Goal: Information Seeking & Learning: Compare options

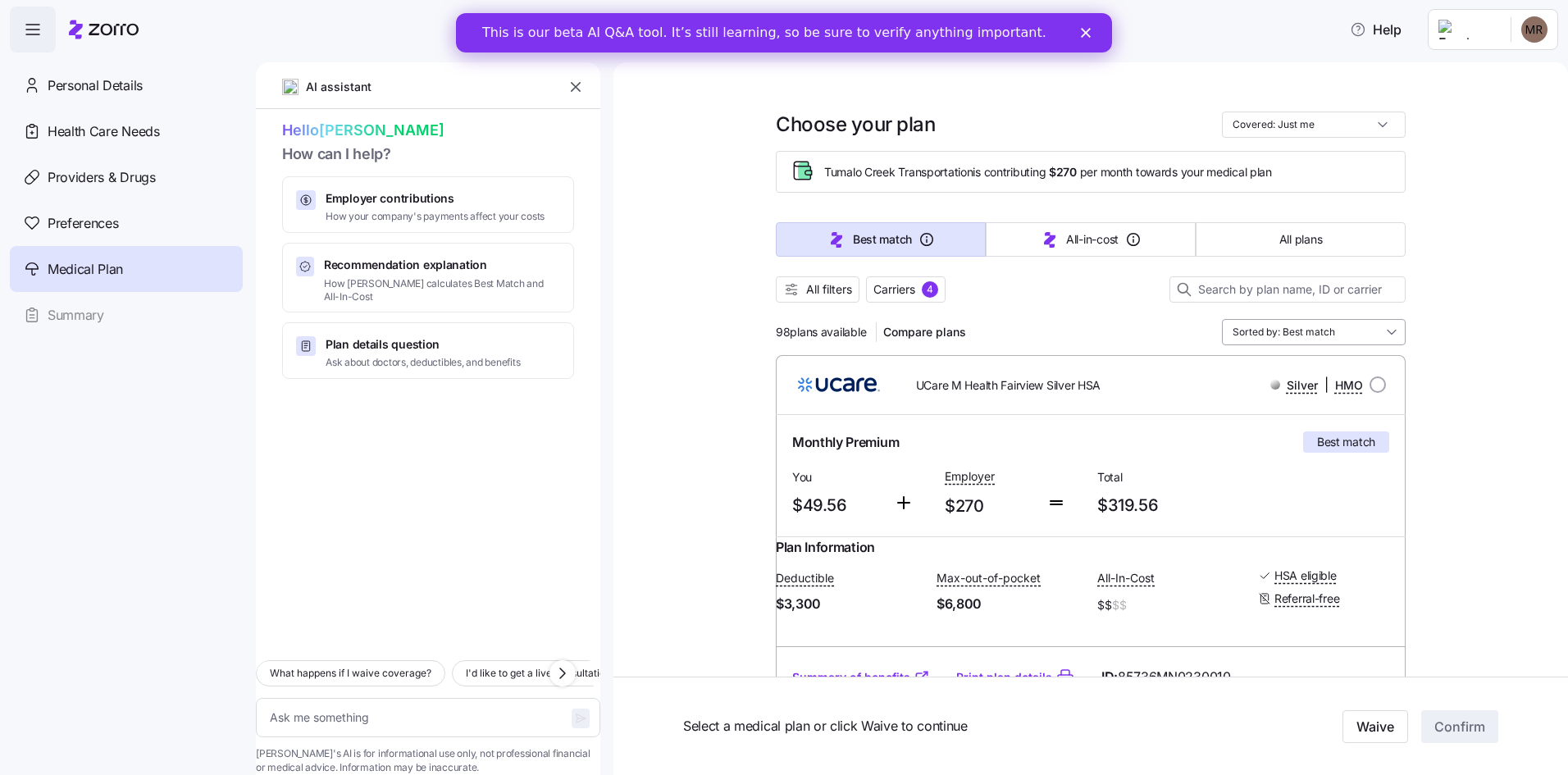
click at [1331, 329] on input "Sorted by: Best match" at bounding box center [1313, 332] width 184 height 27
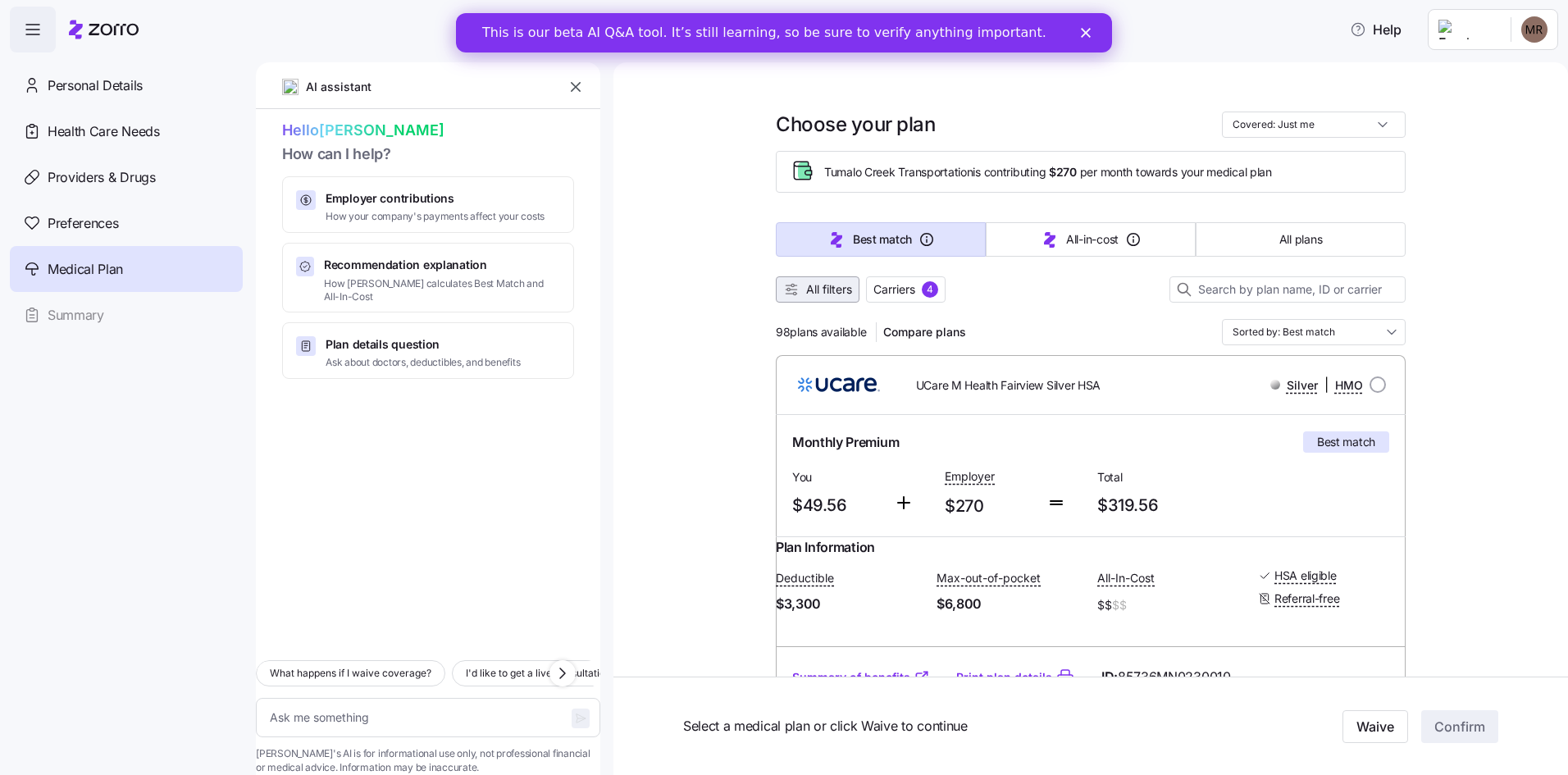
click at [825, 288] on span "All filters" at bounding box center [828, 290] width 46 height 17
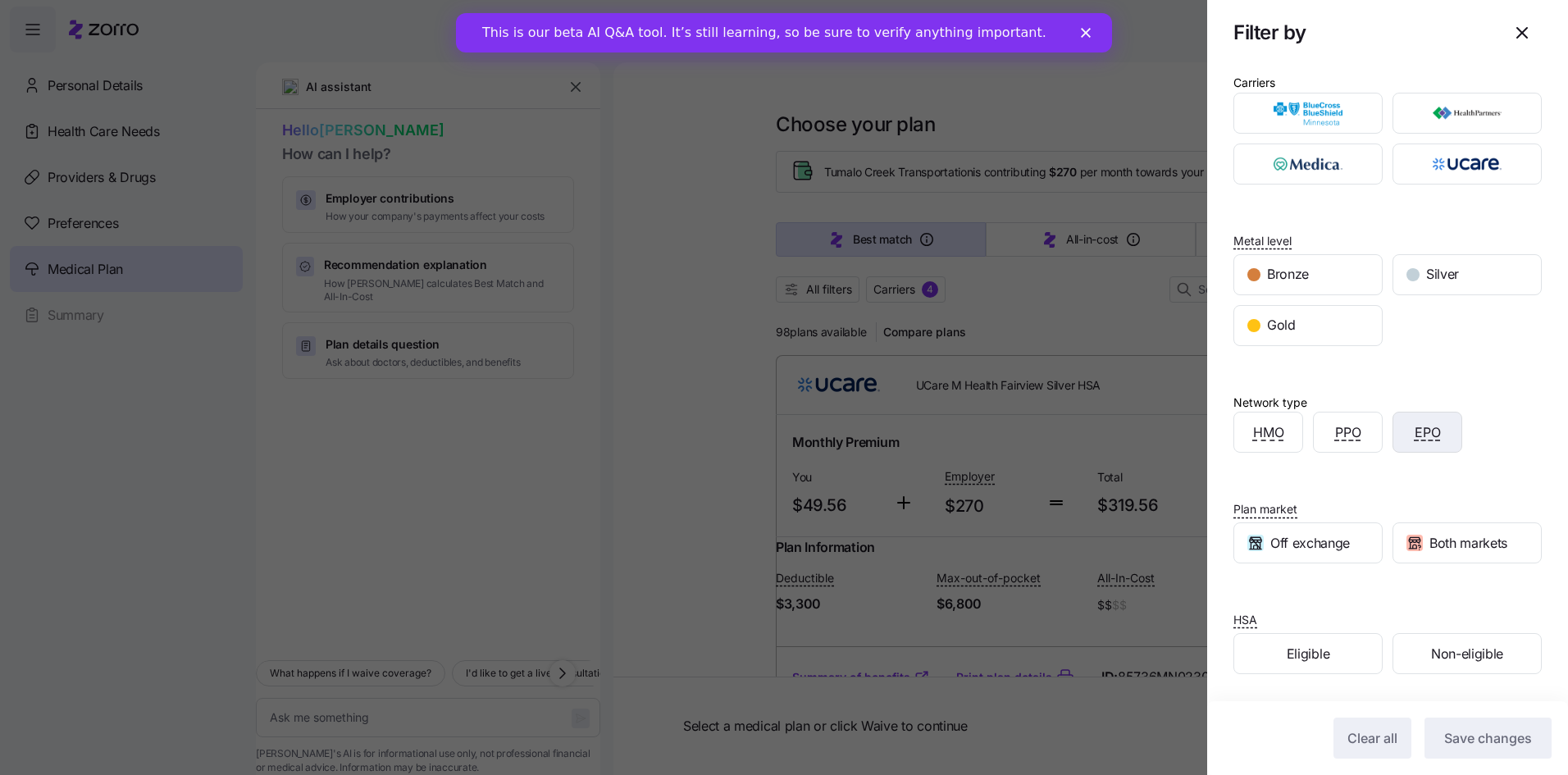
scroll to position [12, 0]
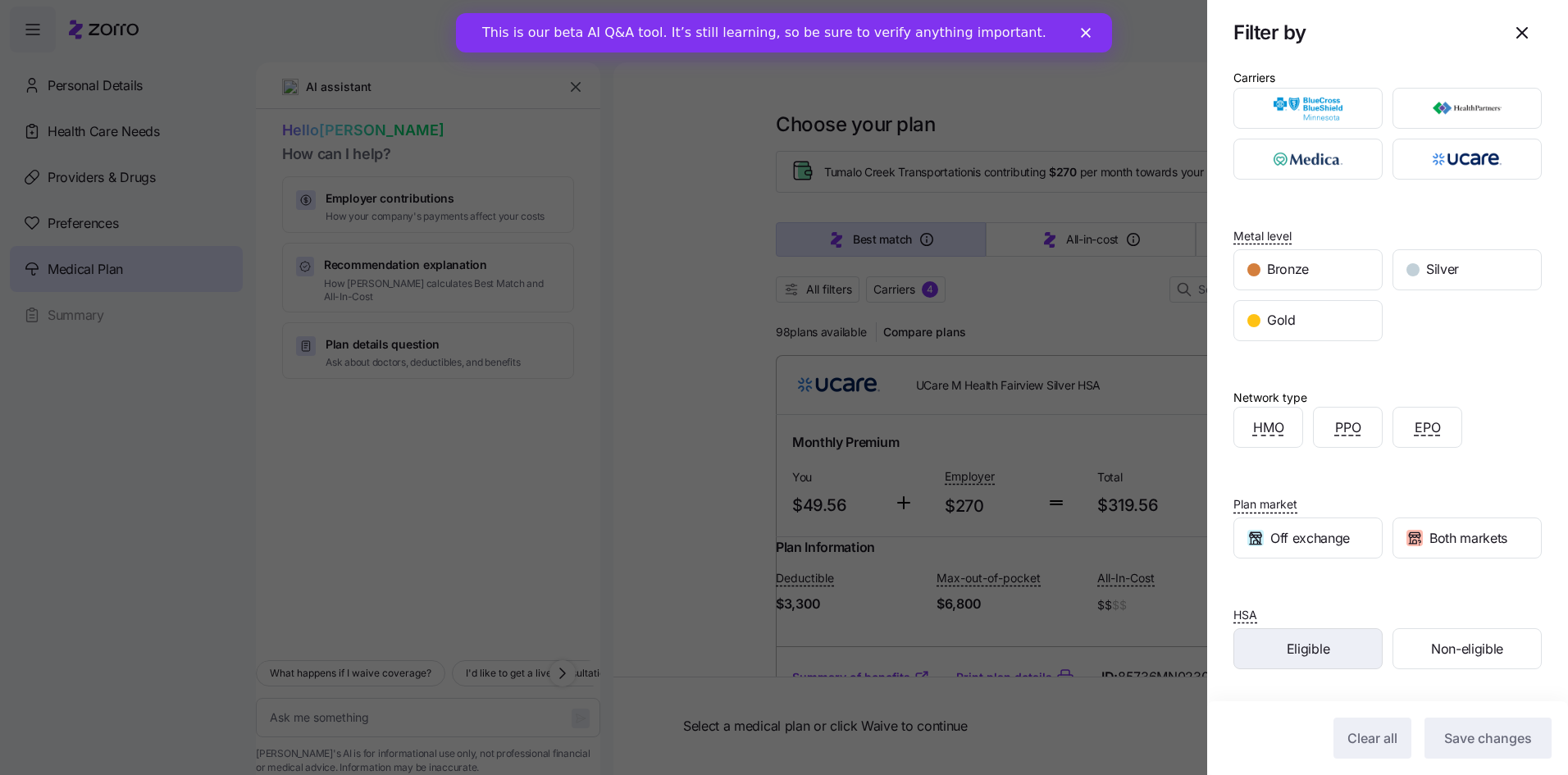
click at [1322, 648] on span "Eligible" at bounding box center [1307, 648] width 42 height 21
click at [1499, 748] on button "Save changes" at bounding box center [1487, 738] width 127 height 41
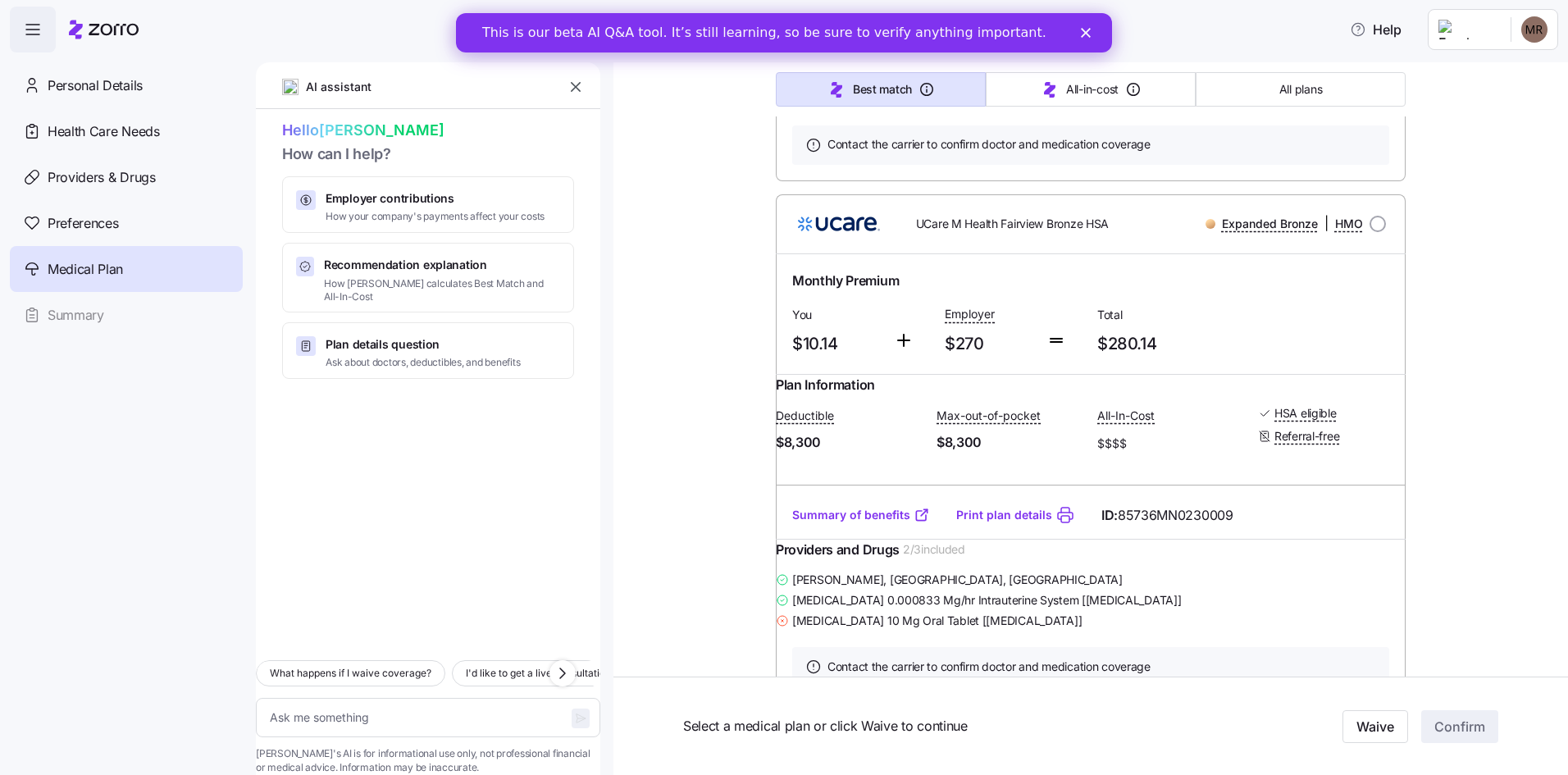
scroll to position [1312, 0]
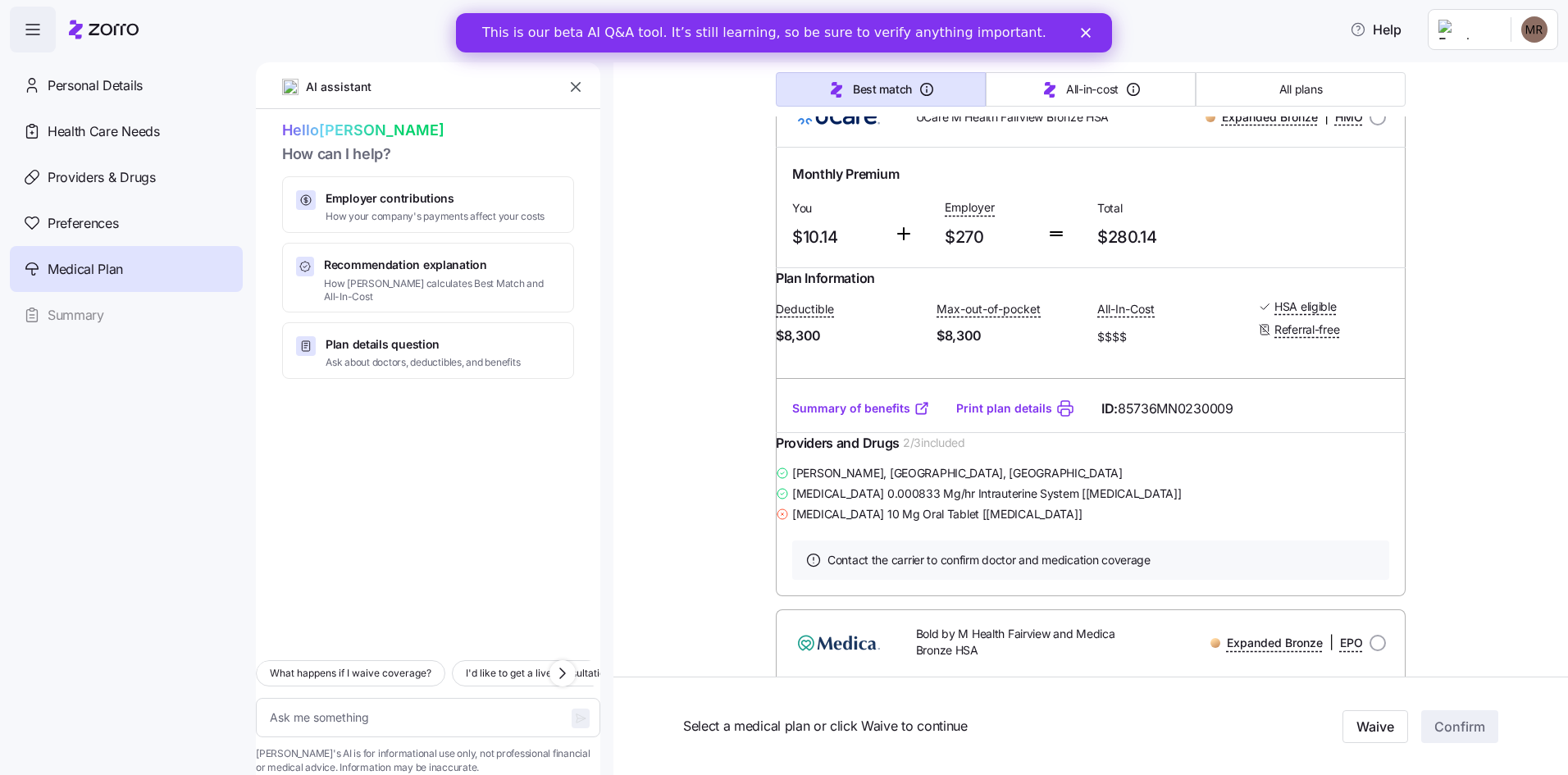
click at [913, 416] on icon at bounding box center [921, 409] width 17 height 17
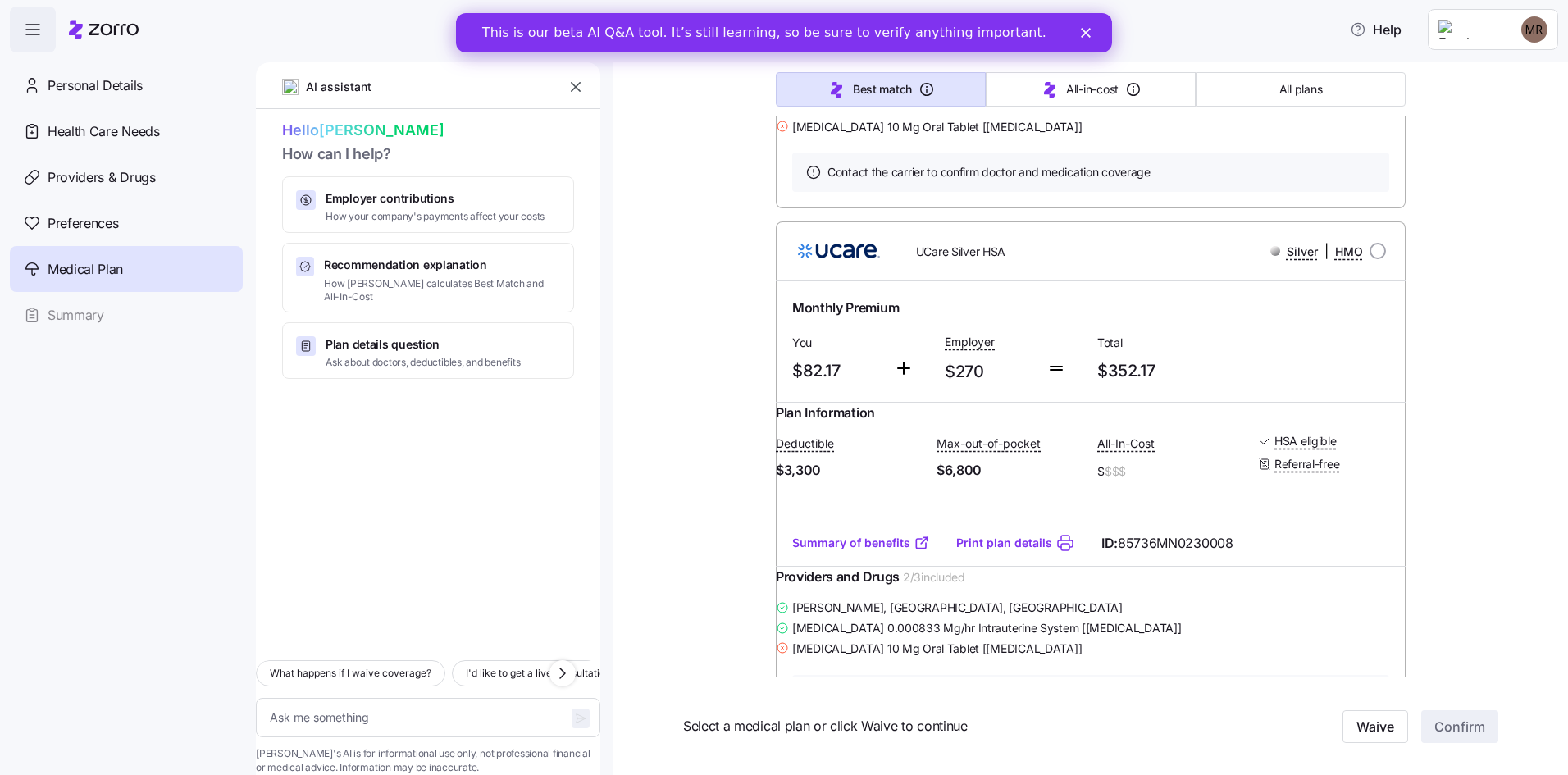
scroll to position [328, 0]
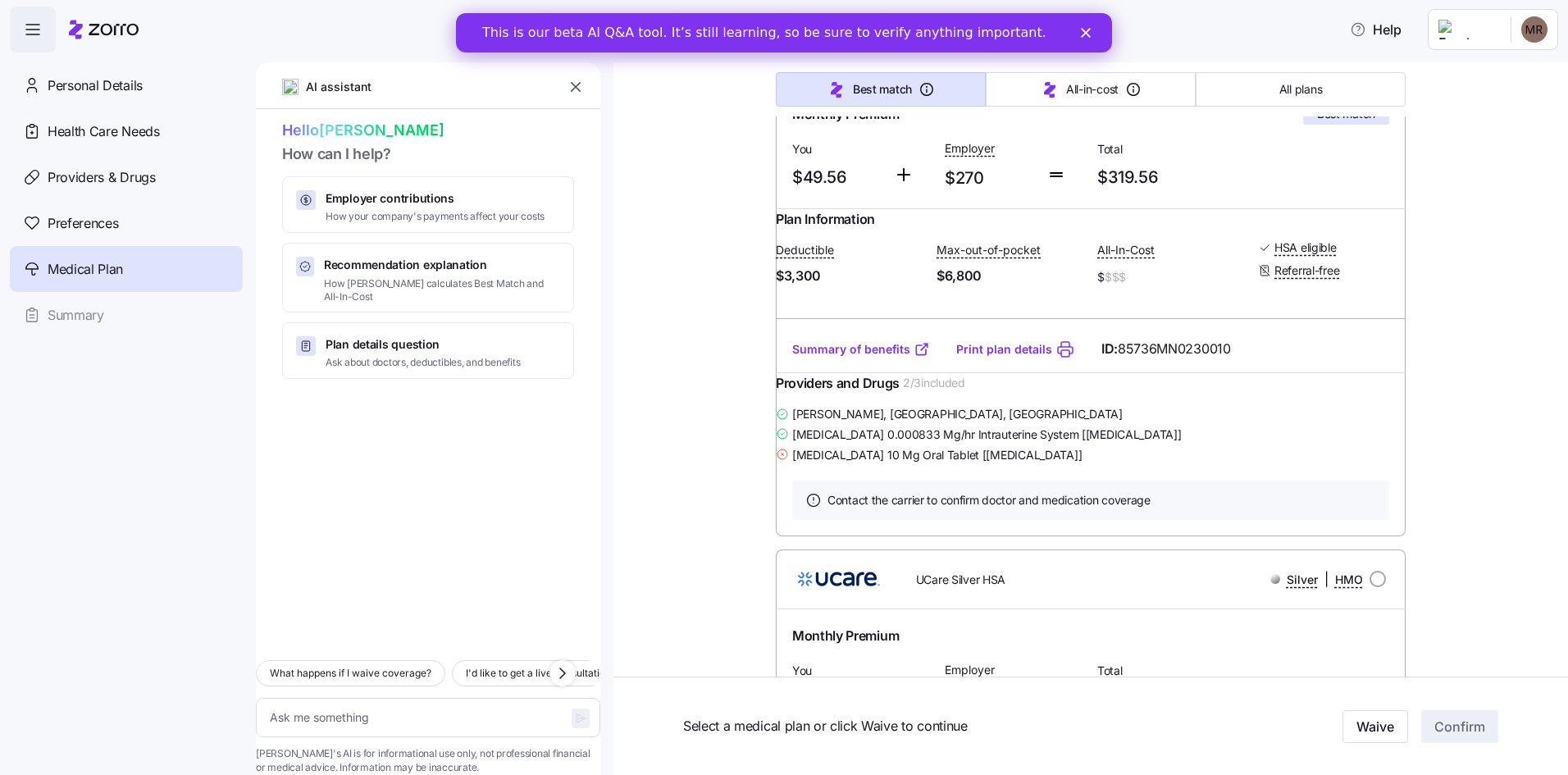
click at [857, 358] on link "Summary of benefits" at bounding box center [861, 350] width 138 height 17
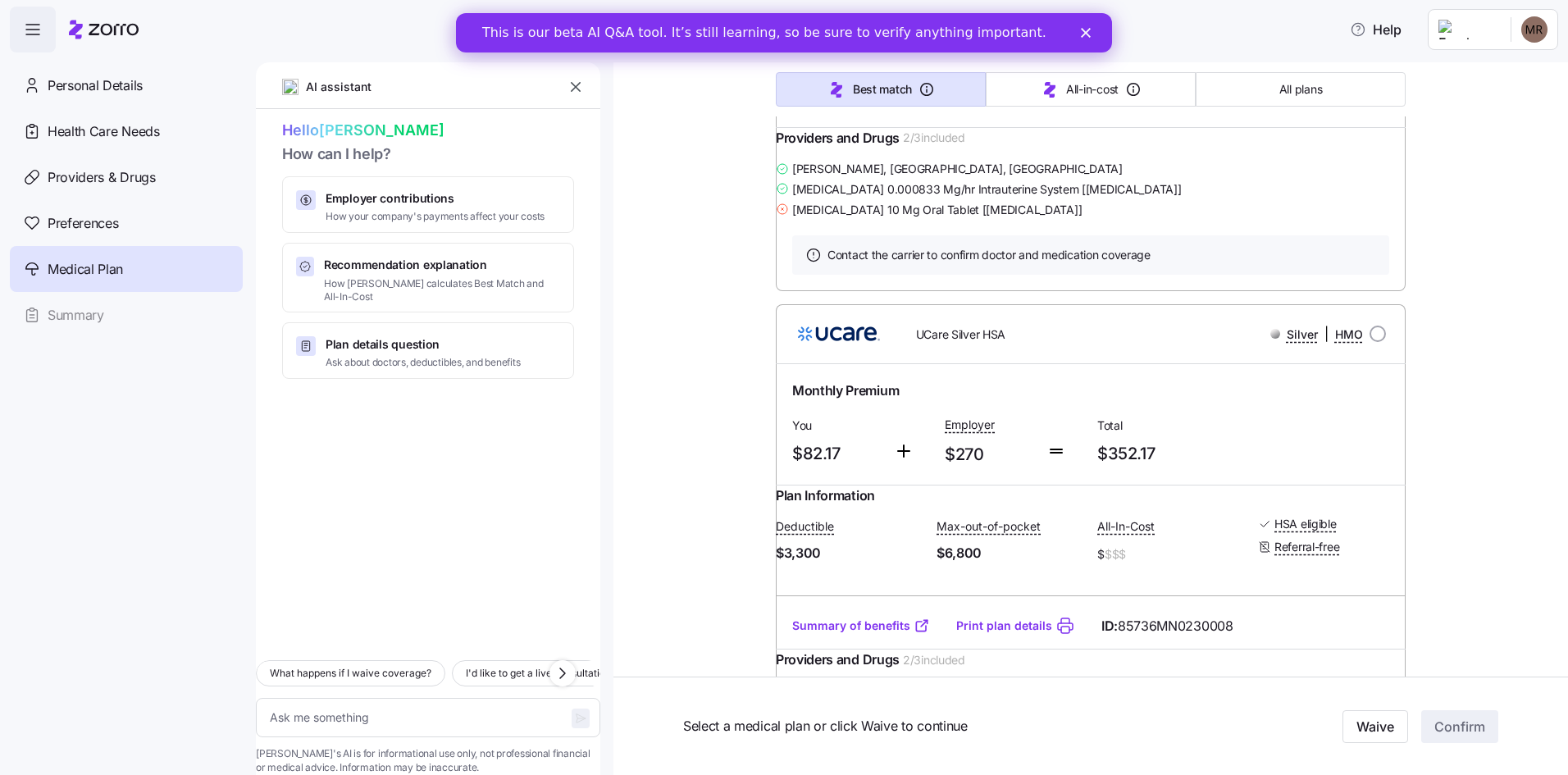
scroll to position [656, 0]
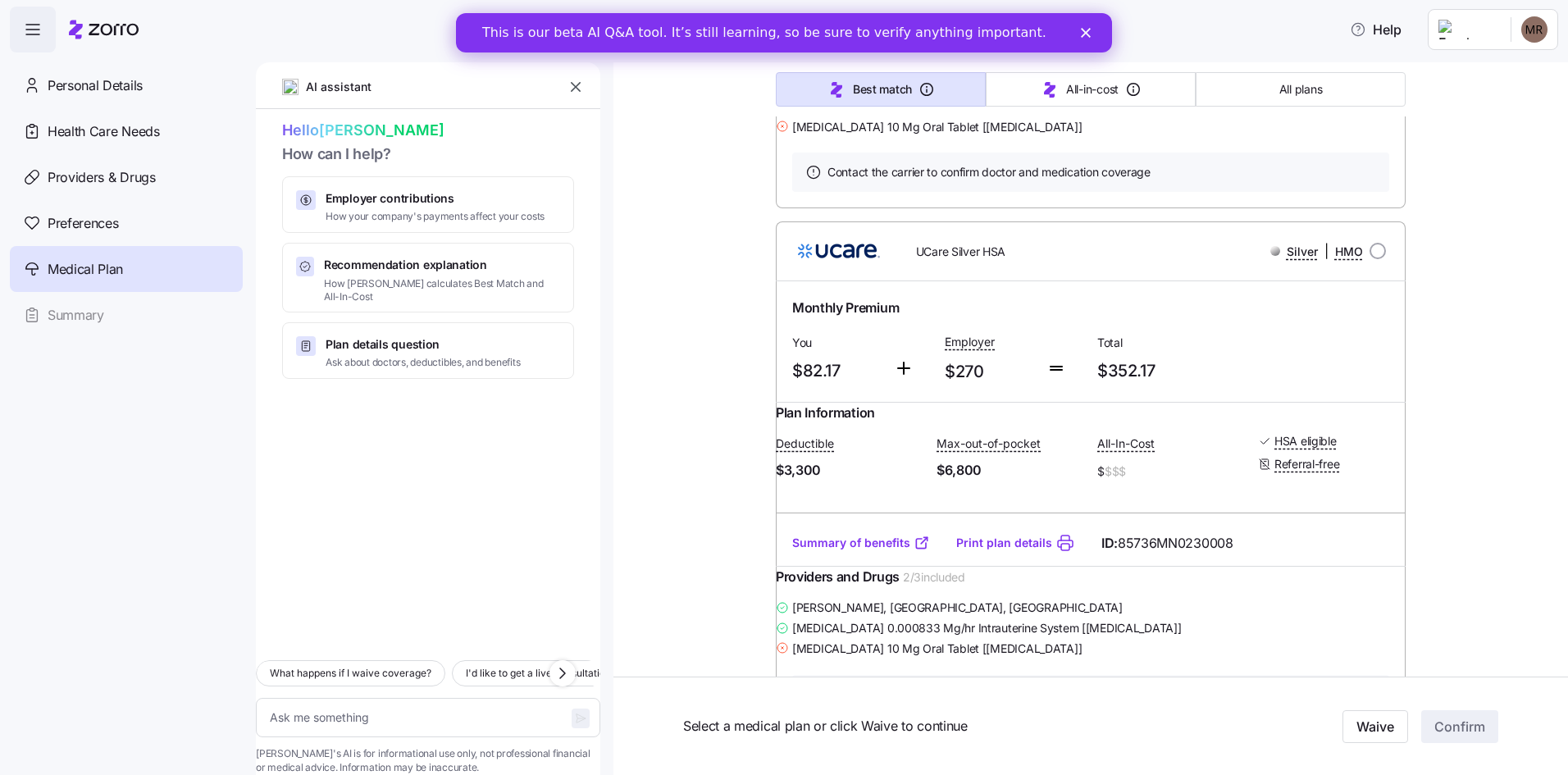
click at [871, 551] on link "Summary of benefits" at bounding box center [861, 543] width 138 height 17
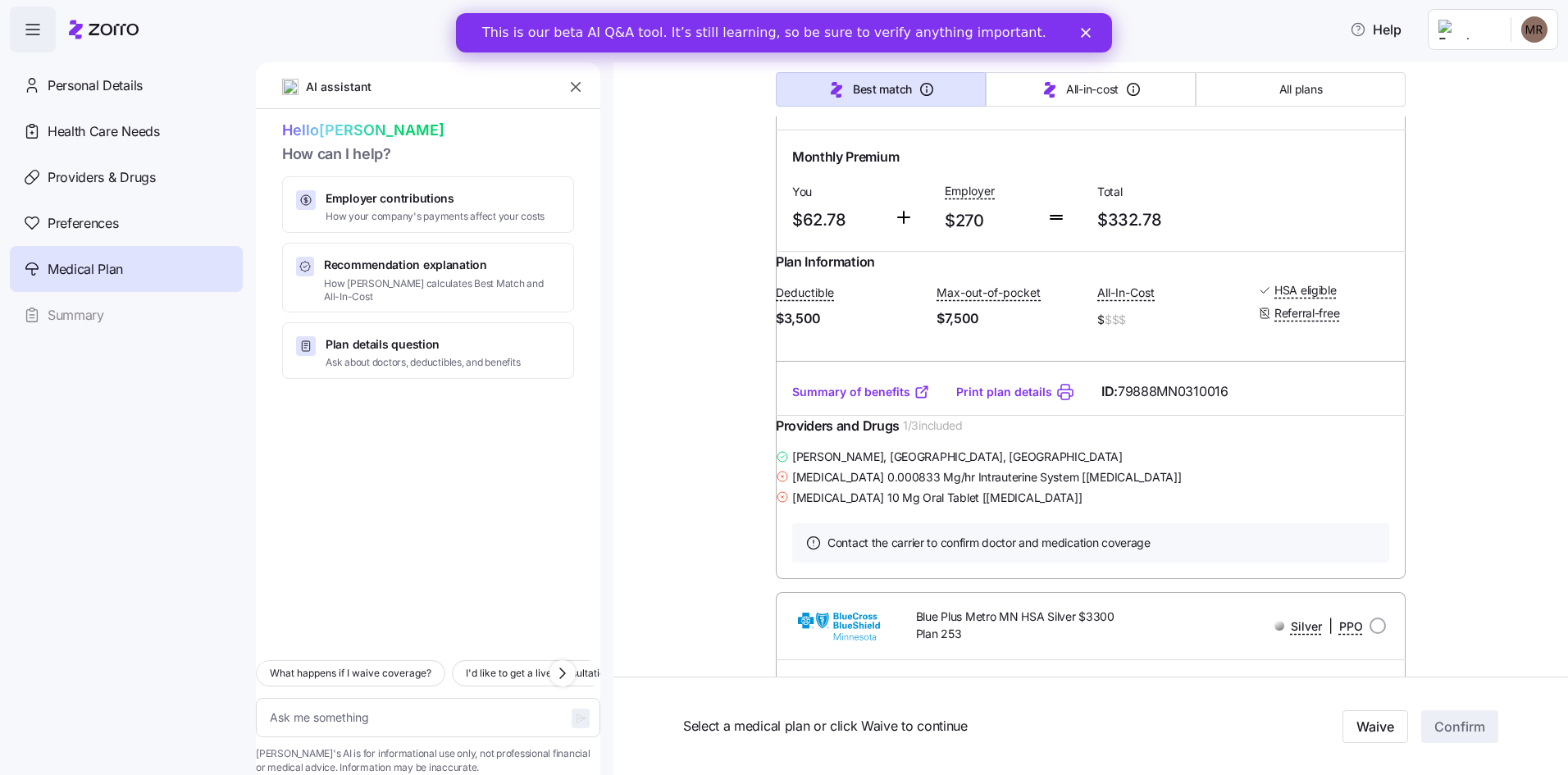
scroll to position [7627, 0]
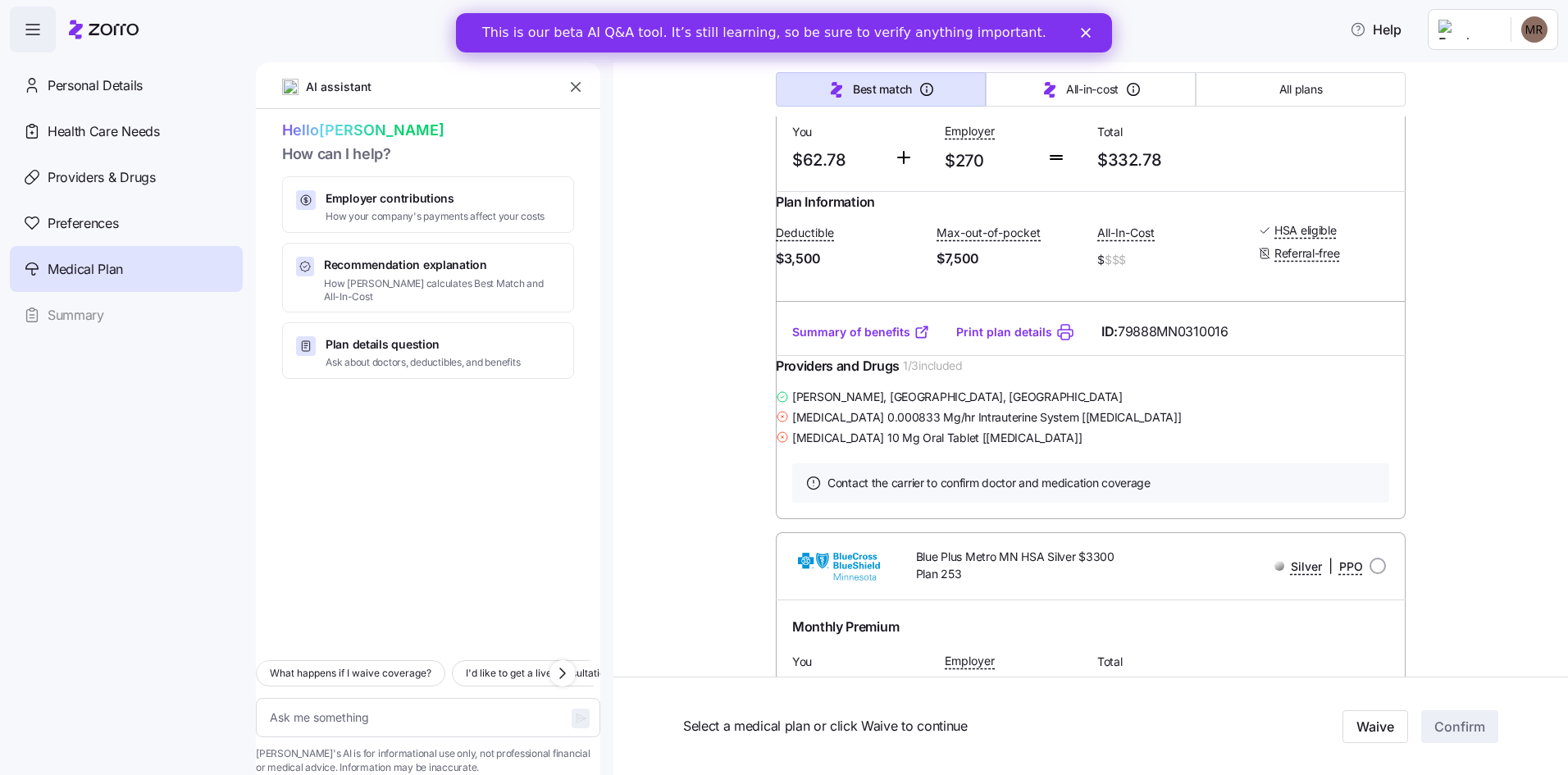
drag, startPoint x: 806, startPoint y: 276, endPoint x: 860, endPoint y: 279, distance: 54.1
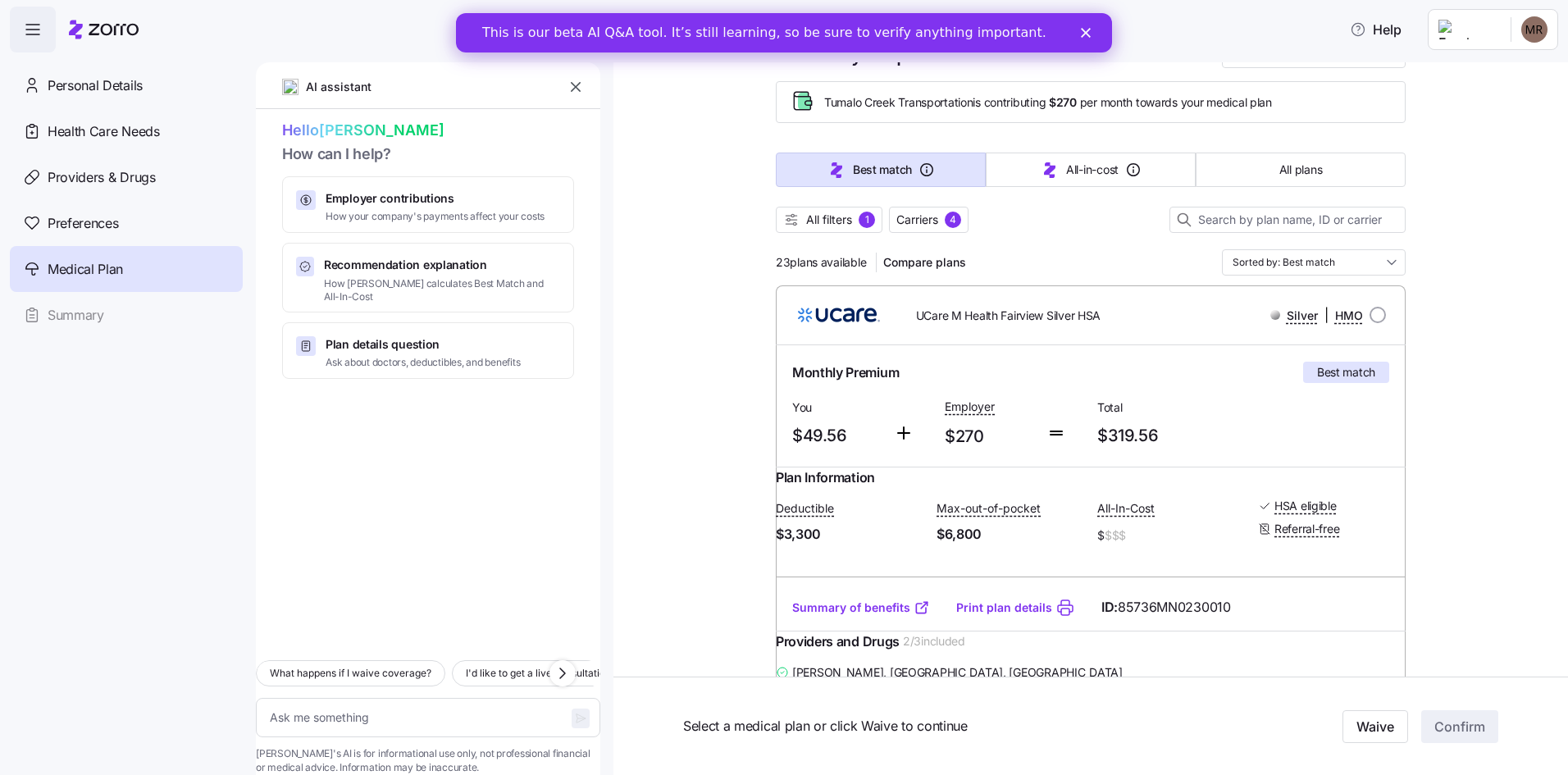
scroll to position [0, 0]
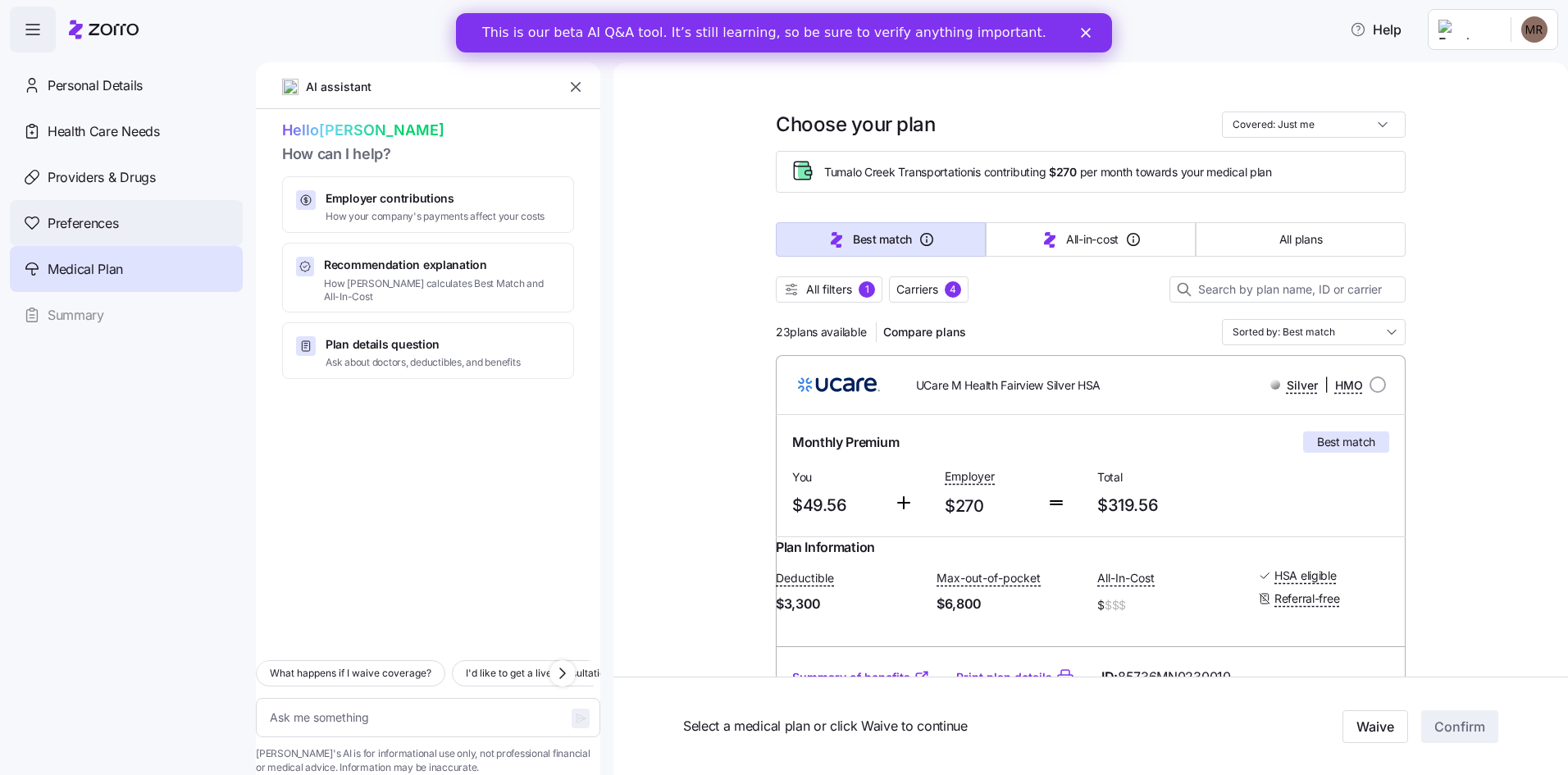
click at [88, 213] on span "Preferences" at bounding box center [82, 223] width 71 height 21
type textarea "x"
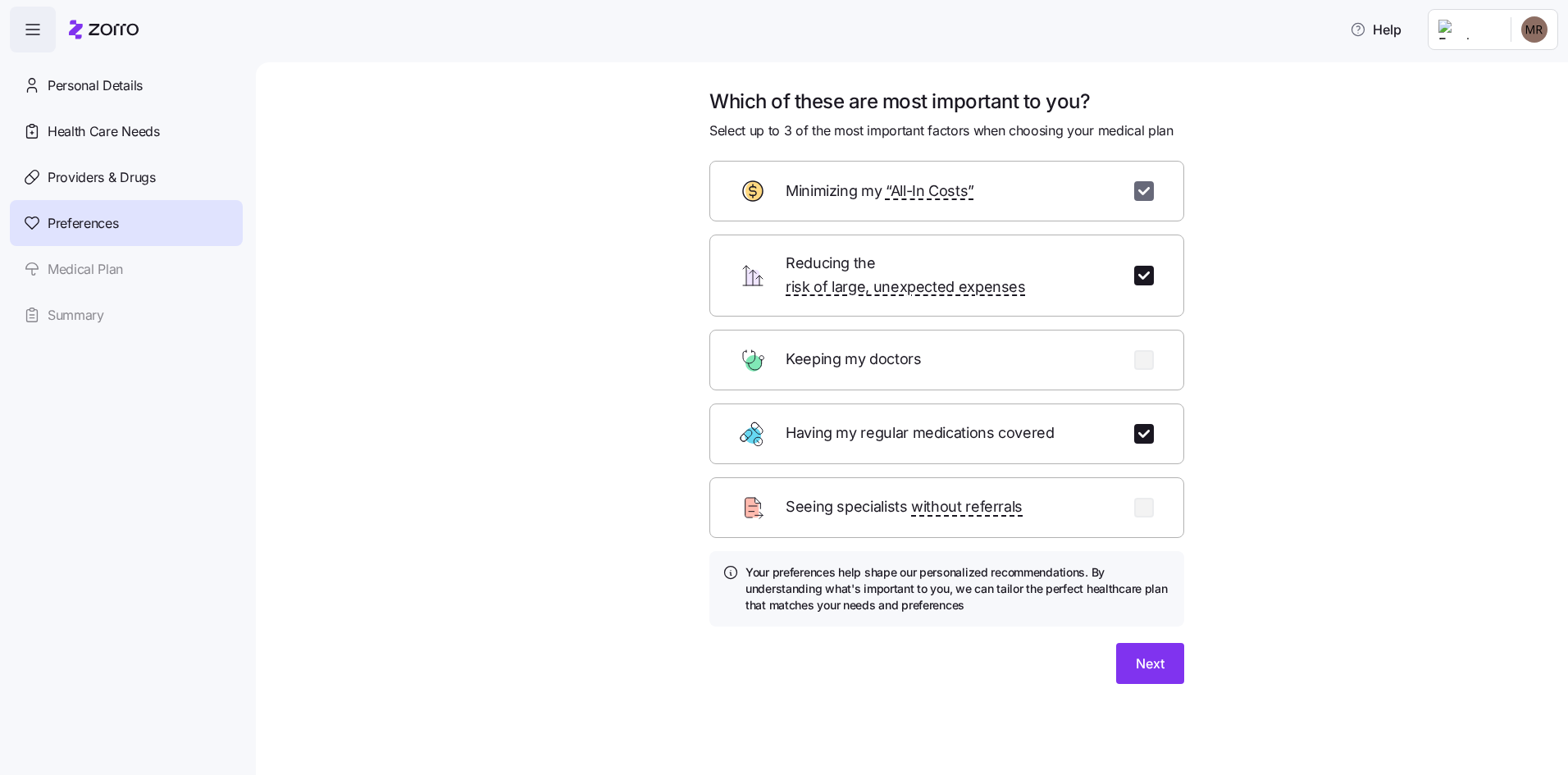
click at [1150, 192] on input "checkbox" at bounding box center [1144, 191] width 20 height 20
checkbox input "false"
click at [1144, 350] on input "checkbox" at bounding box center [1144, 360] width 20 height 20
checkbox input "true"
drag, startPoint x: 1143, startPoint y: 644, endPoint x: 1153, endPoint y: 658, distance: 17.2
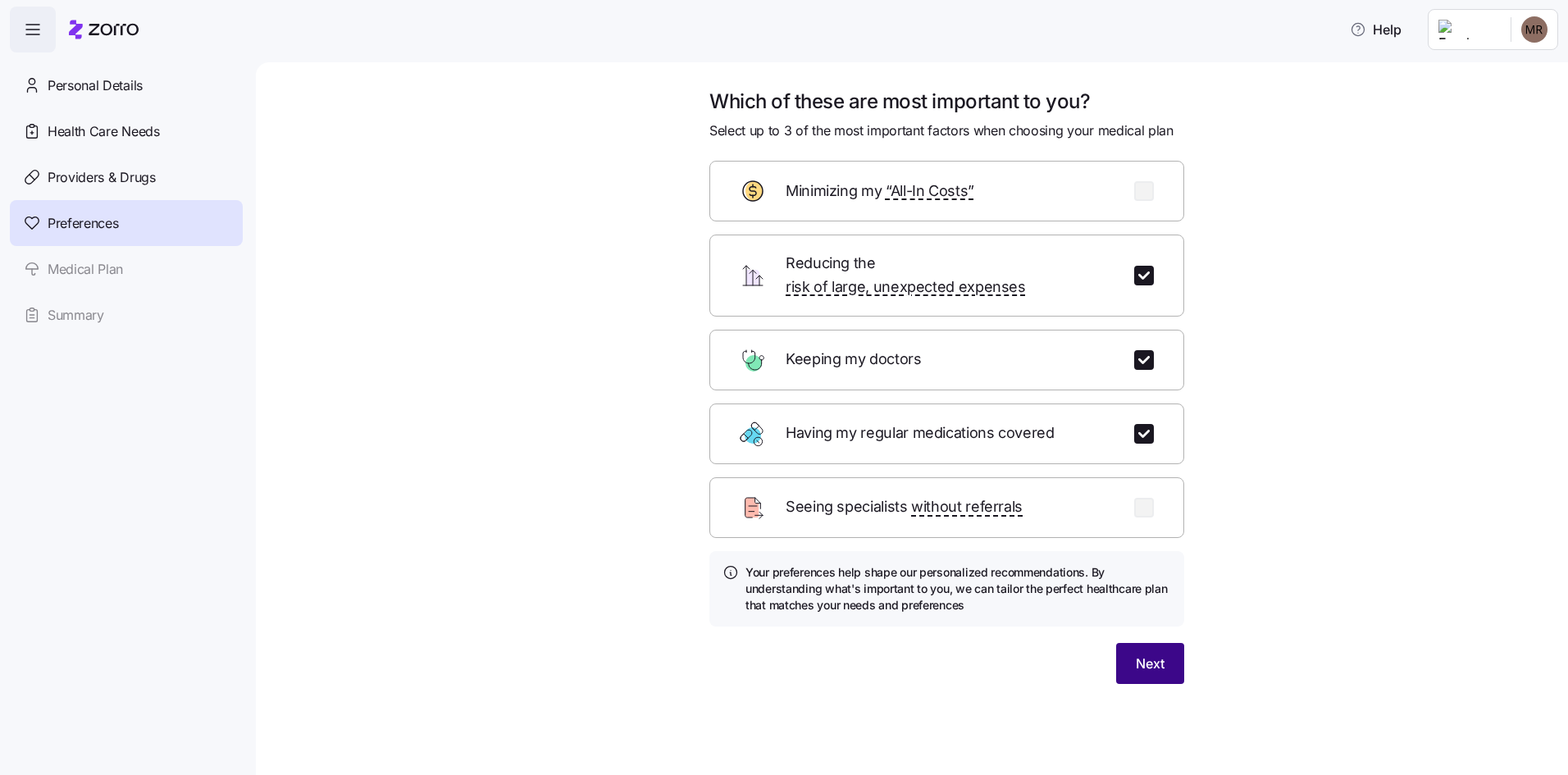
click at [1142, 653] on span "Next" at bounding box center [1149, 663] width 28 height 20
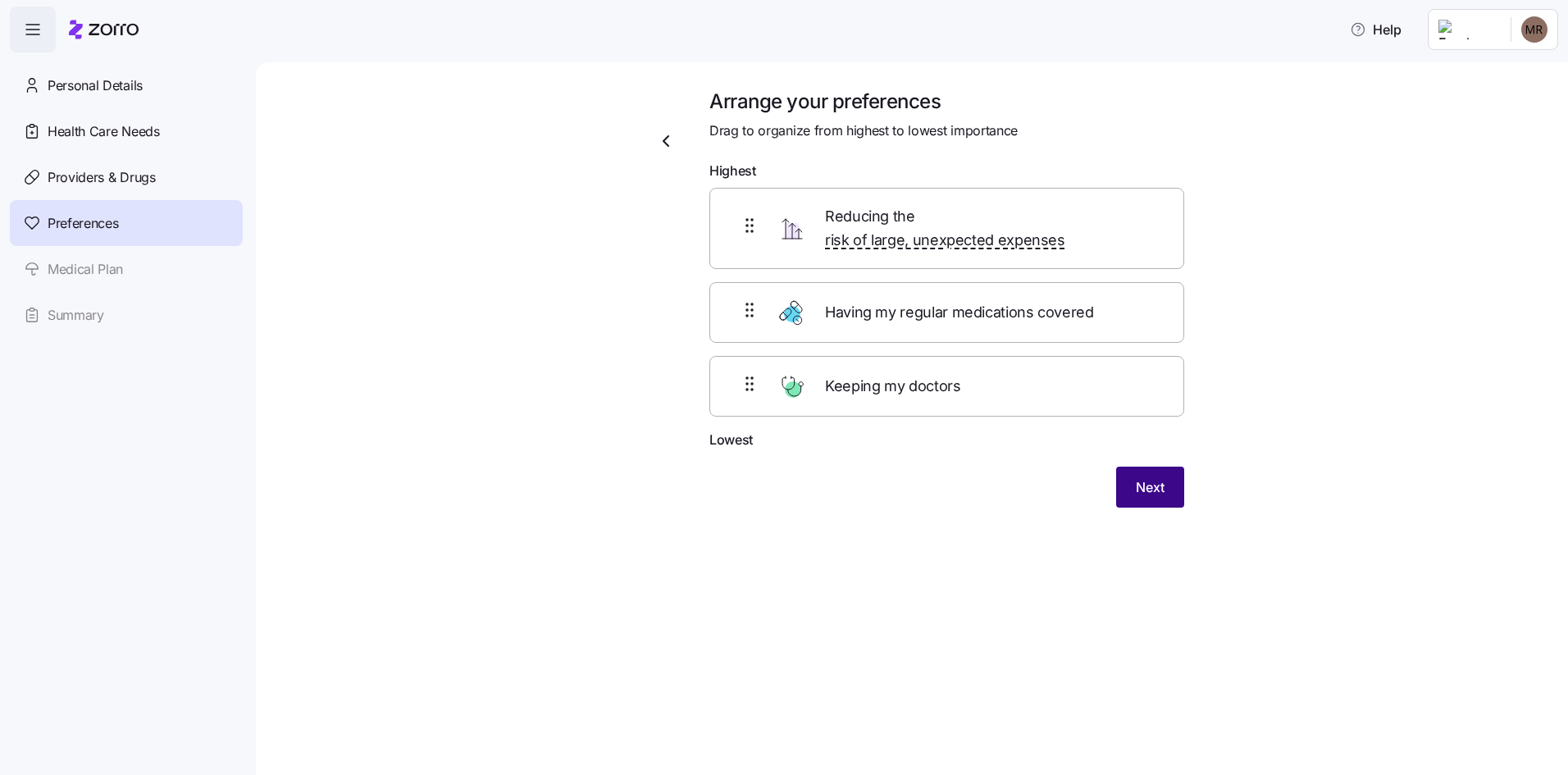
click at [1129, 471] on button "Next" at bounding box center [1150, 487] width 68 height 41
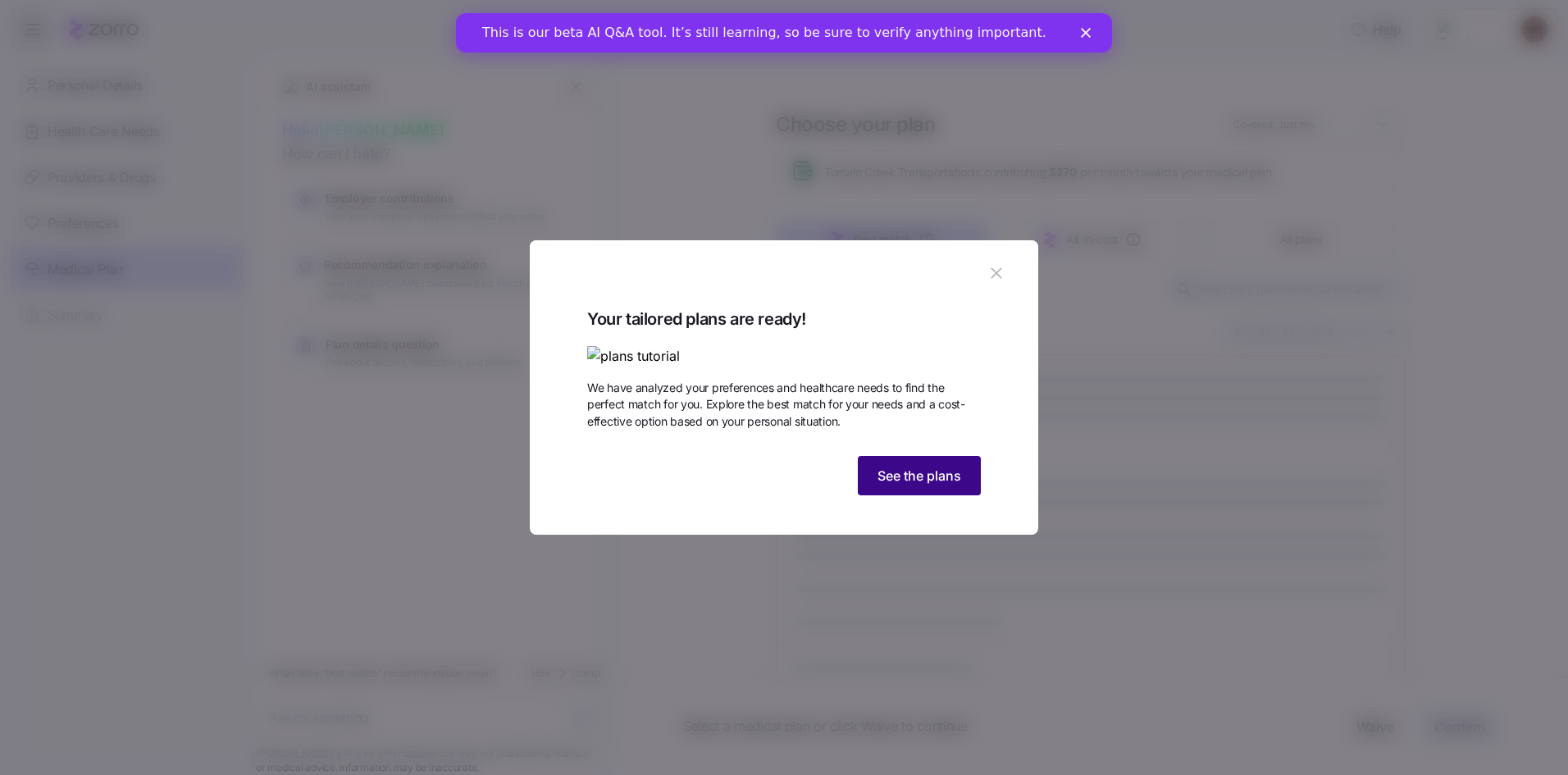
click at [900, 485] on span "See the plans" at bounding box center [919, 476] width 83 height 20
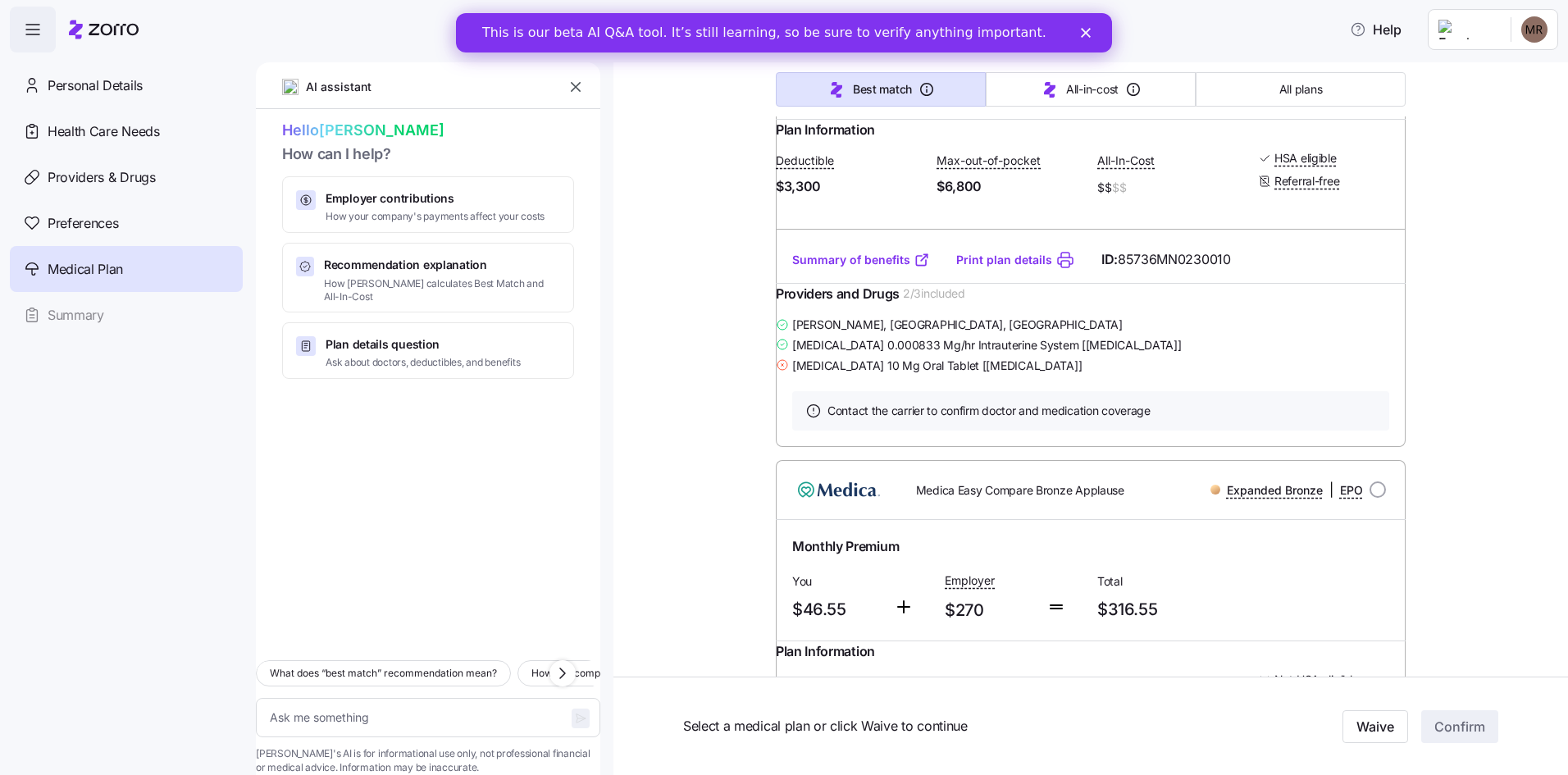
scroll to position [3117, 0]
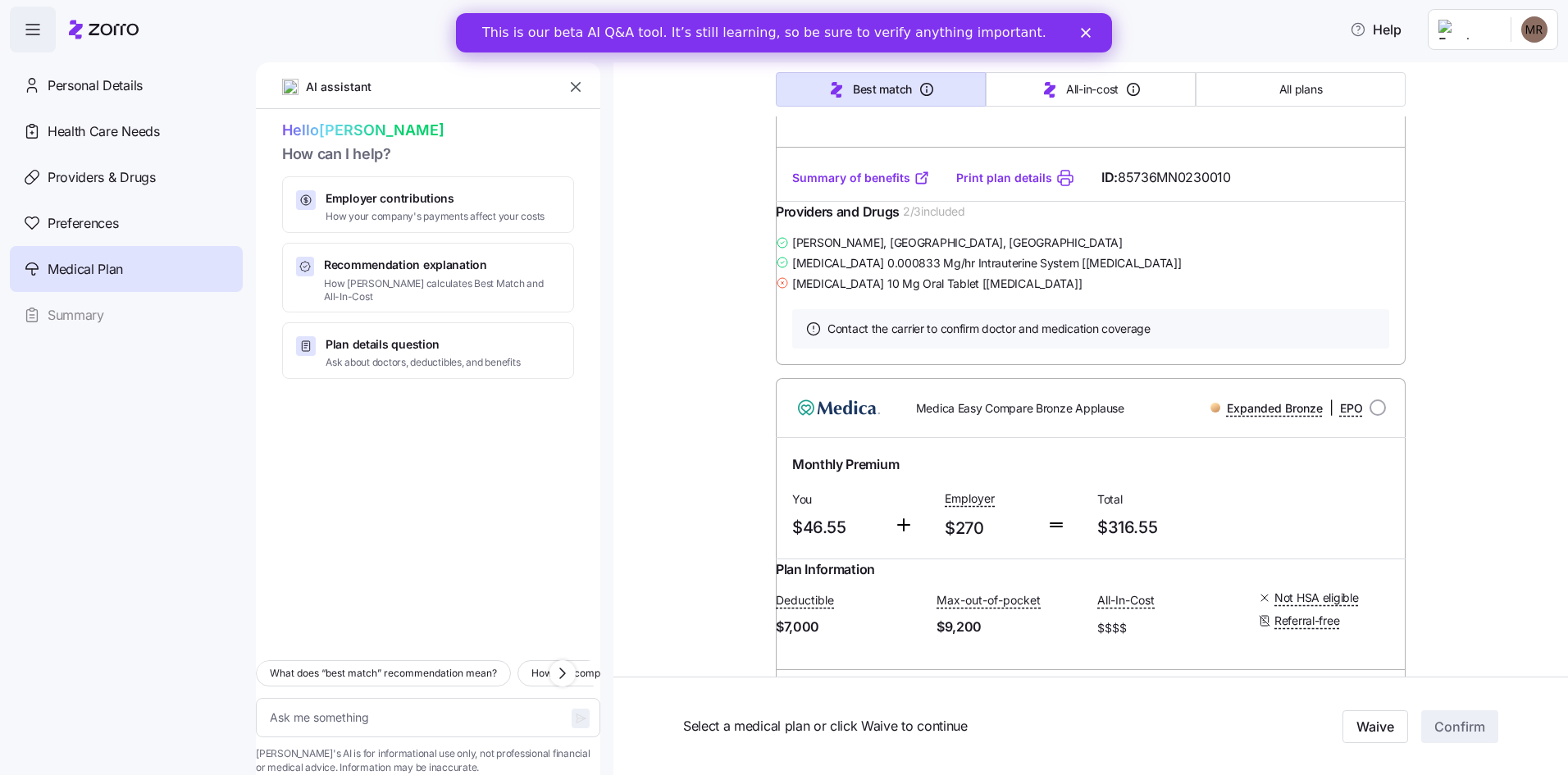
click at [875, 186] on link "Summary of benefits" at bounding box center [861, 178] width 138 height 17
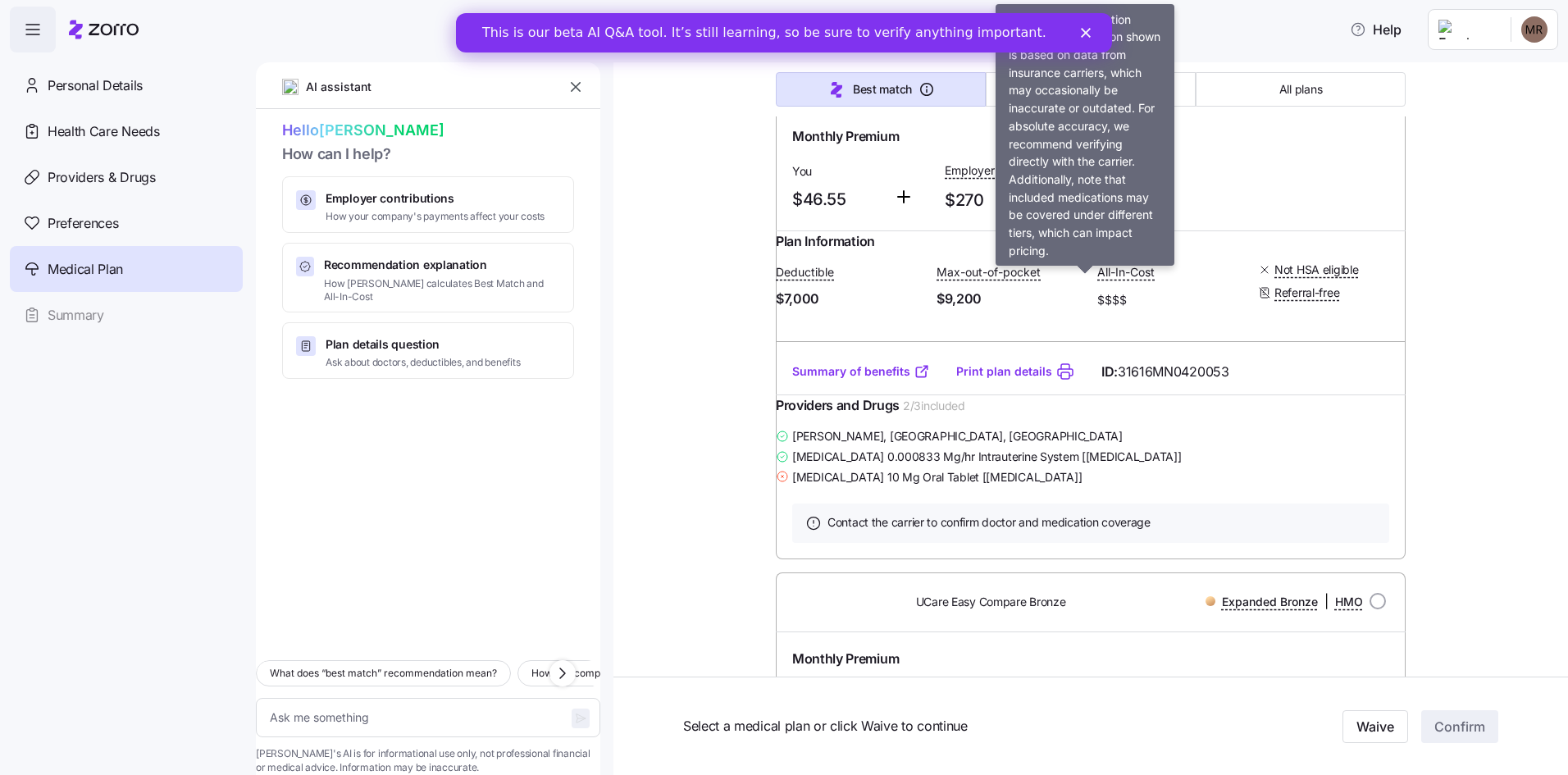
scroll to position [3526, 0]
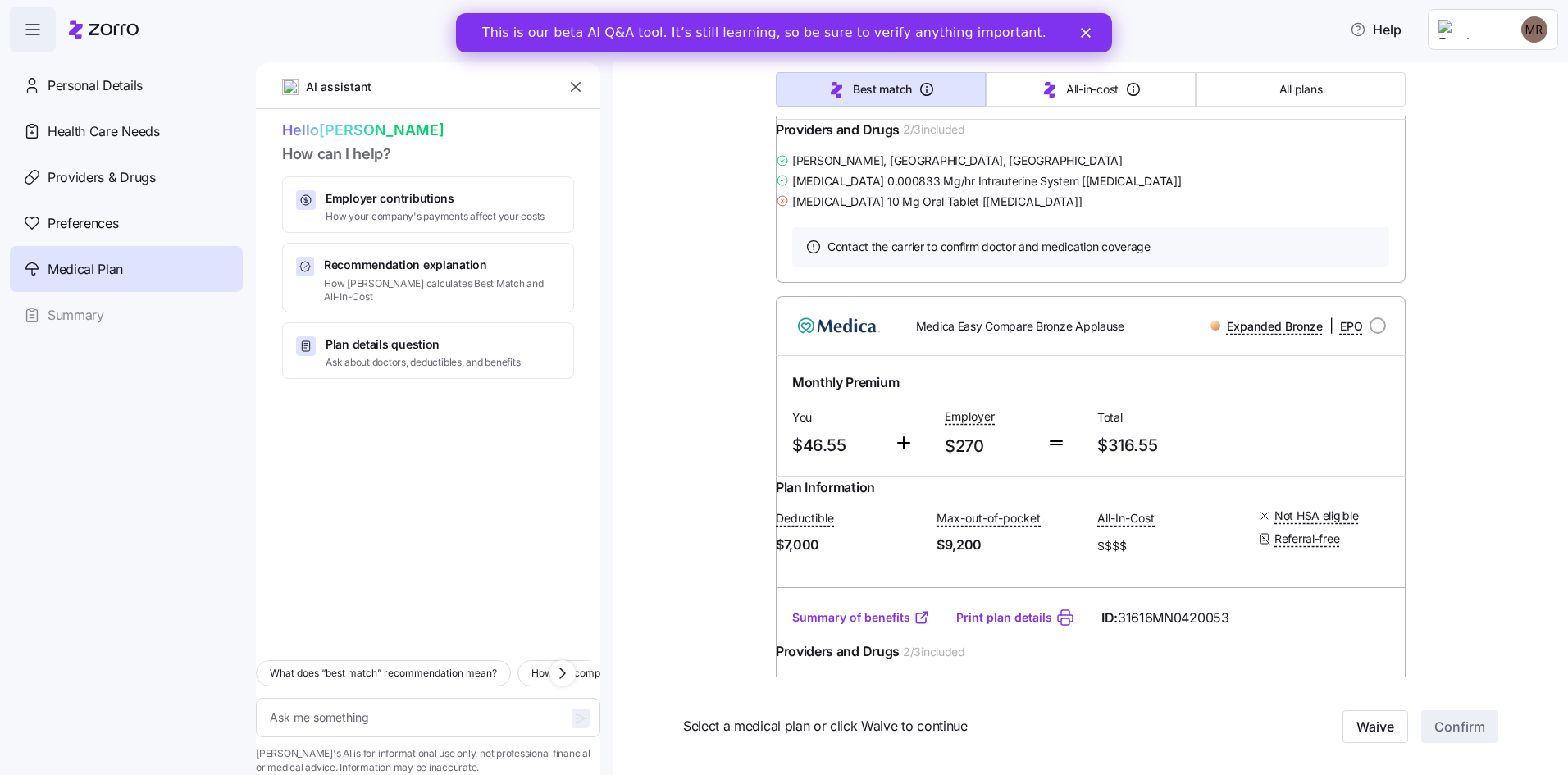
click at [1293, 150] on div "Providers and Drugs 2 / 3 included" at bounding box center [1090, 135] width 630 height 30
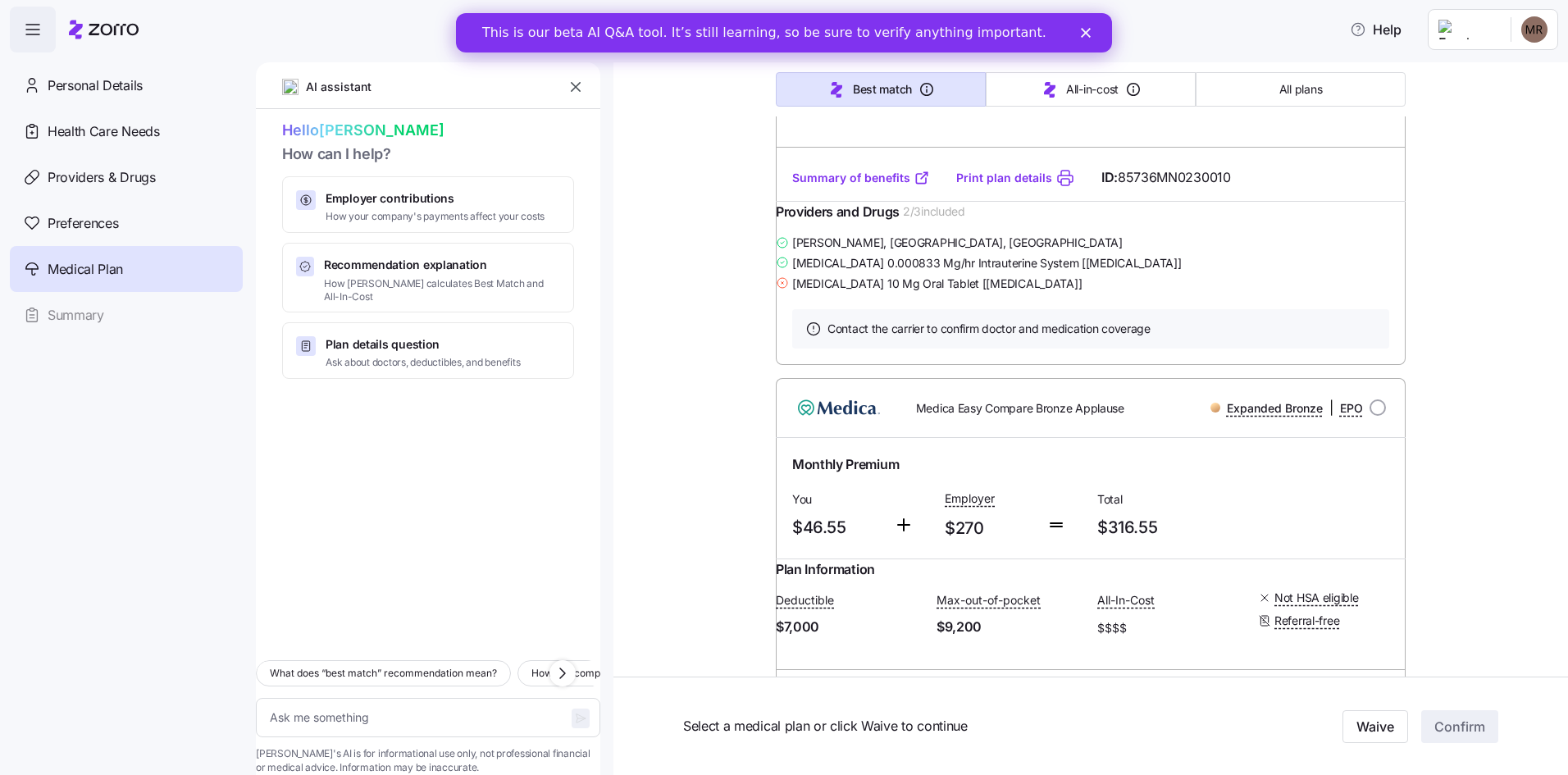
click at [1285, 252] on div "Julie Halverson , Minneapolis, MN" at bounding box center [1090, 242] width 630 height 21
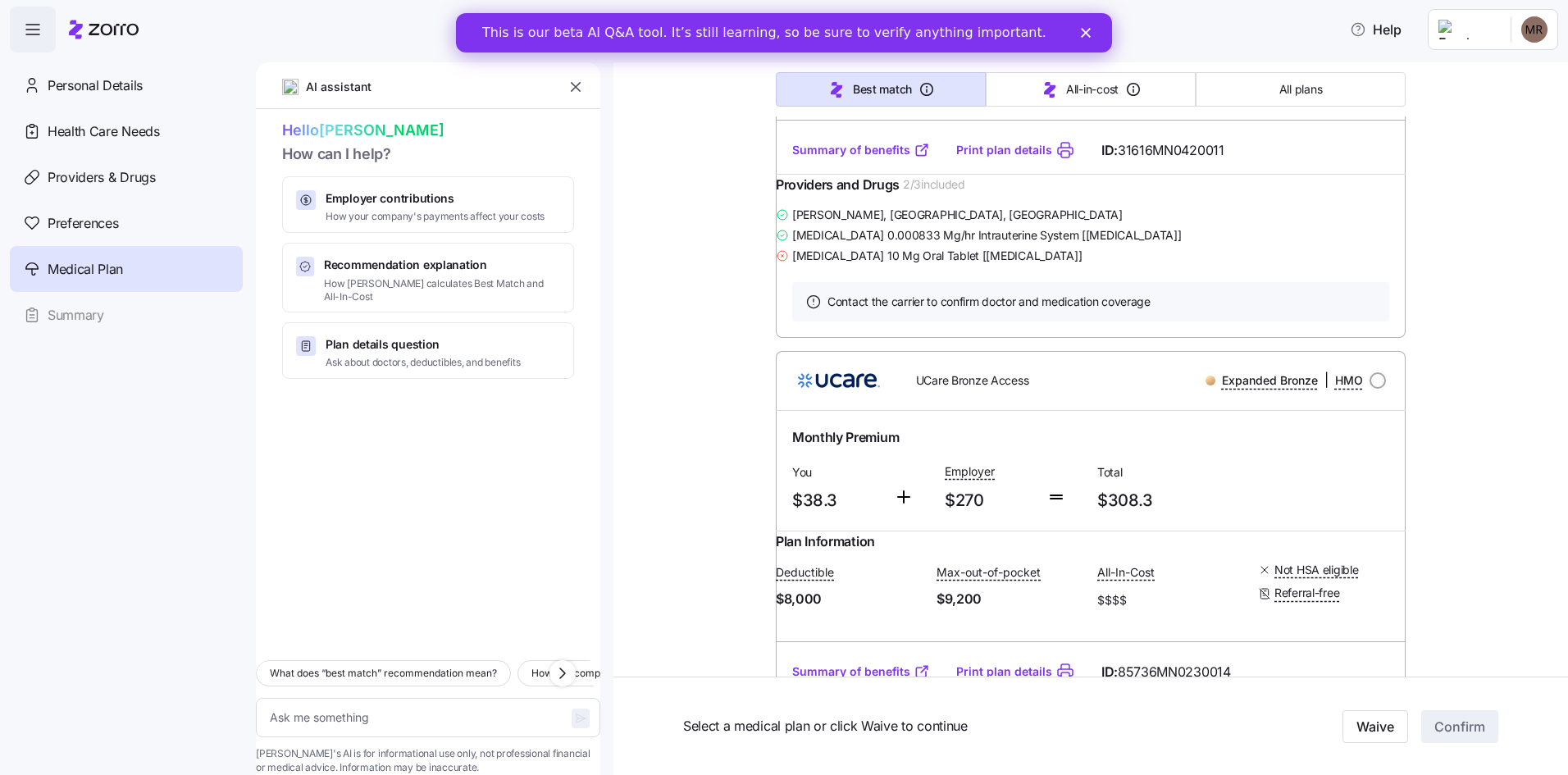
scroll to position [1558, 0]
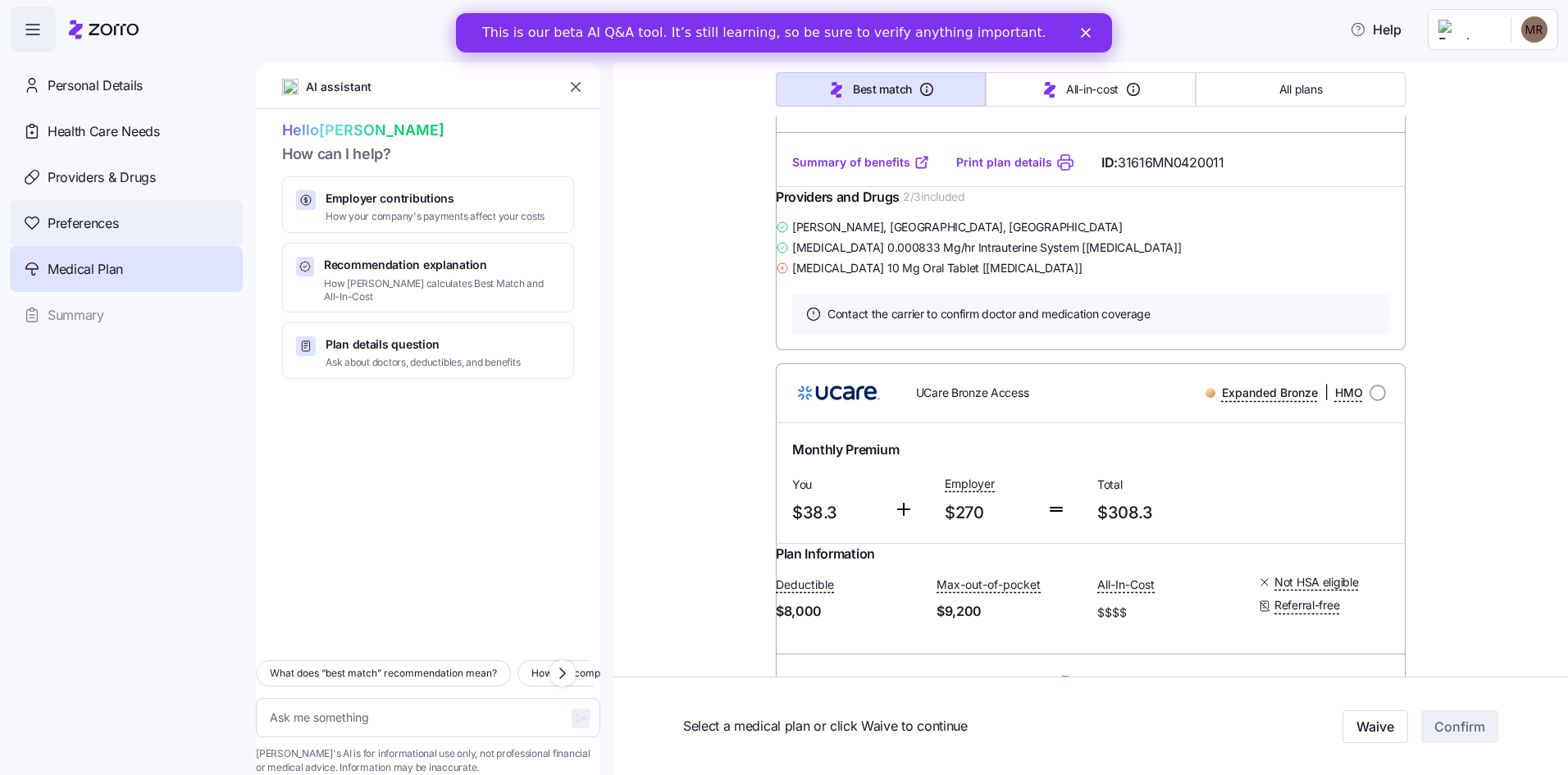
click at [60, 226] on span "Preferences" at bounding box center [82, 223] width 71 height 21
type textarea "x"
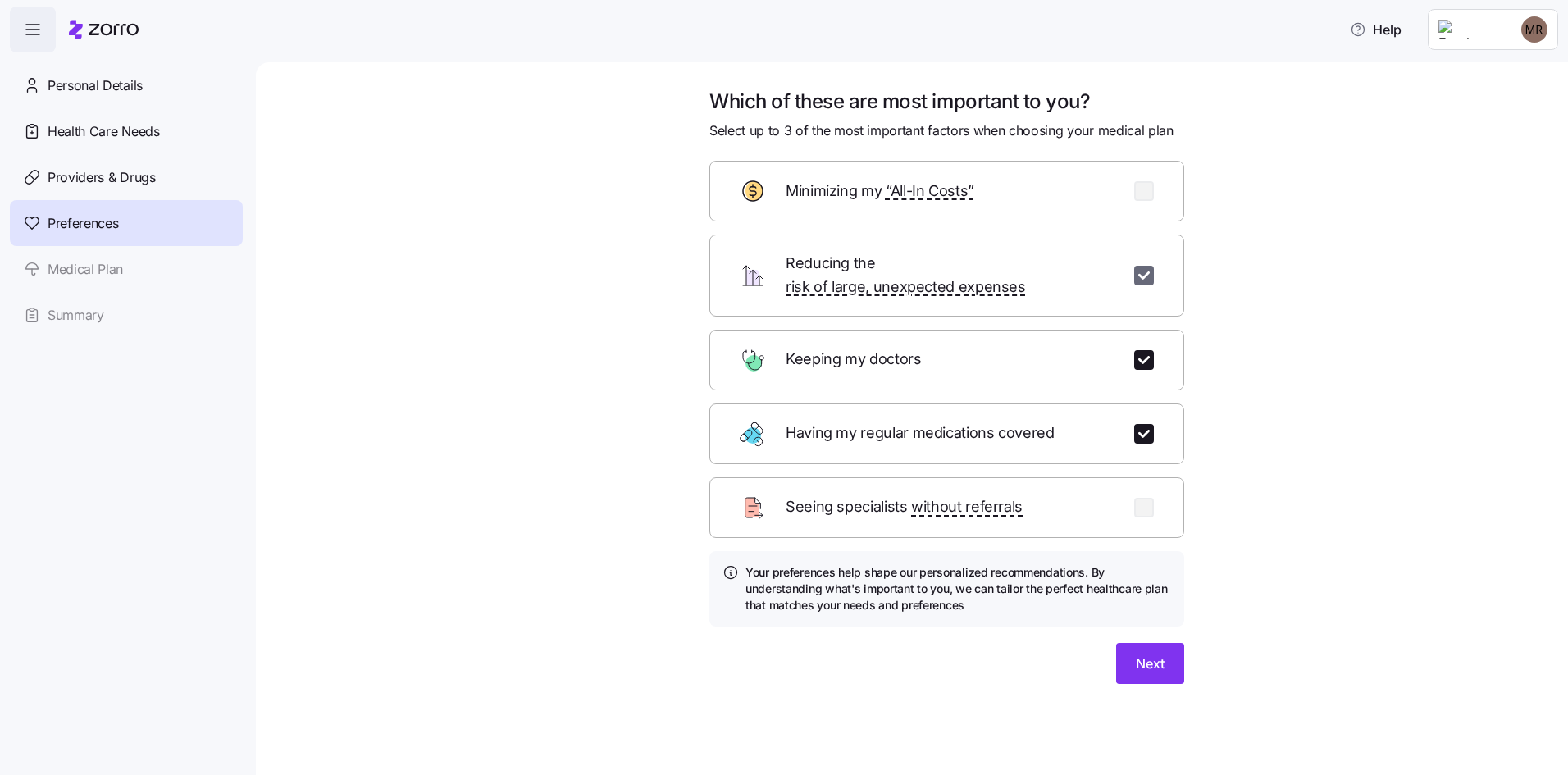
click at [1142, 266] on input "checkbox" at bounding box center [1144, 276] width 20 height 20
checkbox input "false"
click at [1145, 350] on input "checkbox" at bounding box center [1144, 360] width 20 height 20
checkbox input "false"
click at [1143, 268] on input "checkbox" at bounding box center [1144, 276] width 20 height 20
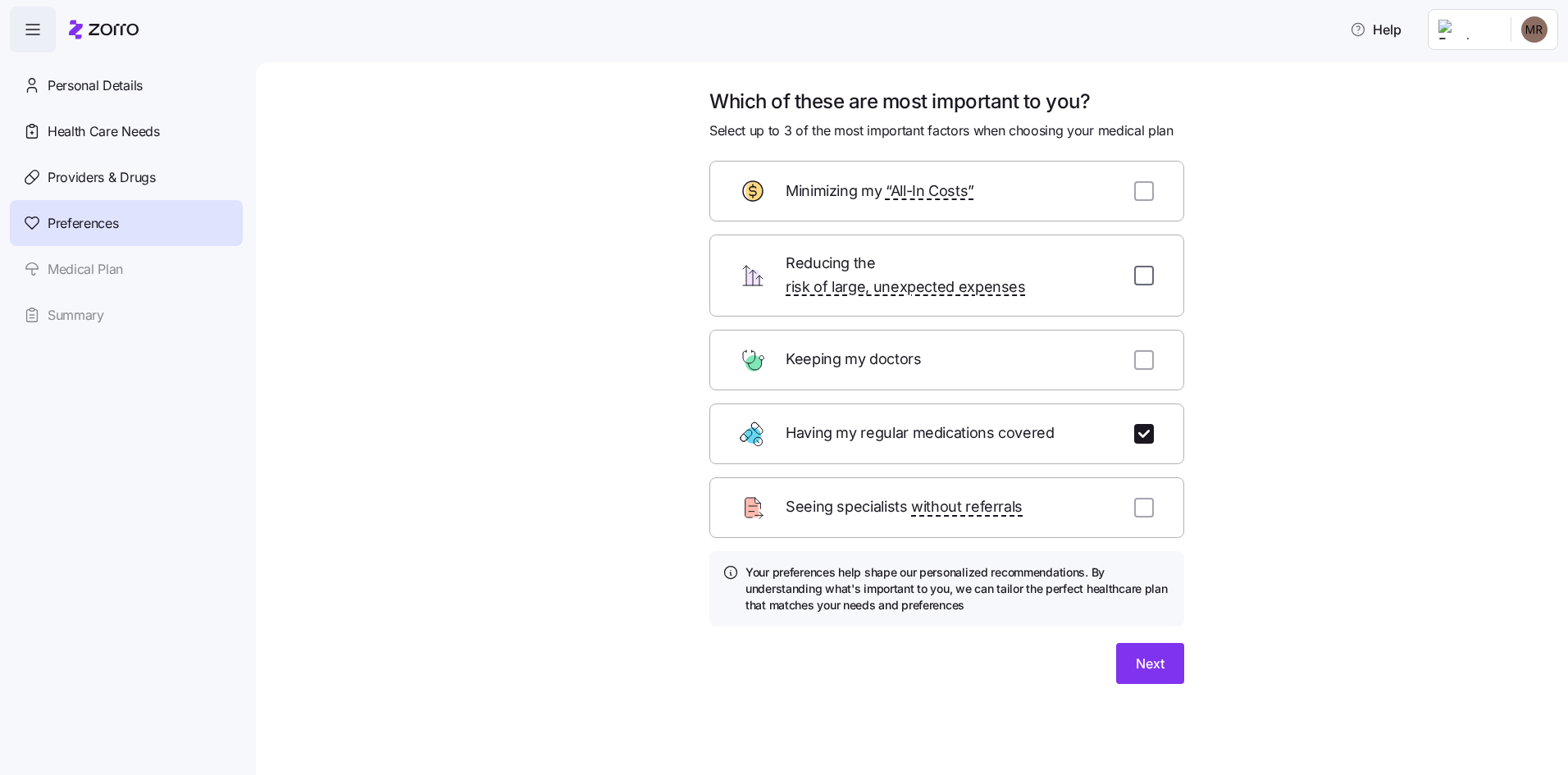
checkbox input "true"
click at [1137, 198] on input "checkbox" at bounding box center [1144, 191] width 20 height 20
checkbox input "true"
click at [1149, 653] on span "Next" at bounding box center [1149, 663] width 28 height 20
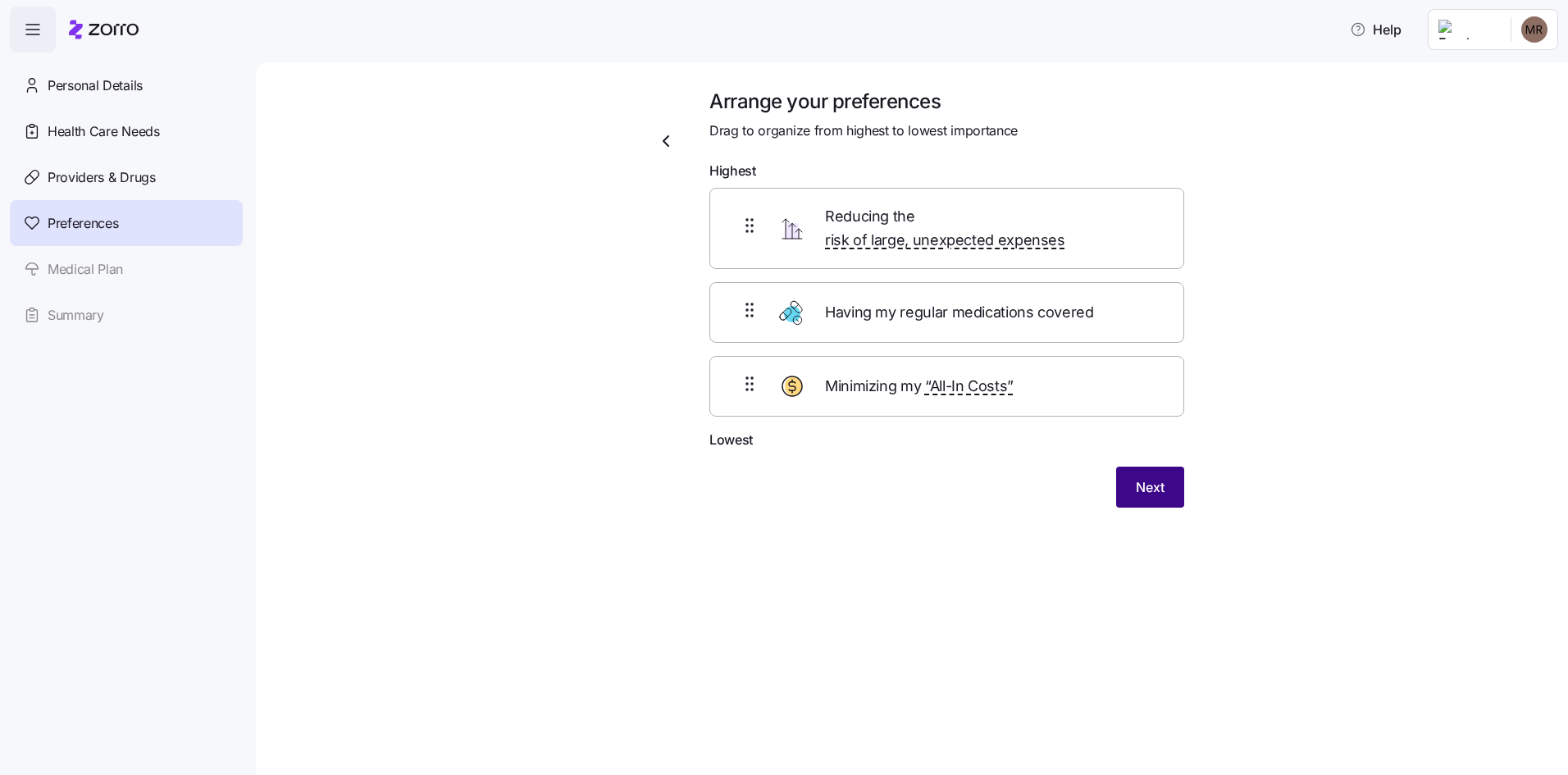
click at [1158, 477] on span "Next" at bounding box center [1149, 487] width 28 height 20
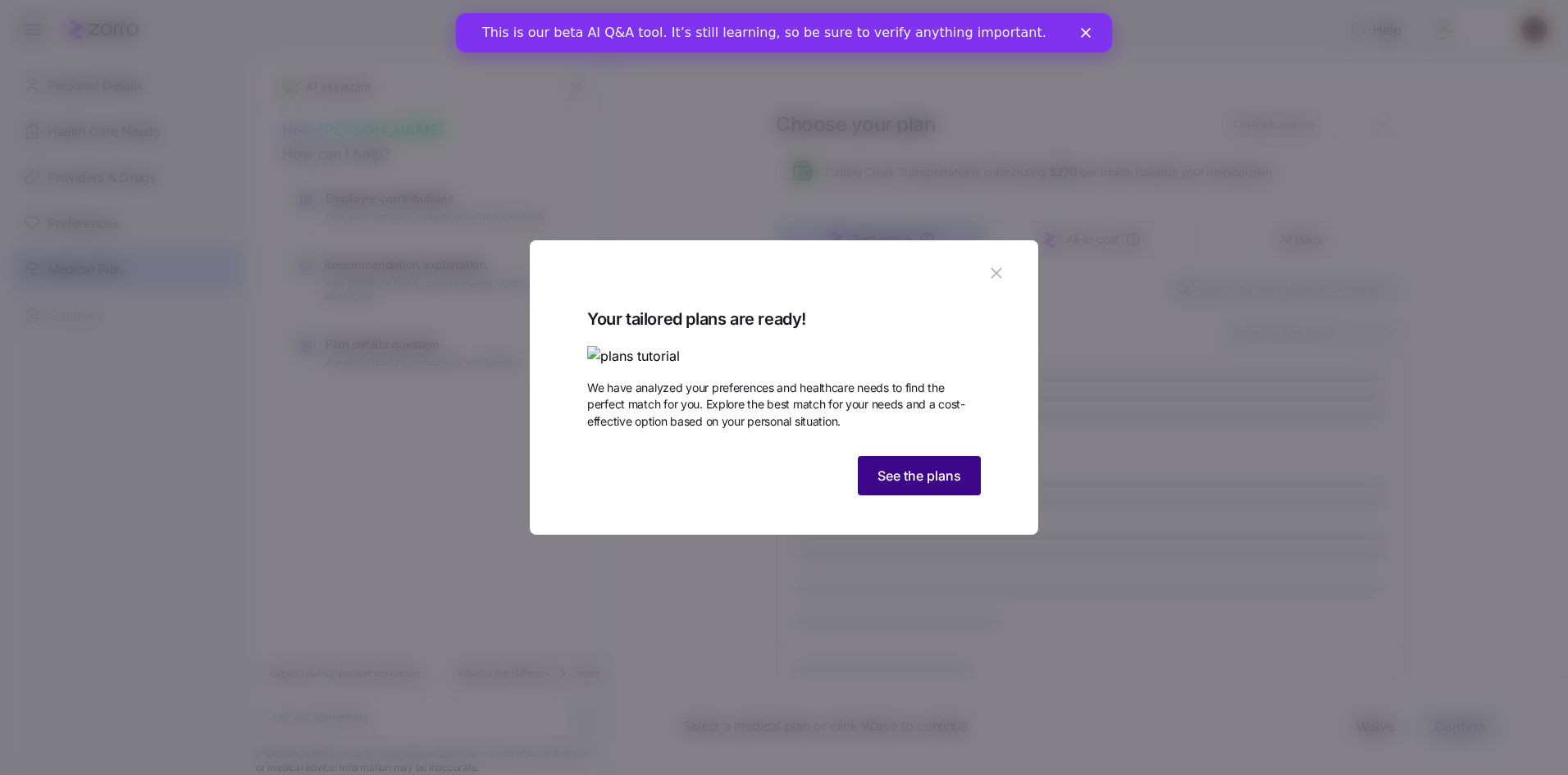
click at [911, 485] on span "See the plans" at bounding box center [919, 476] width 83 height 20
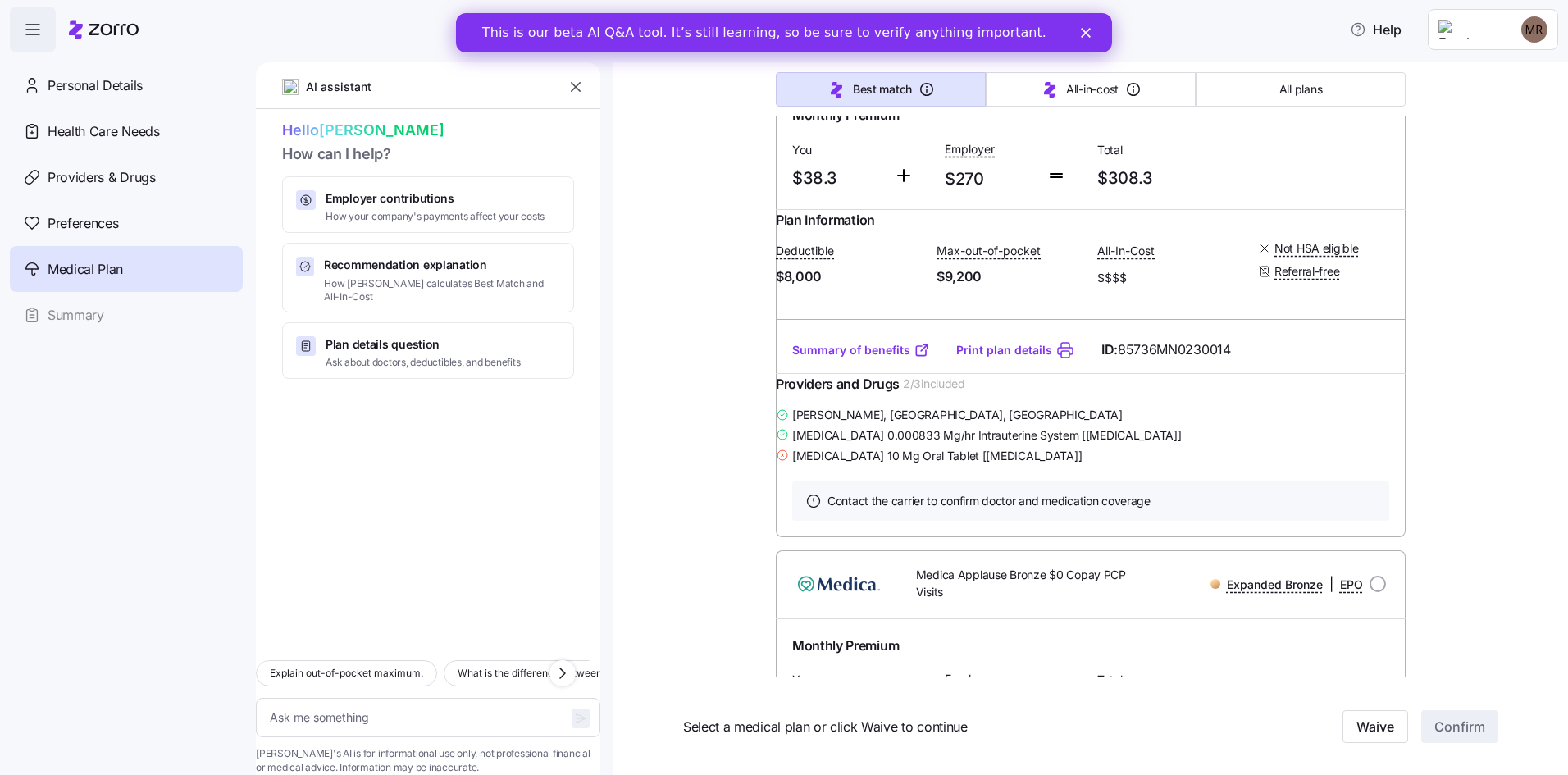
scroll to position [3362, 0]
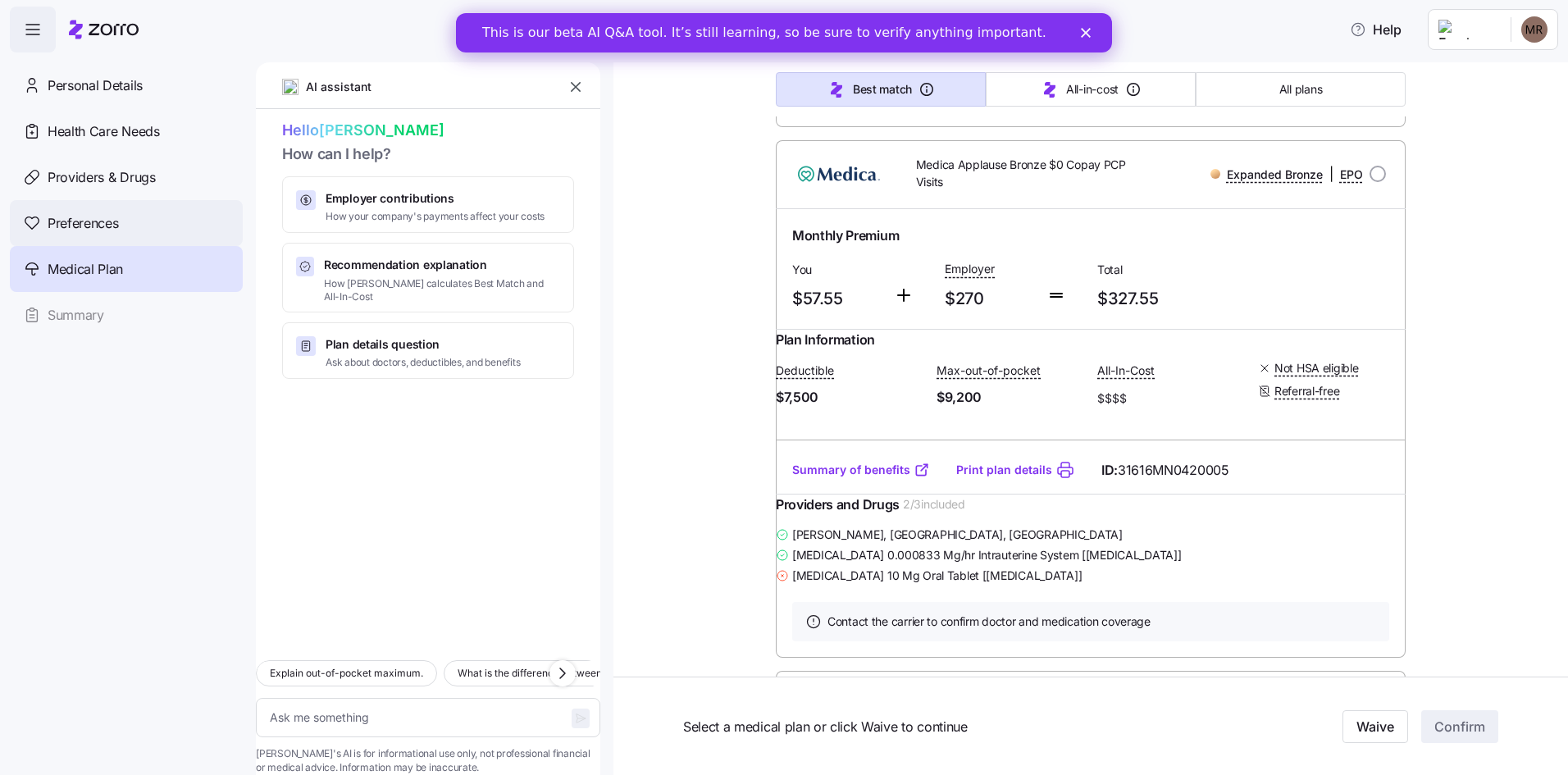
click at [89, 216] on span "Preferences" at bounding box center [82, 223] width 71 height 21
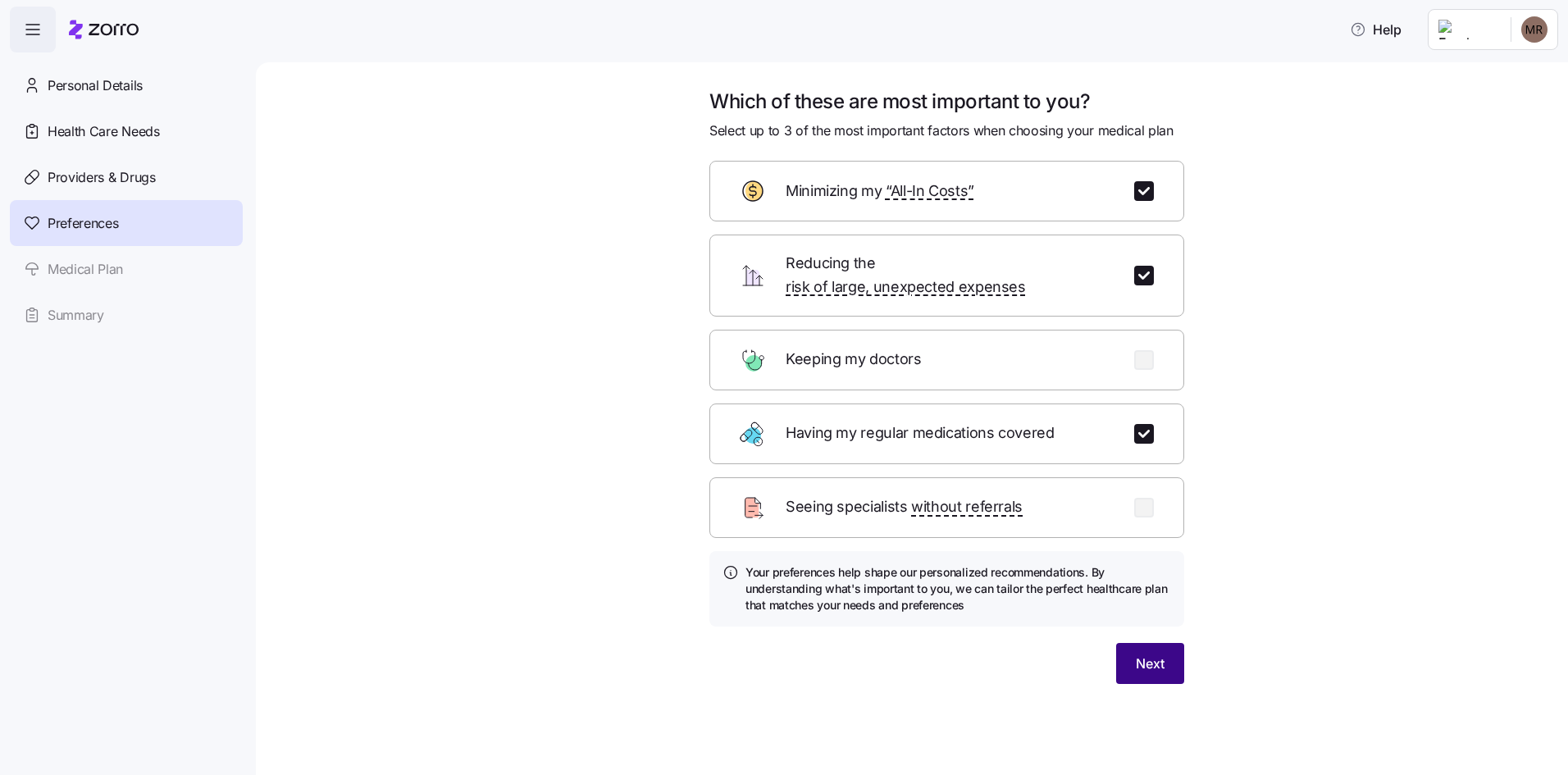
click at [1153, 653] on span "Next" at bounding box center [1149, 663] width 28 height 20
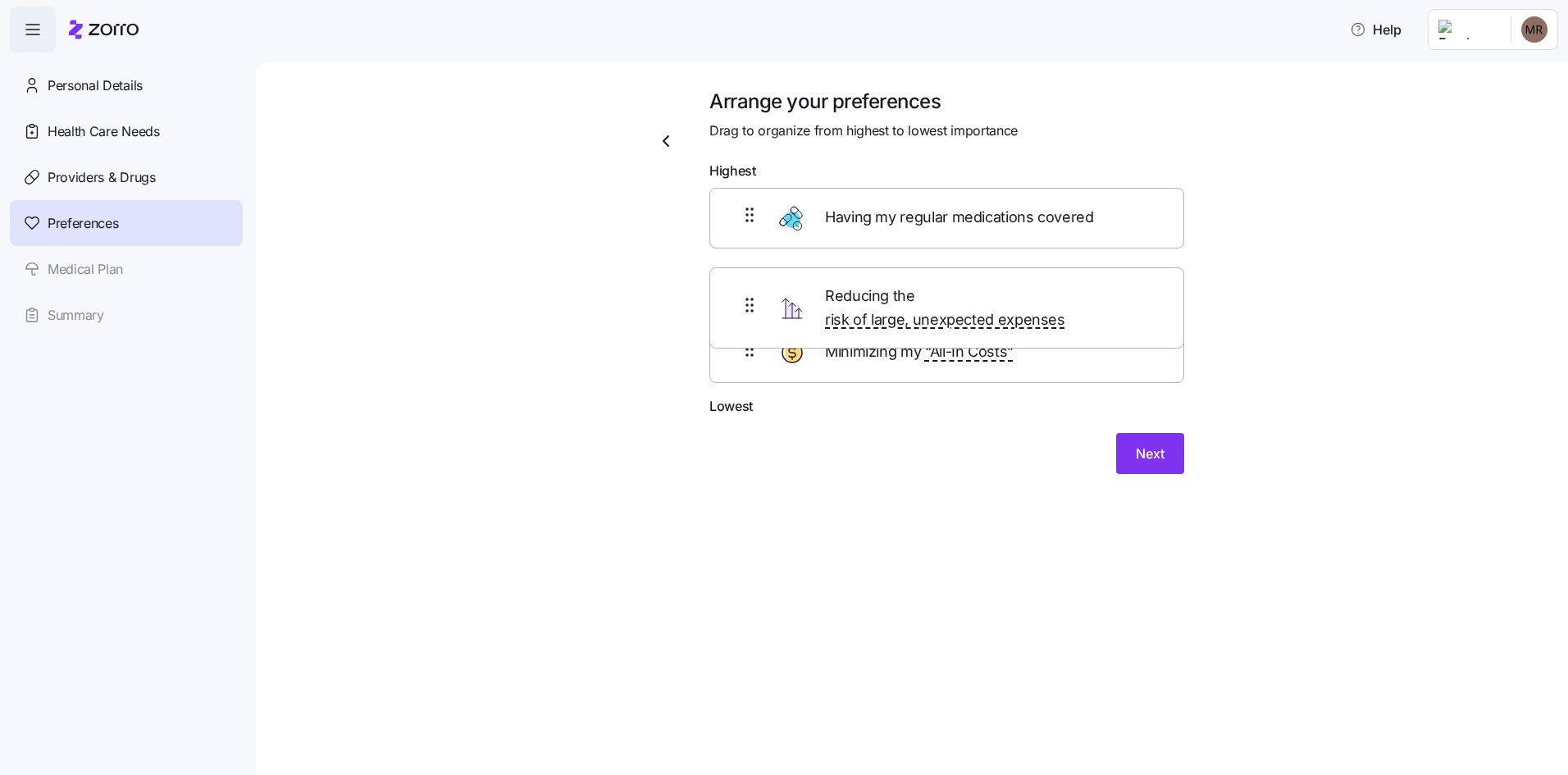
drag, startPoint x: 952, startPoint y: 231, endPoint x: 952, endPoint y: 315, distance: 84.0
click at [952, 315] on div "Reducing the risk of large, unexpected expenses Having my regular medications c…" at bounding box center [946, 292] width 474 height 208
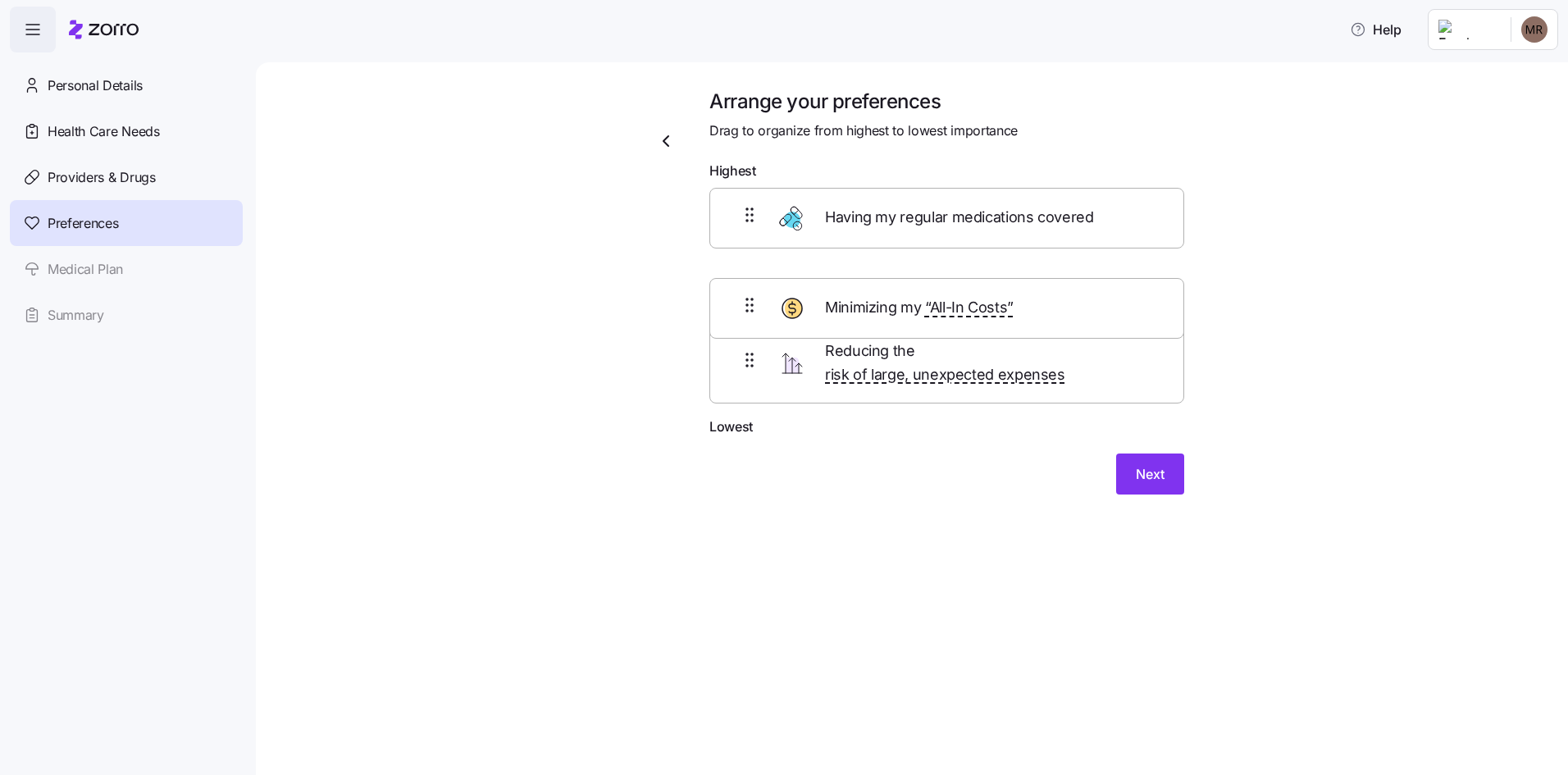
drag, startPoint x: 940, startPoint y: 373, endPoint x: 943, endPoint y: 310, distance: 63.1
click at [943, 310] on div "Having my regular medications covered Reducing the risk of large, unexpected ex…" at bounding box center [946, 303] width 474 height 230
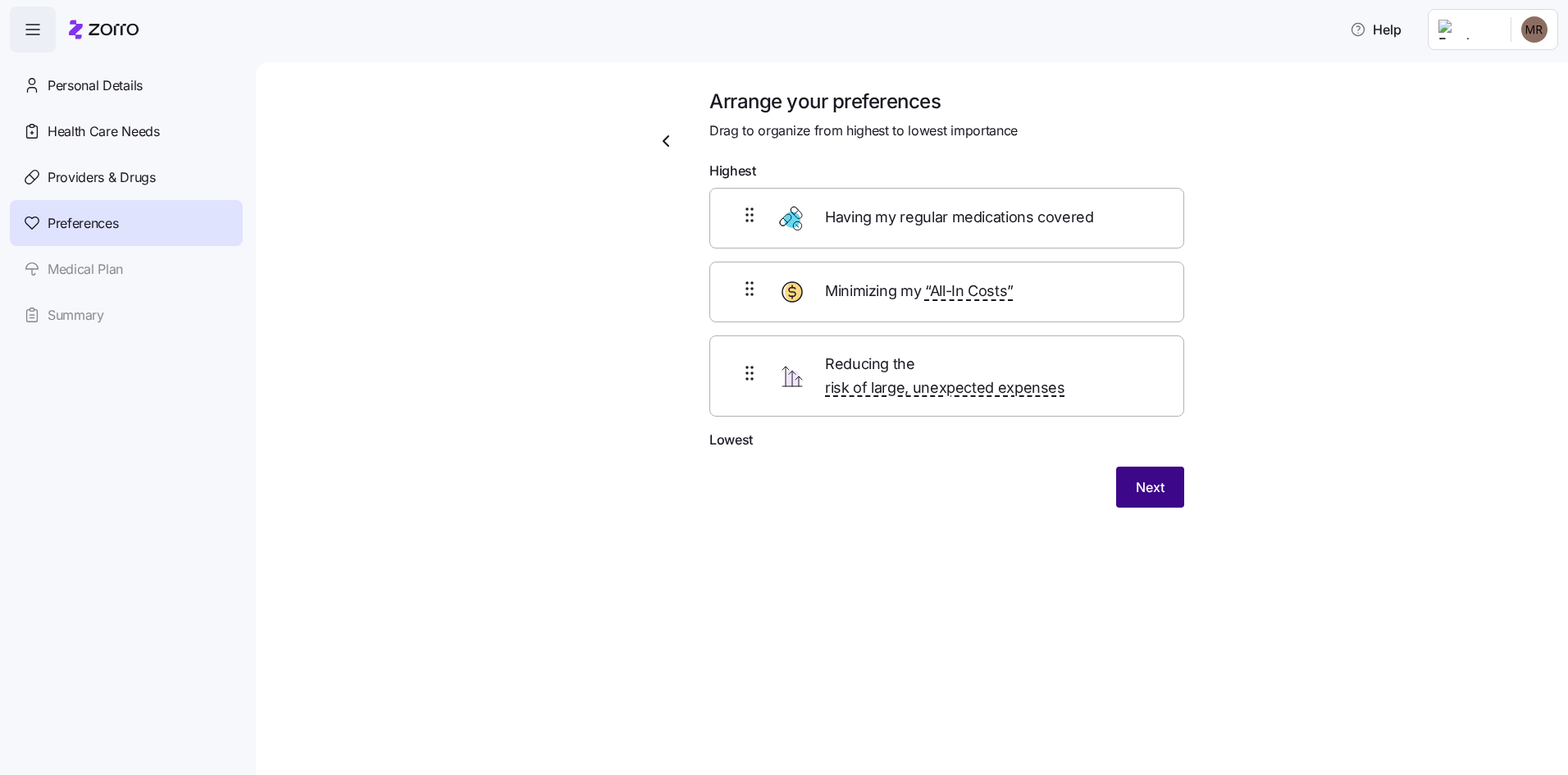
click at [1139, 477] on span "Next" at bounding box center [1149, 487] width 28 height 20
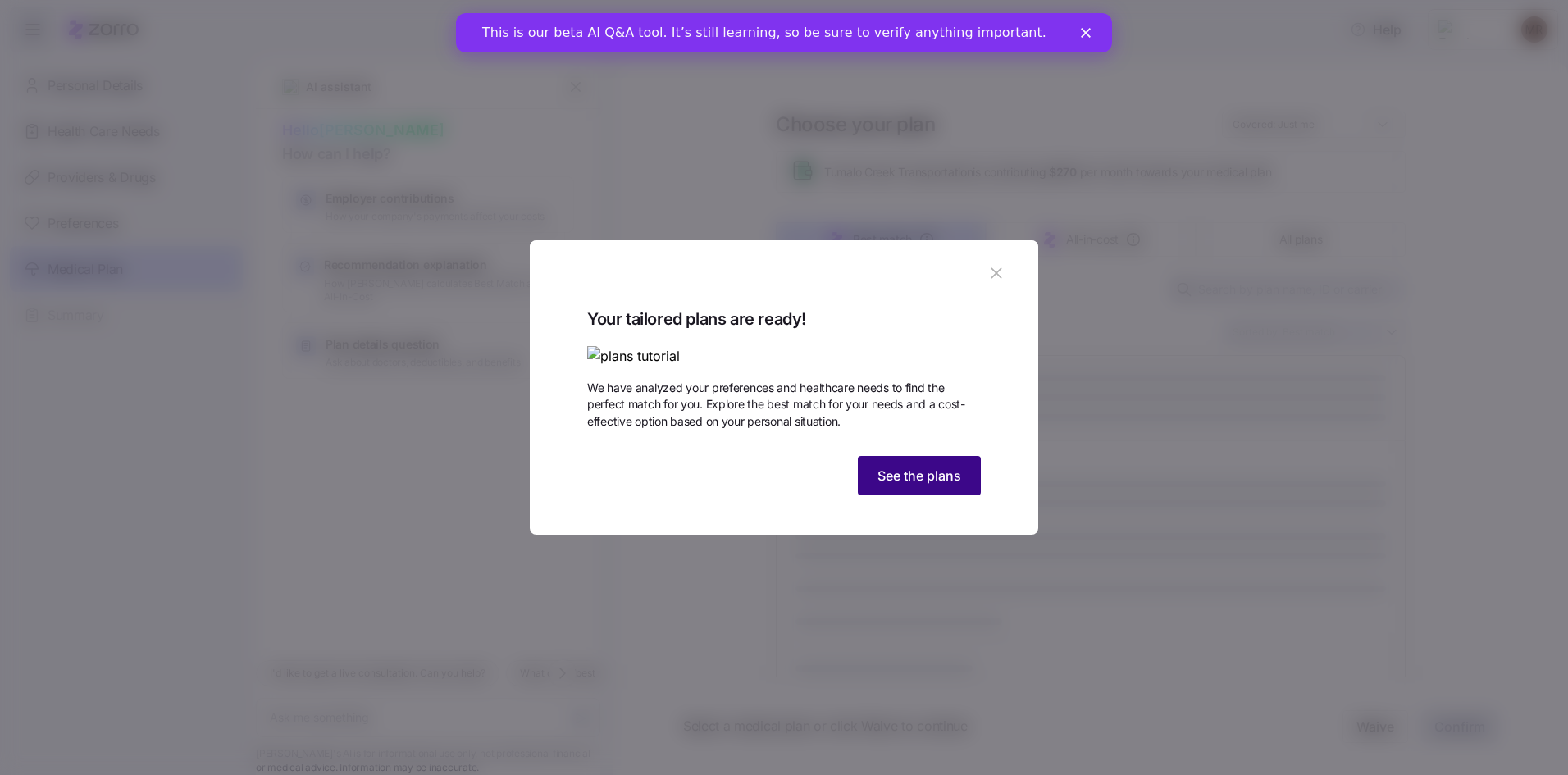
click at [930, 485] on span "See the plans" at bounding box center [919, 476] width 83 height 20
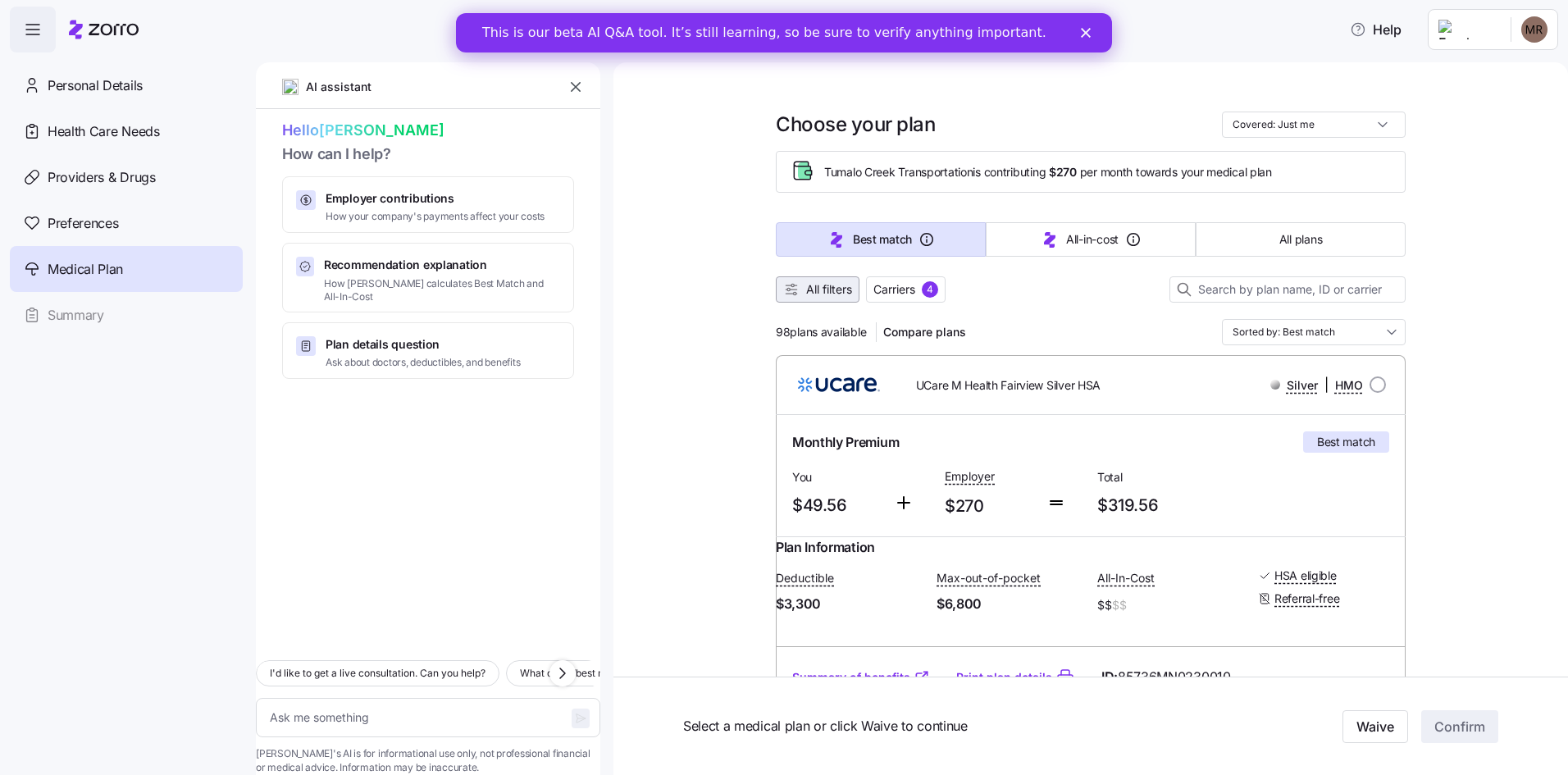
click at [823, 281] on button "All filters" at bounding box center [817, 290] width 83 height 27
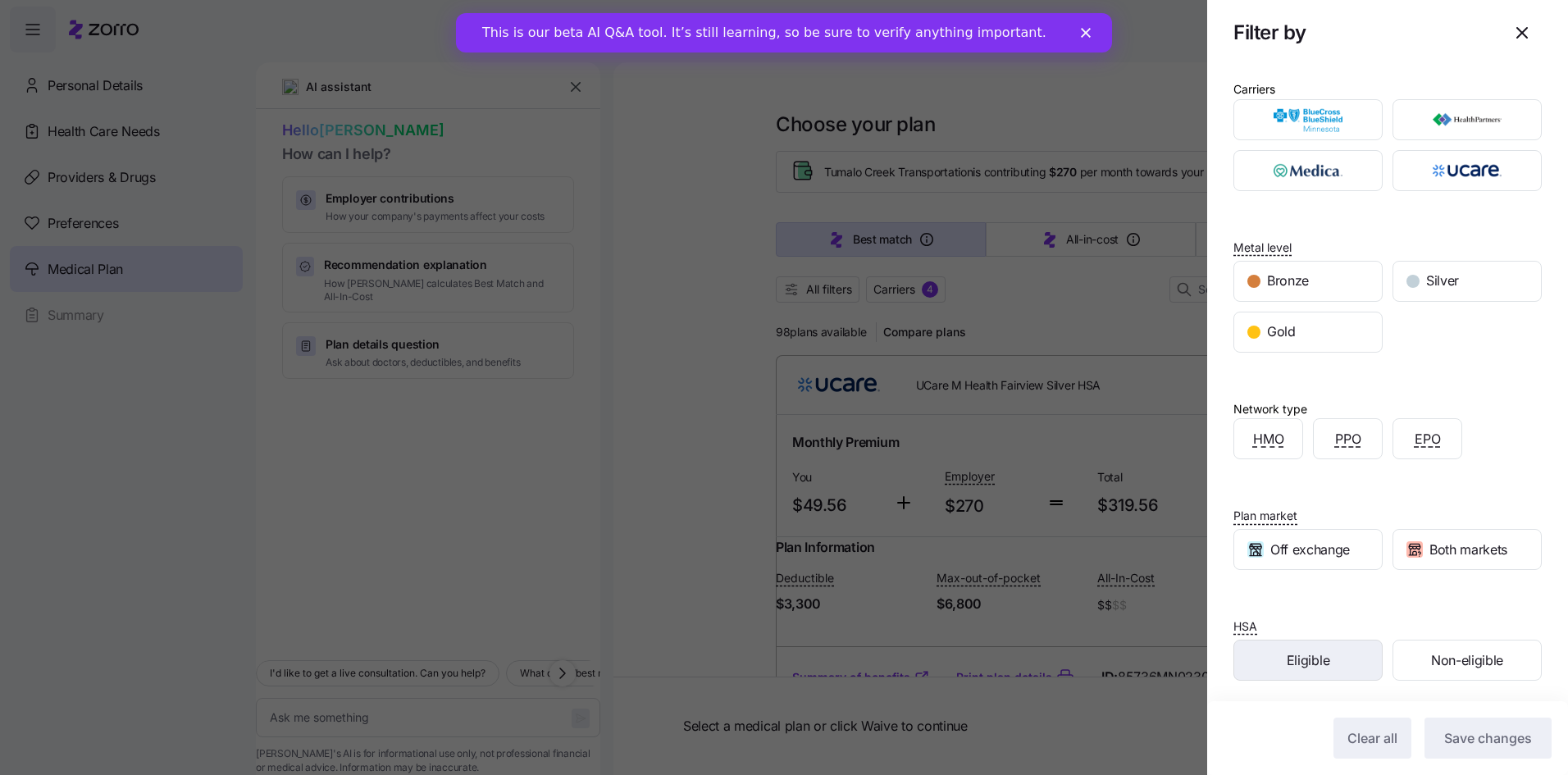
click at [1331, 646] on div "Eligible" at bounding box center [1307, 659] width 147 height 39
click at [1451, 730] on span "Save changes" at bounding box center [1487, 738] width 87 height 20
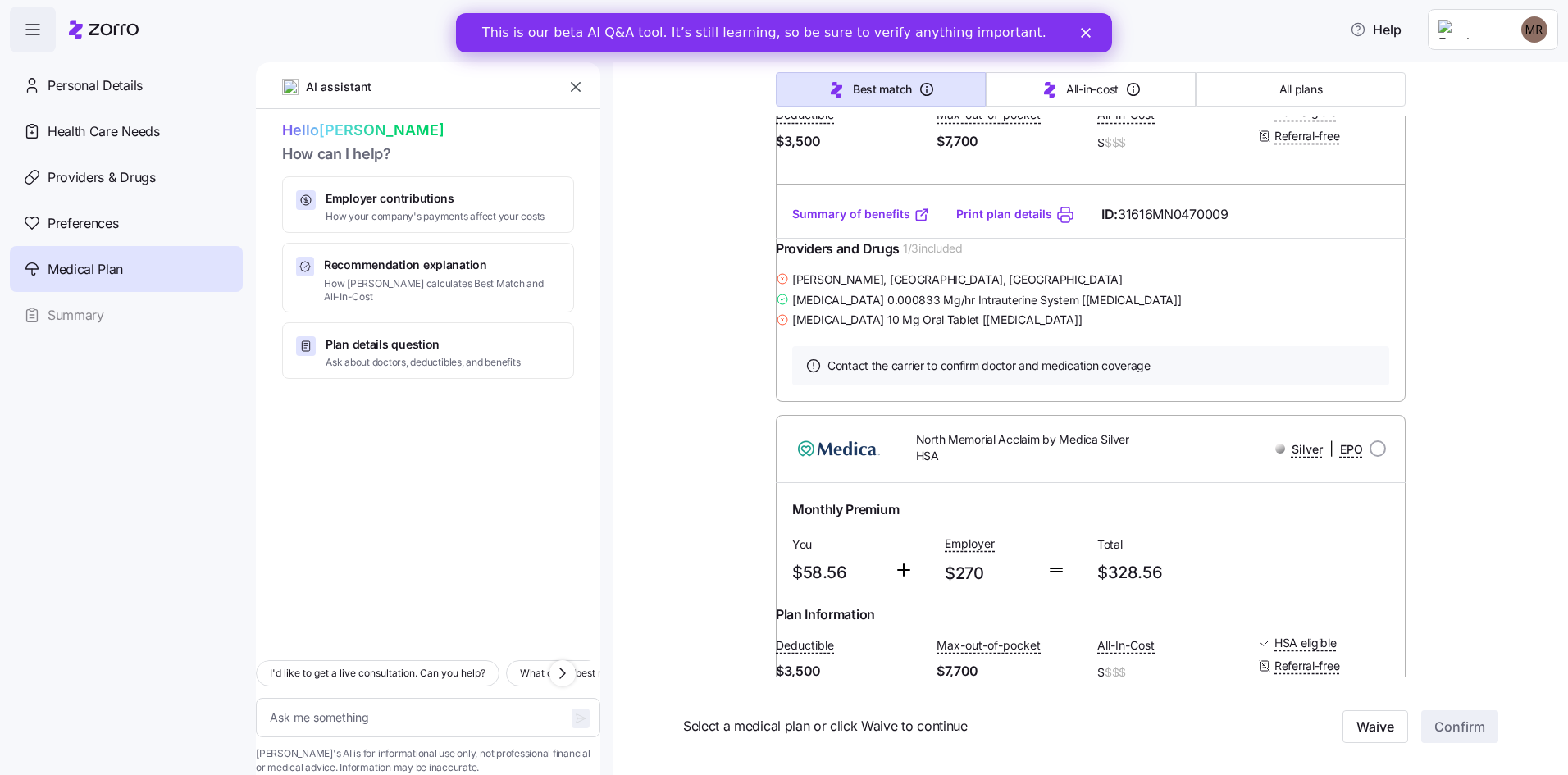
scroll to position [4674, 0]
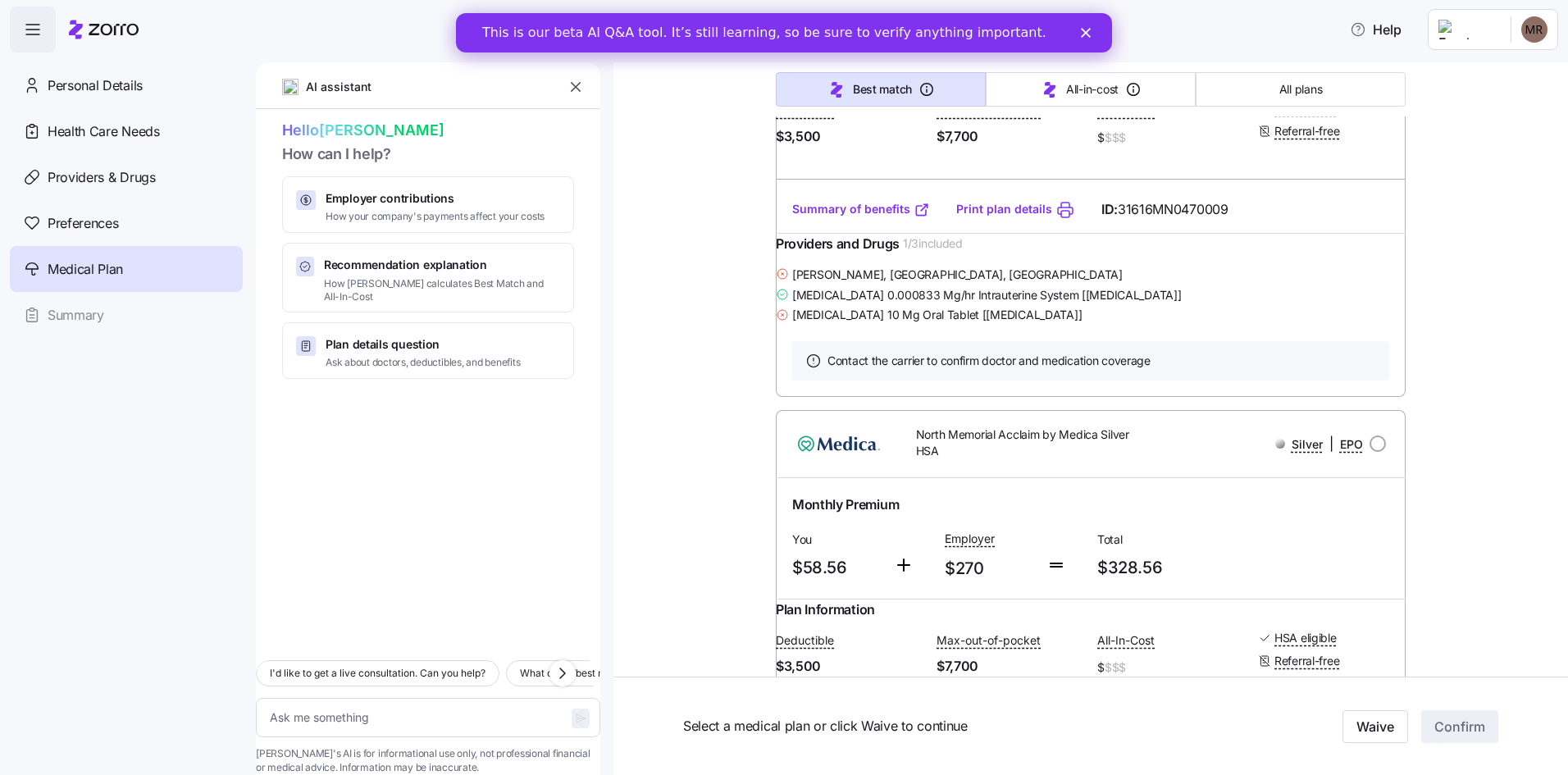
type textarea "x"
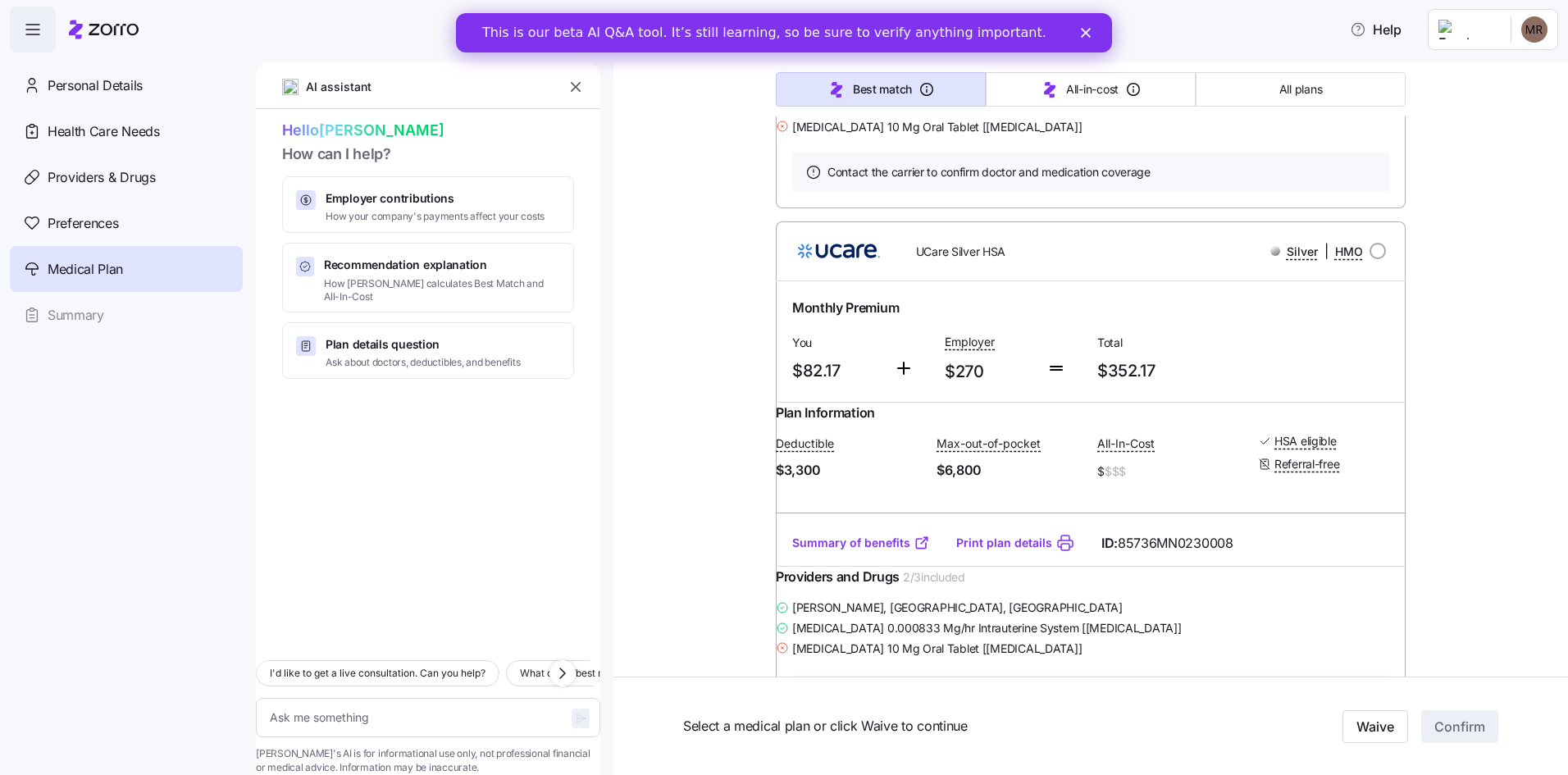
scroll to position [328, 0]
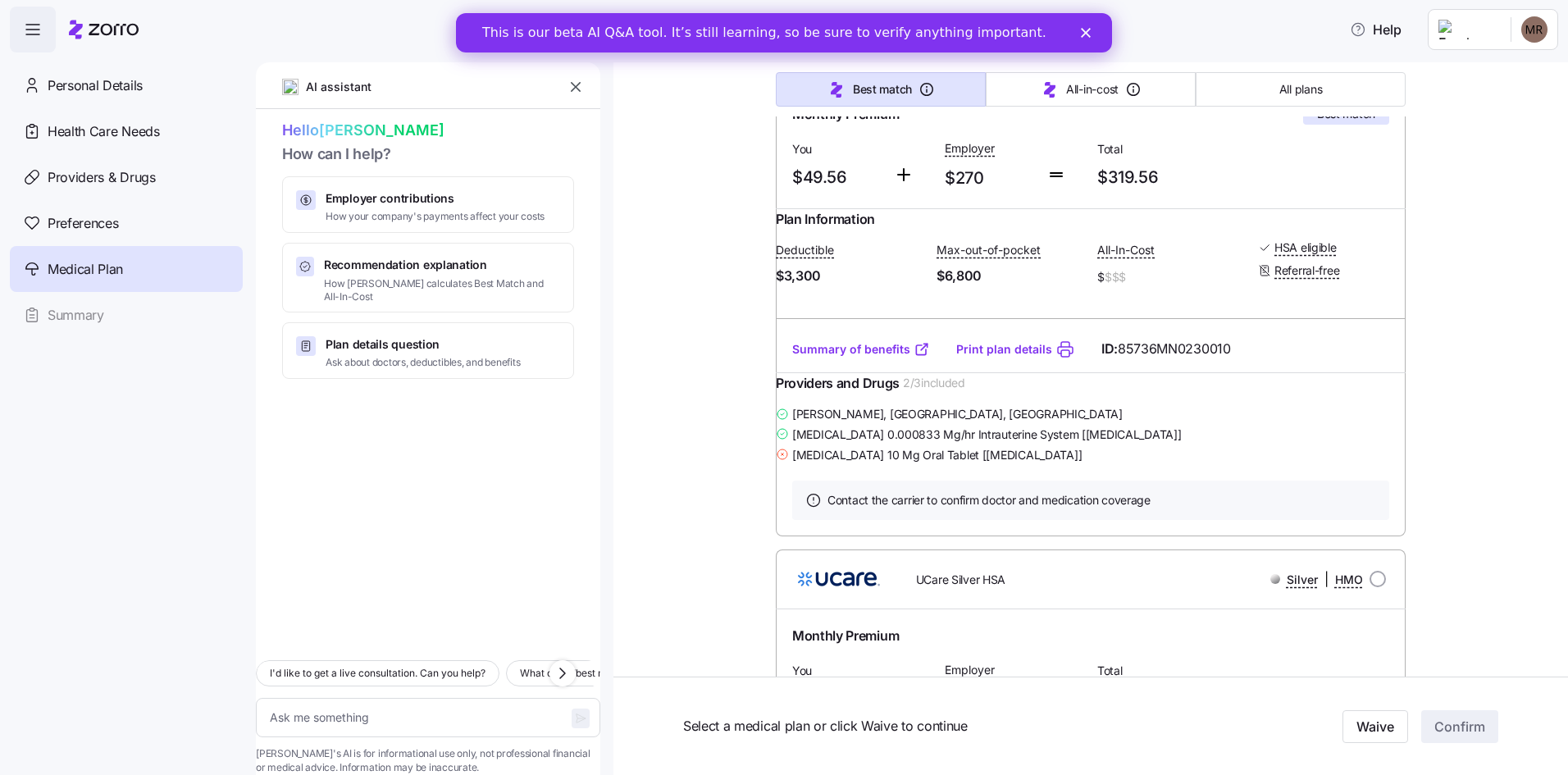
click at [1221, 403] on div "Providers and Drugs 2 / 3 included" at bounding box center [1090, 388] width 630 height 30
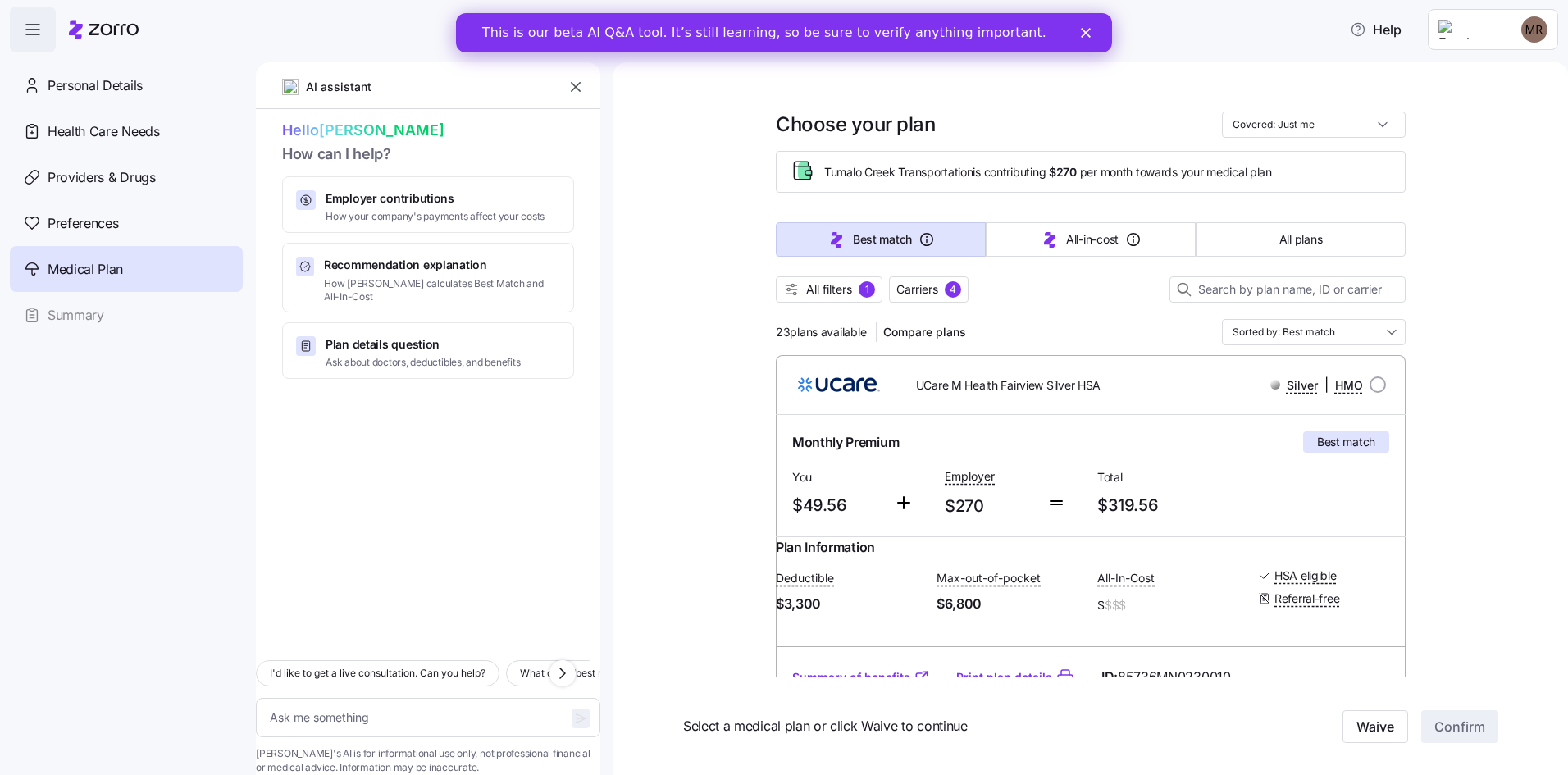
click at [1271, 385] on div at bounding box center [1275, 385] width 10 height 10
click at [1144, 413] on div "UCare M Health Fairview Silver HSA Silver | HMO" at bounding box center [1090, 385] width 630 height 59
click at [1161, 364] on div "UCare M Health Fairview Silver HSA Silver | HMO" at bounding box center [1090, 385] width 630 height 59
click at [1161, 383] on div "Silver | HMO" at bounding box center [1266, 385] width 239 height 21
click at [1019, 395] on div "UCare M Health Fairview Silver HSA" at bounding box center [1015, 385] width 251 height 33
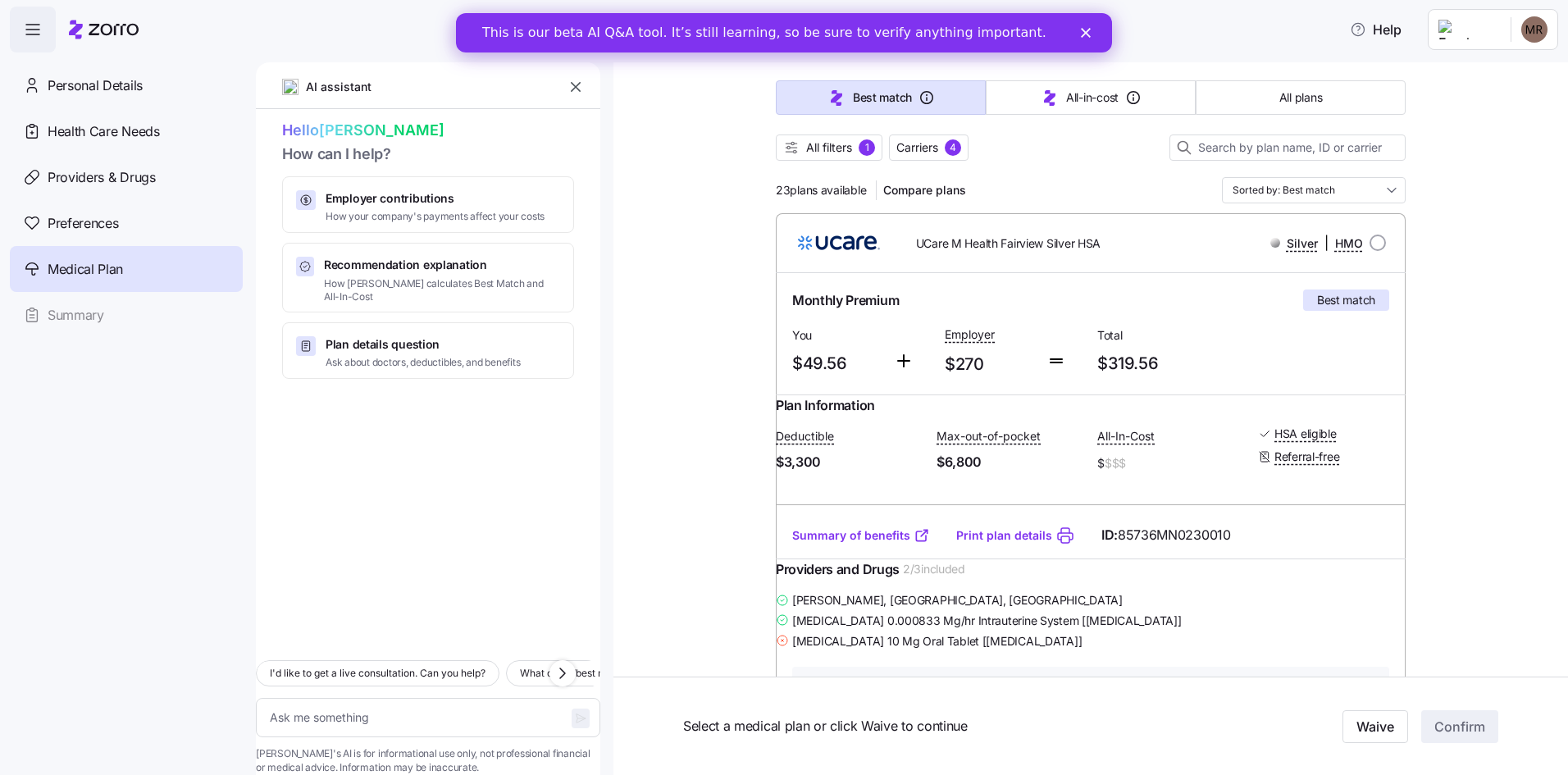
scroll to position [246, 0]
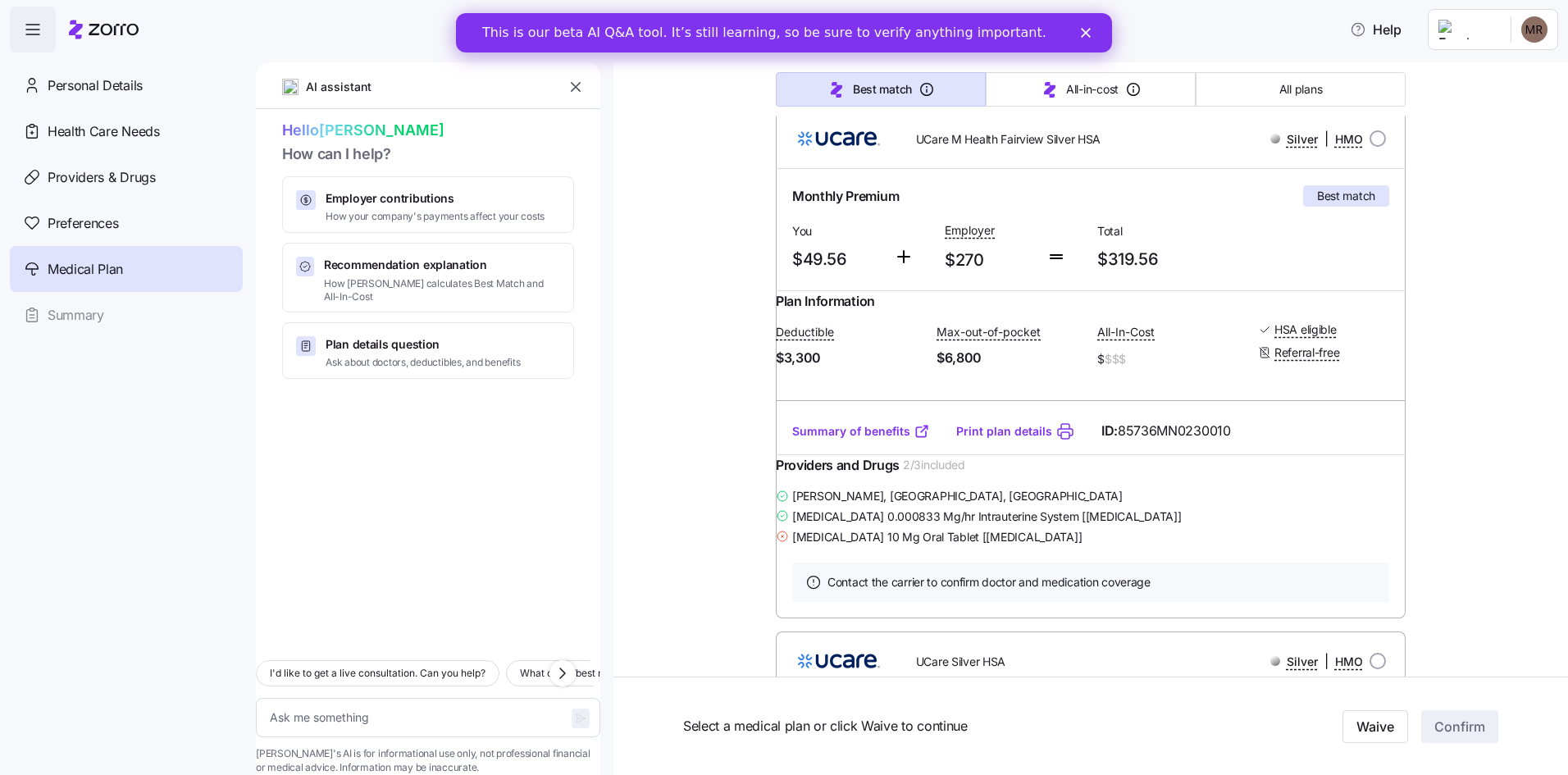
click at [1118, 441] on span "85736MN0230010" at bounding box center [1174, 430] width 113 height 21
click at [1252, 485] on div "Providers and Drugs 2 / 3 included" at bounding box center [1090, 470] width 630 height 30
click at [1083, 32] on icon "Close" at bounding box center [1085, 32] width 10 height 10
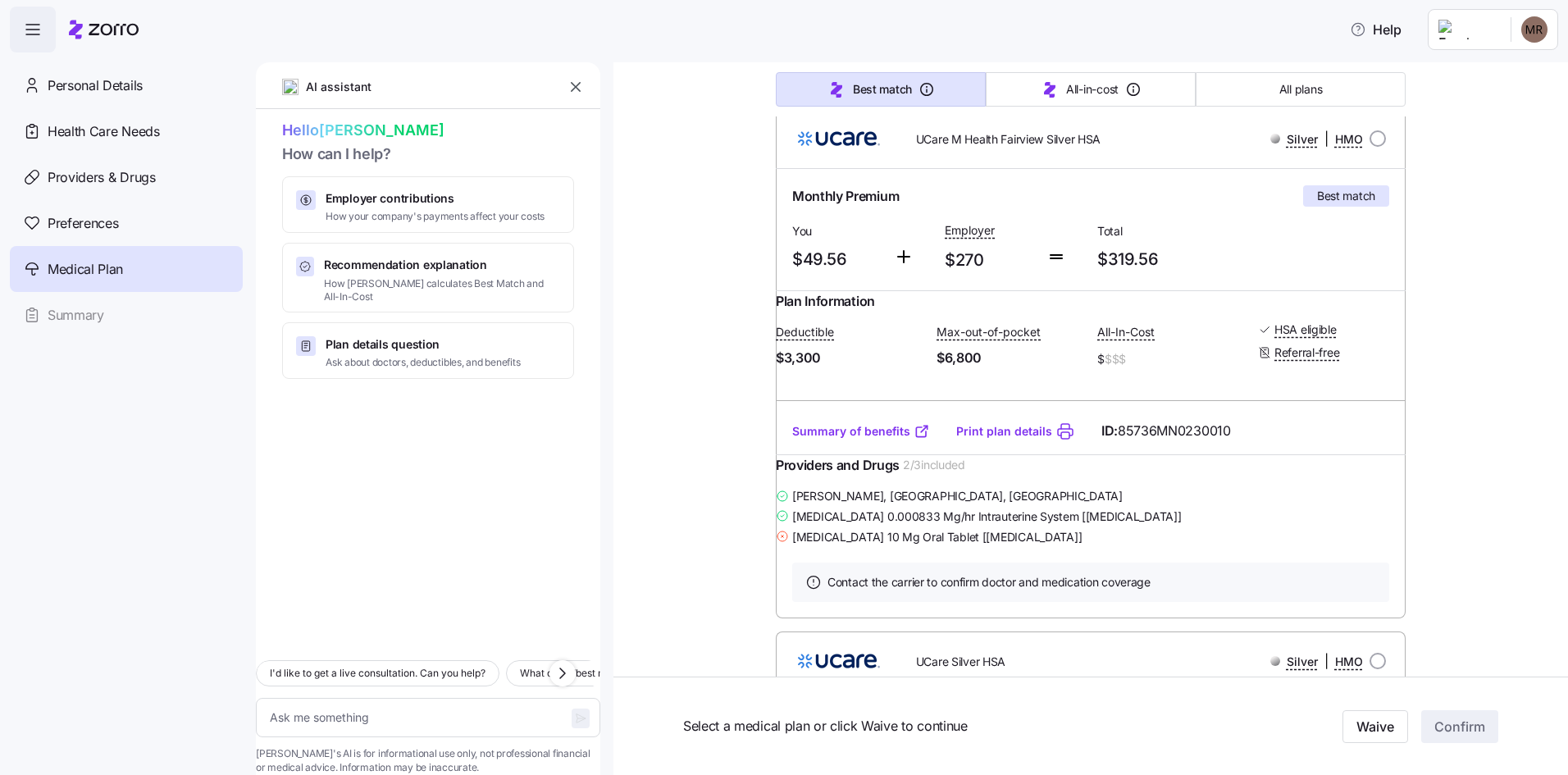
click at [1114, 405] on div "Plan Information Deductible $3,300 Max-out-of-pocket $6,800 All-In-Cost $ $$$ H…" at bounding box center [1090, 350] width 630 height 117
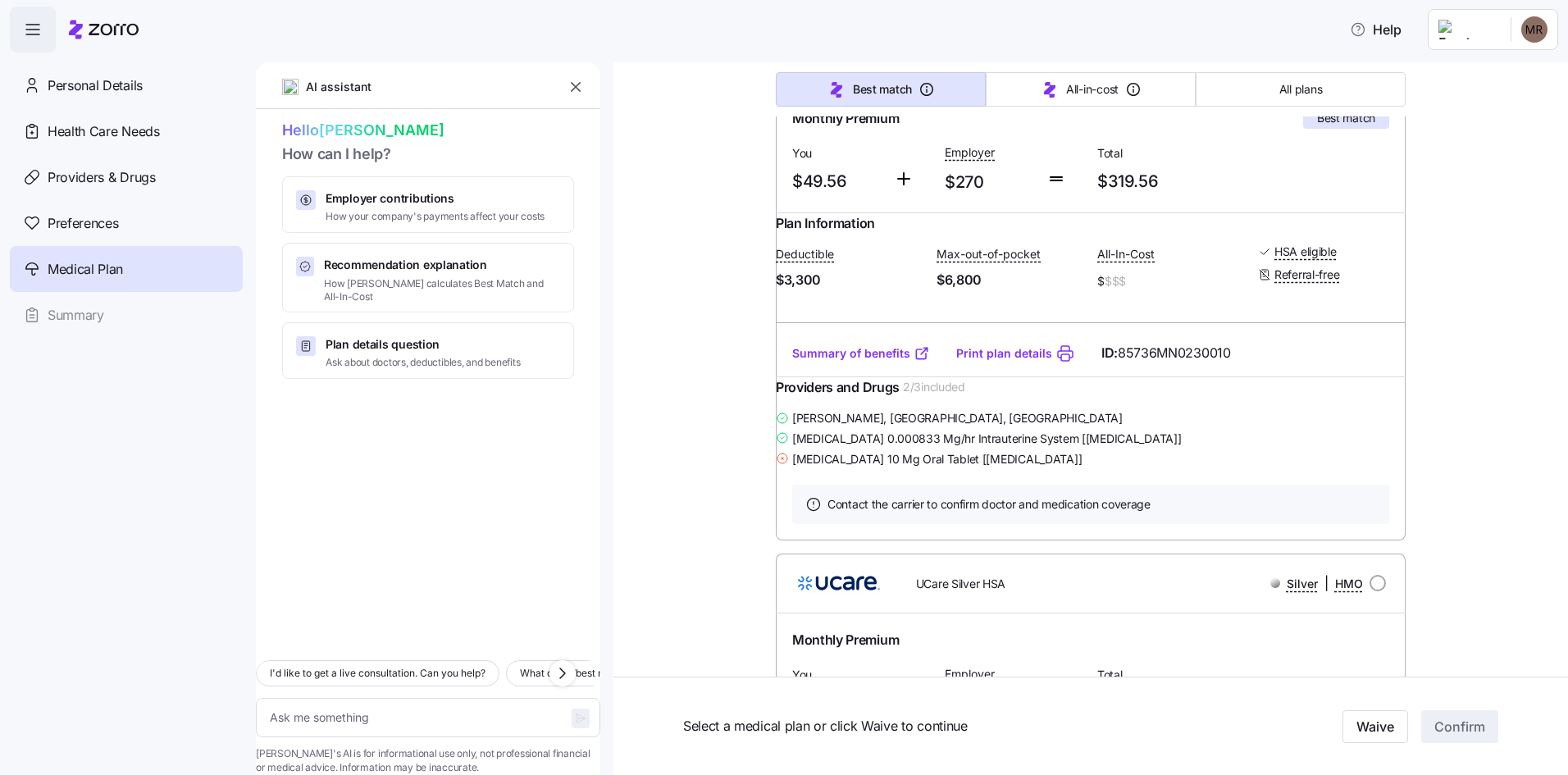
scroll to position [410, 0]
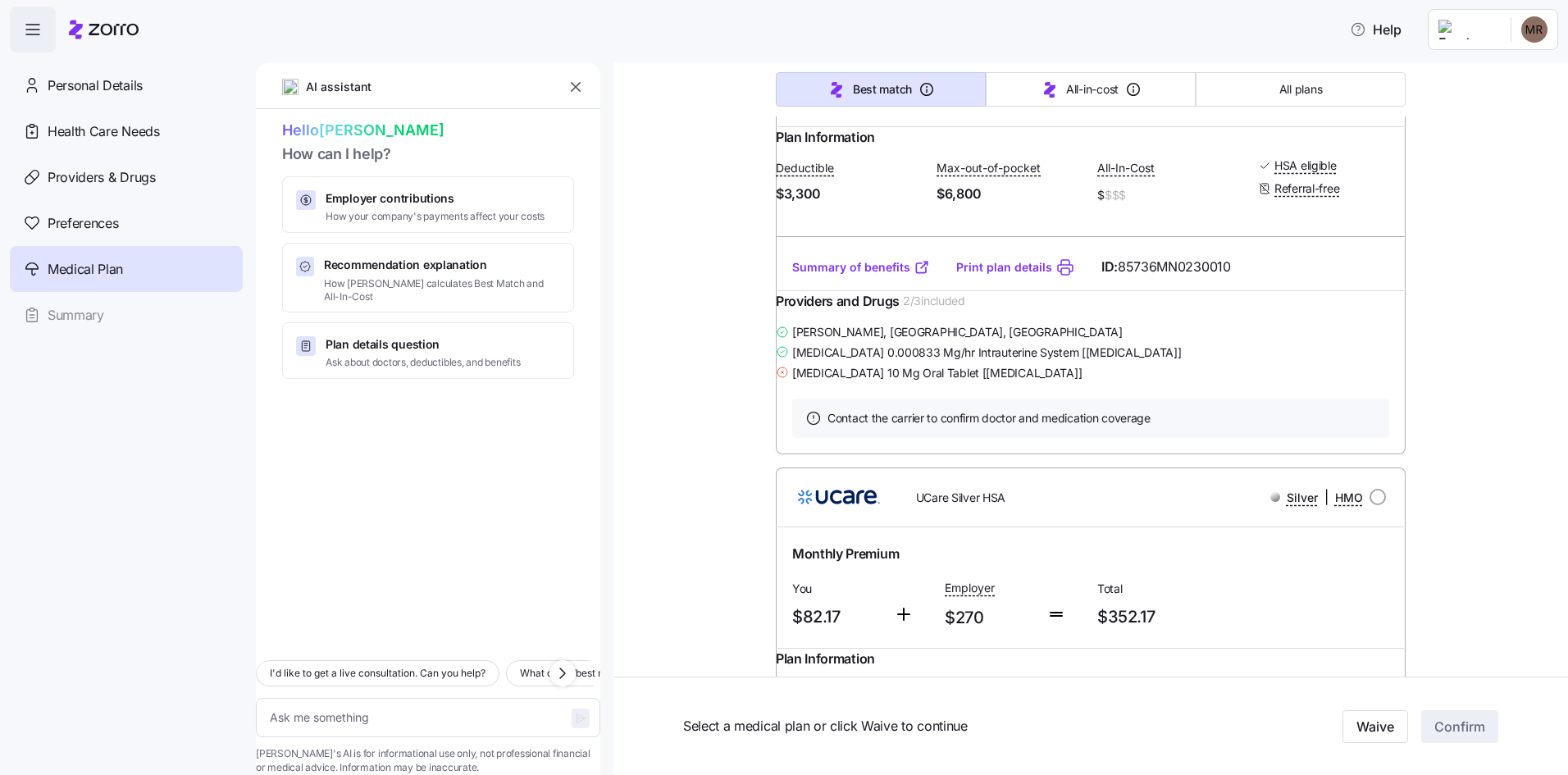
click at [1124, 431] on div "Contact the carrier to confirm doctor and medication coverage" at bounding box center [1090, 418] width 630 height 72
click at [1126, 382] on div "Julie Halverson , Minneapolis, MN Levonorgestrel 0.000833 Mg/hr Intrauterine Sy…" at bounding box center [1090, 351] width 630 height 61
click at [1059, 426] on span "Contact the carrier to confirm doctor and medication coverage" at bounding box center [989, 419] width 323 height 17
click at [1207, 433] on div "Contact the carrier to confirm doctor and medication coverage" at bounding box center [1090, 418] width 630 height 72
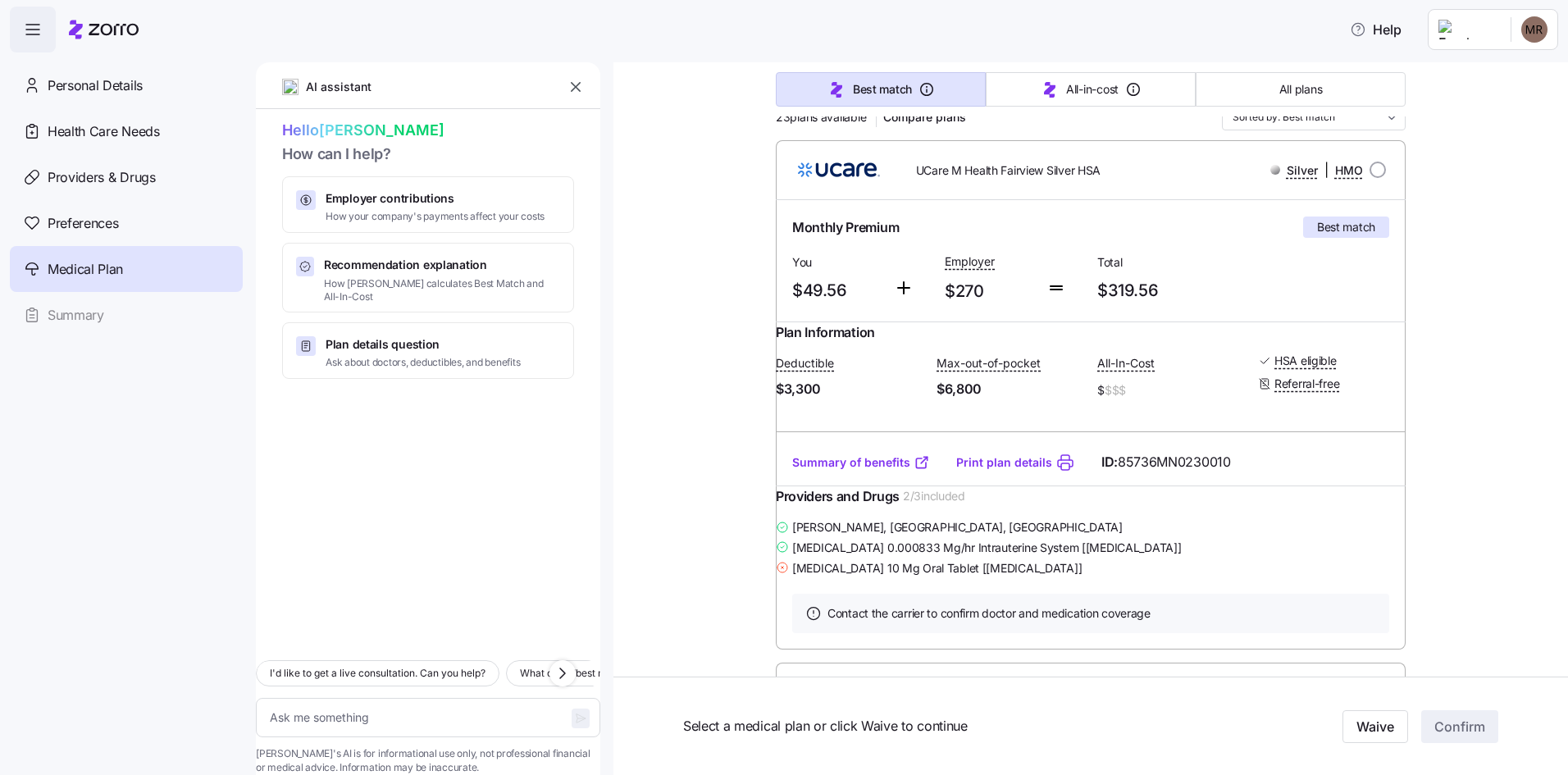
scroll to position [164, 0]
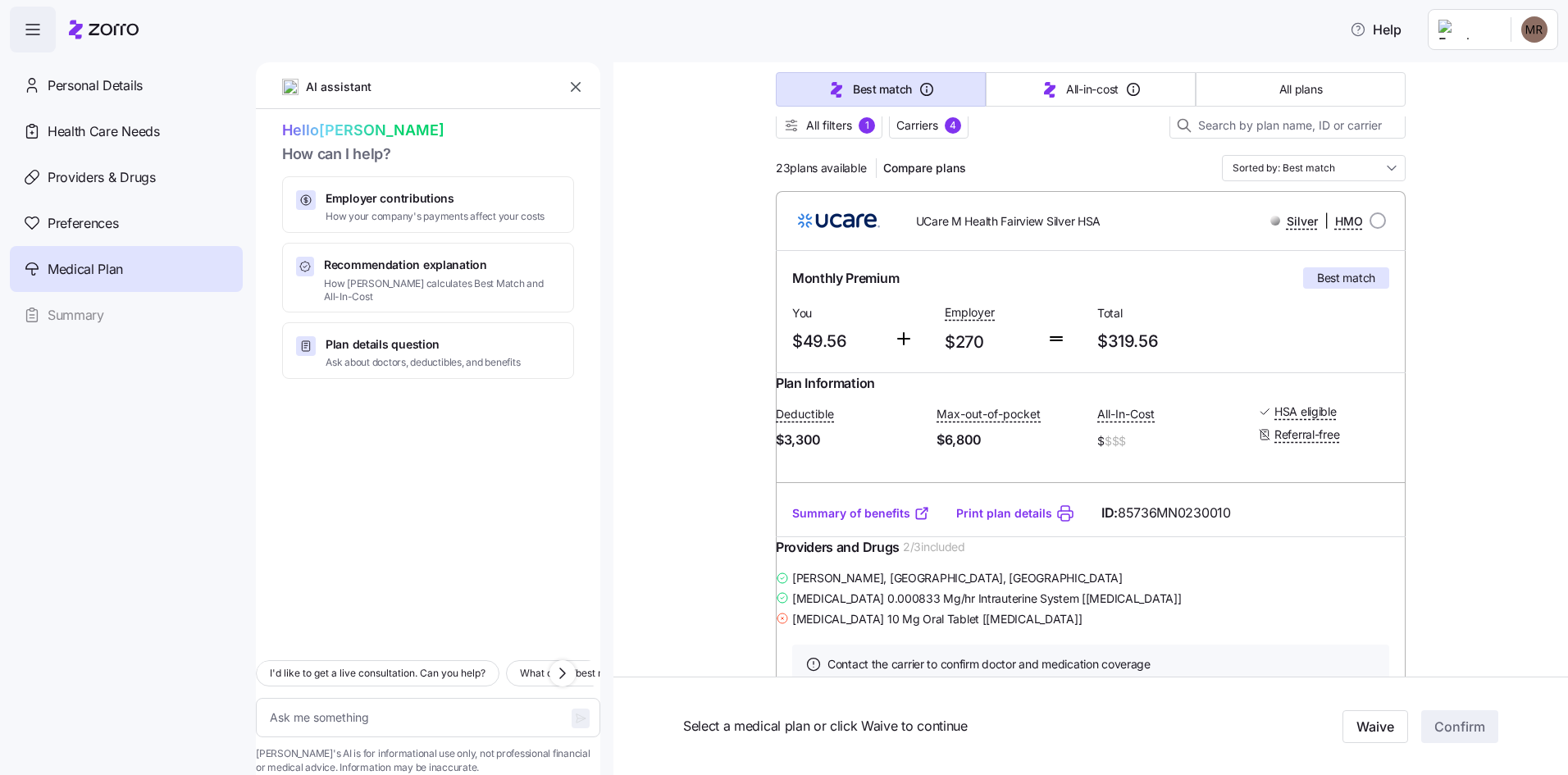
click at [812, 211] on img at bounding box center [839, 220] width 101 height 39
click at [1005, 219] on span "UCare M Health Fairview Silver HSA" at bounding box center [1008, 221] width 185 height 17
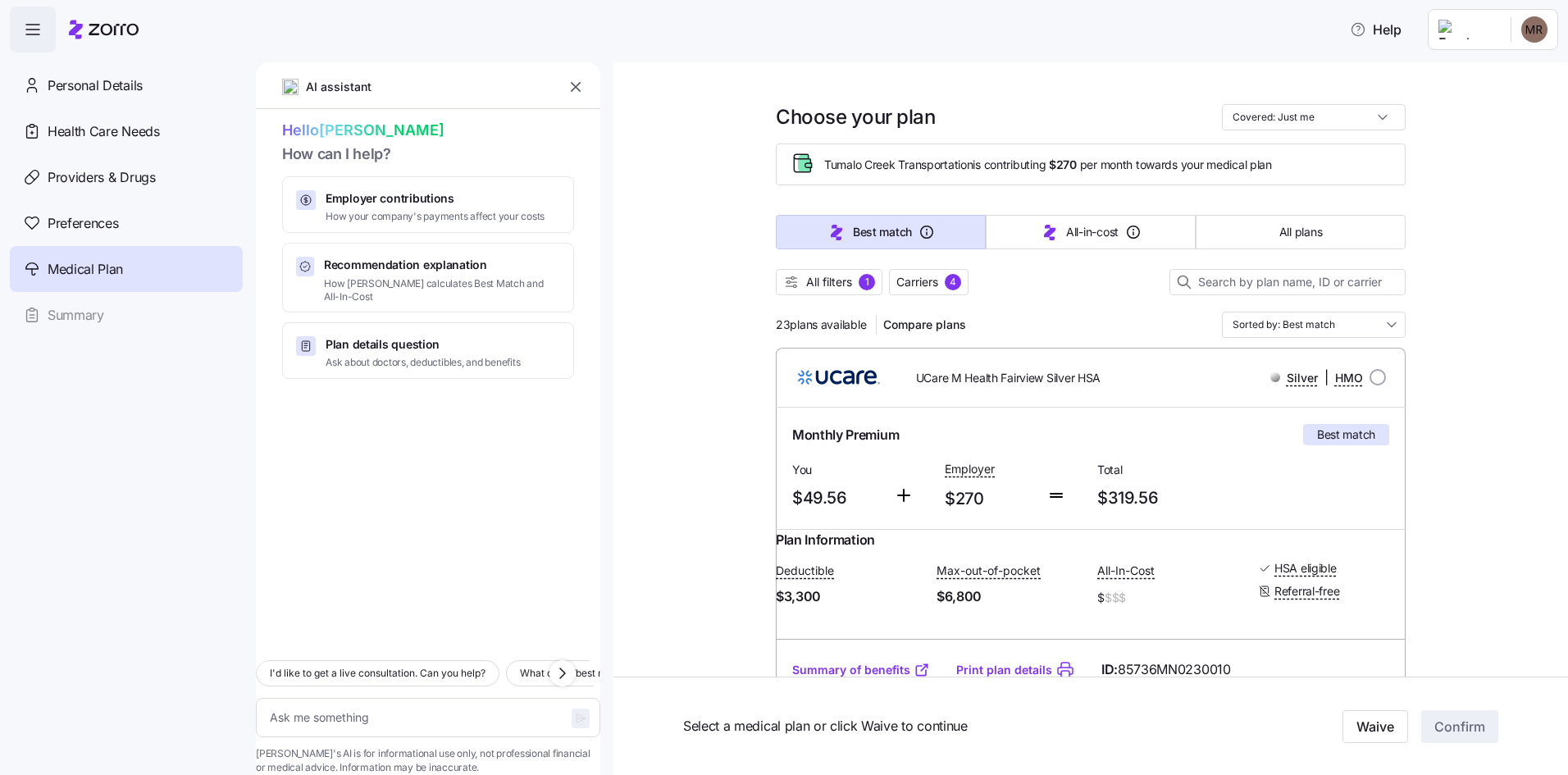
scroll to position [0, 0]
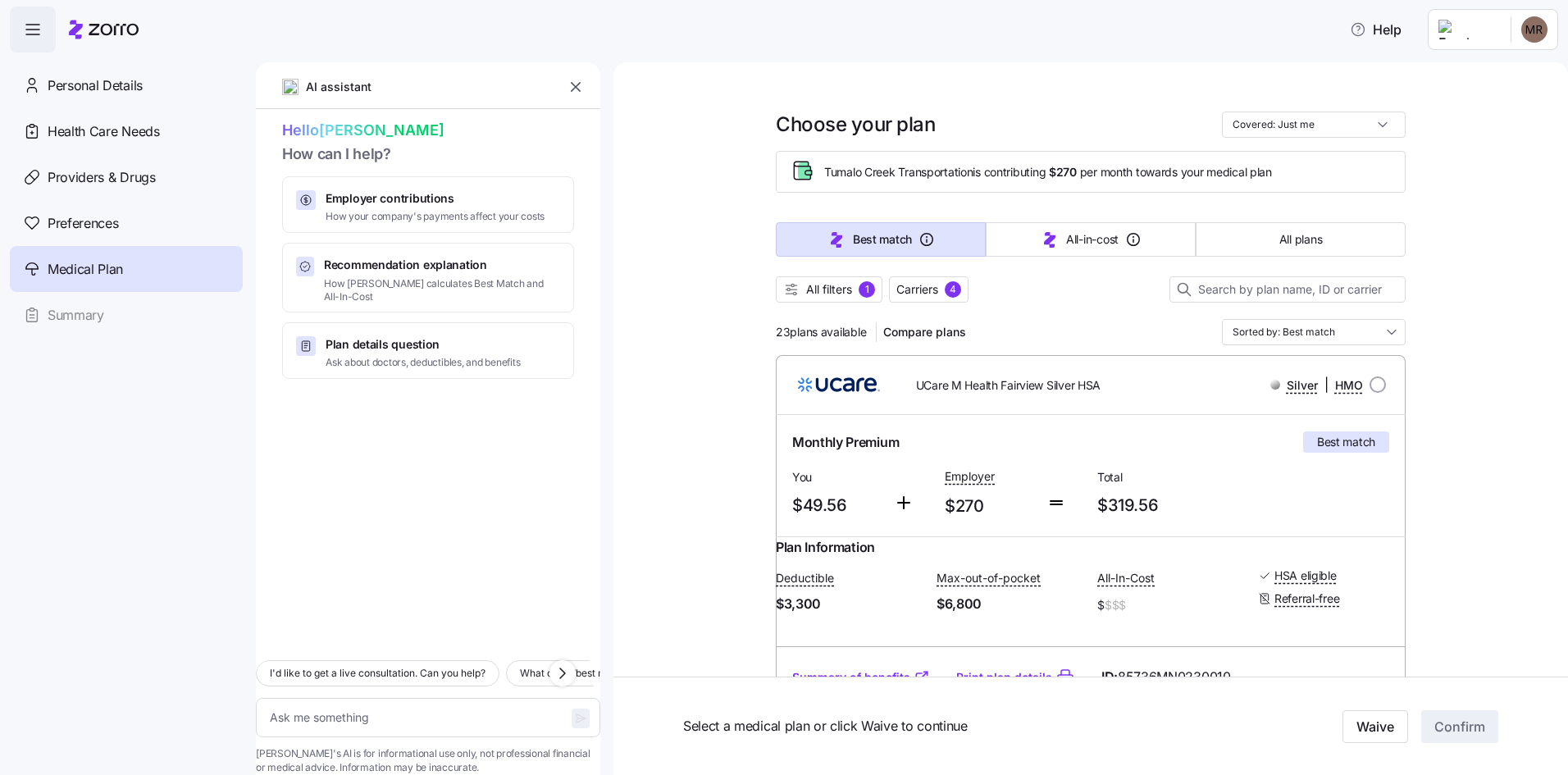
click at [1133, 388] on div "UCare M Health Fairview Silver HSA" at bounding box center [1015, 385] width 251 height 33
click at [1376, 387] on input "radio" at bounding box center [1377, 385] width 17 height 17
radio input "true"
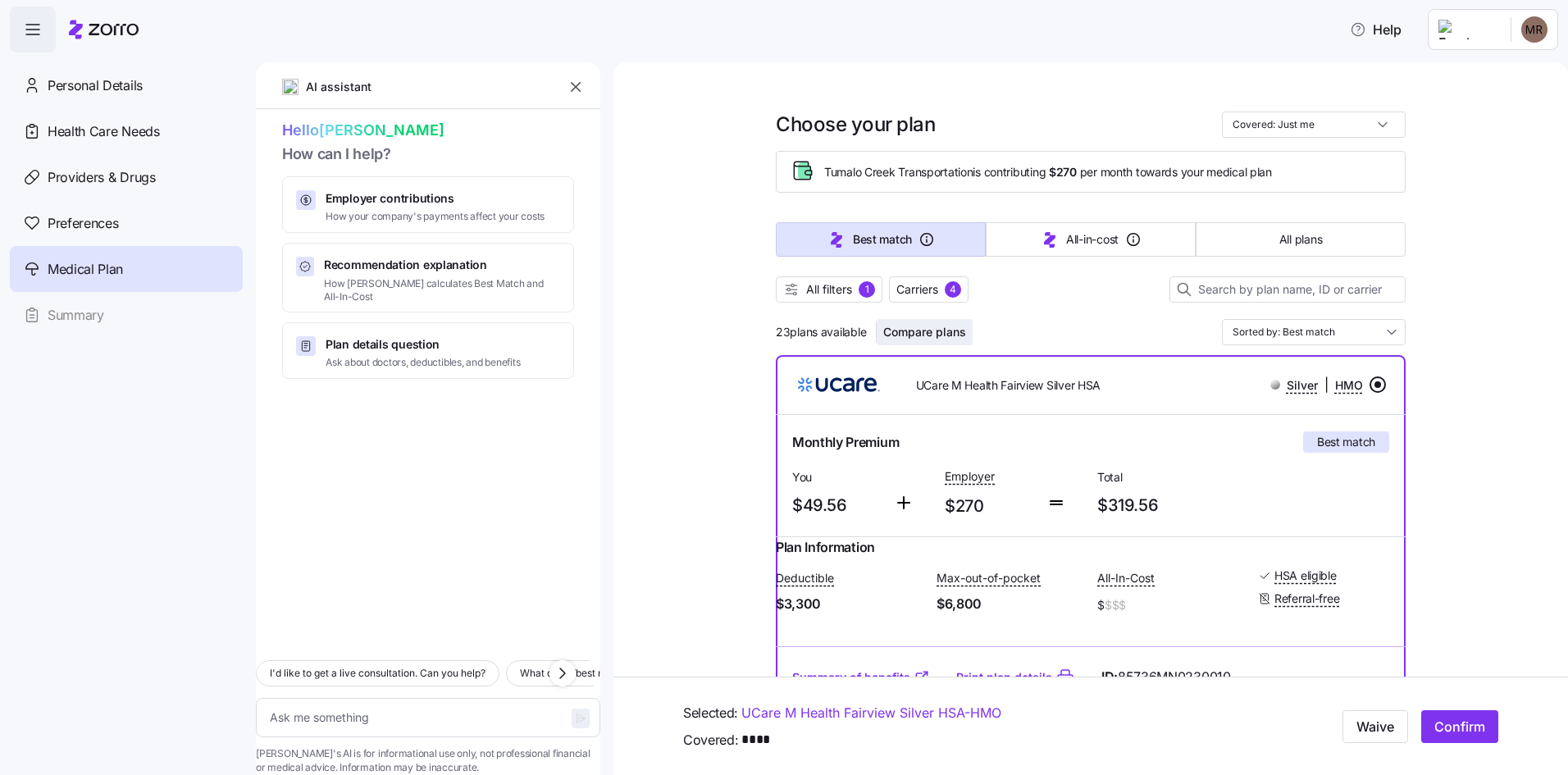
click at [948, 325] on span "Compare plans" at bounding box center [925, 332] width 83 height 17
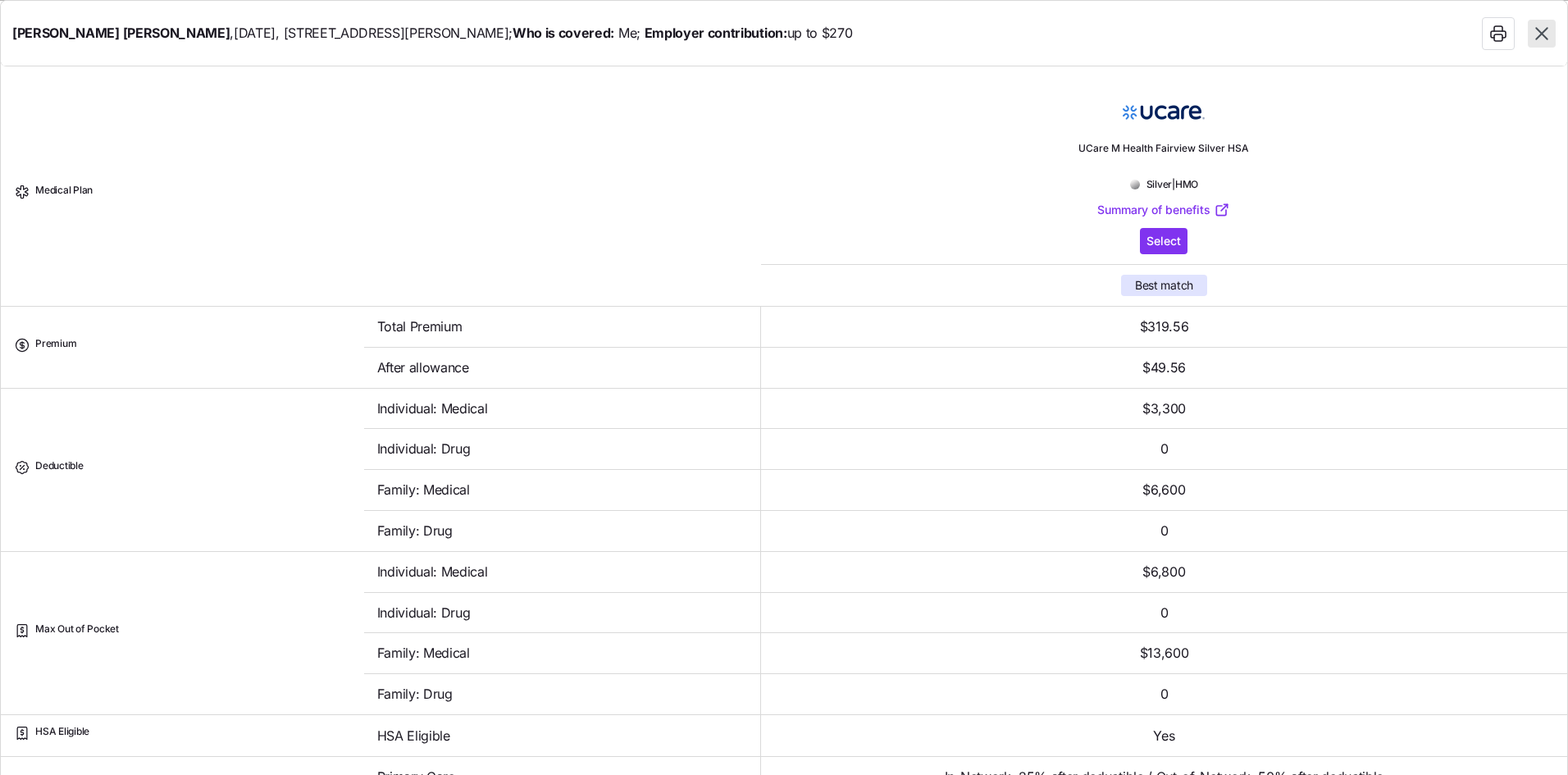
click at [948, 325] on td "$319.56" at bounding box center [1164, 326] width 806 height 41
click at [947, 366] on td "$49.56" at bounding box center [1164, 368] width 806 height 41
click at [948, 414] on td "$3,300" at bounding box center [1164, 409] width 806 height 41
click at [1013, 476] on td "$6,600" at bounding box center [1164, 490] width 806 height 41
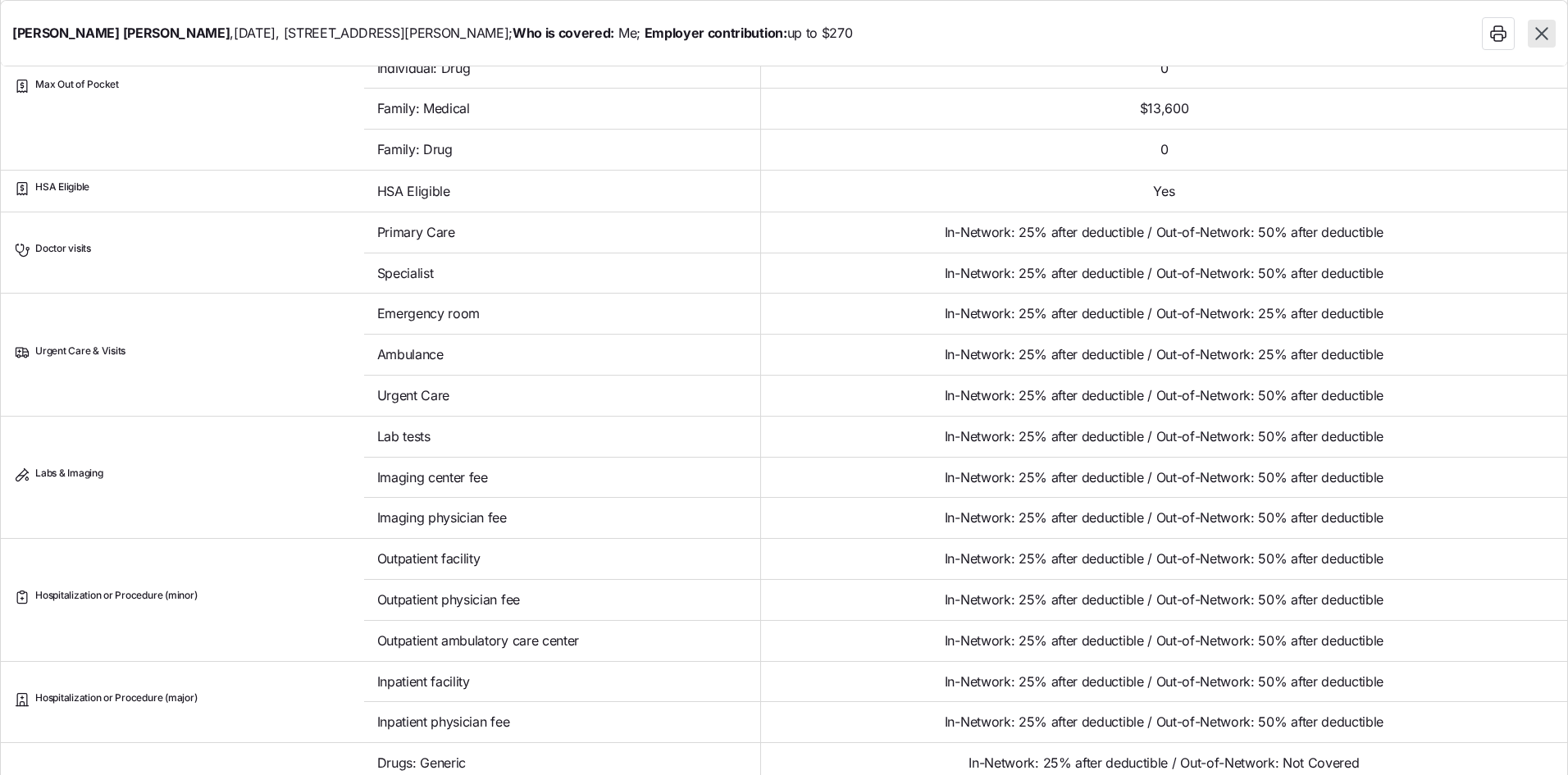
scroll to position [574, 0]
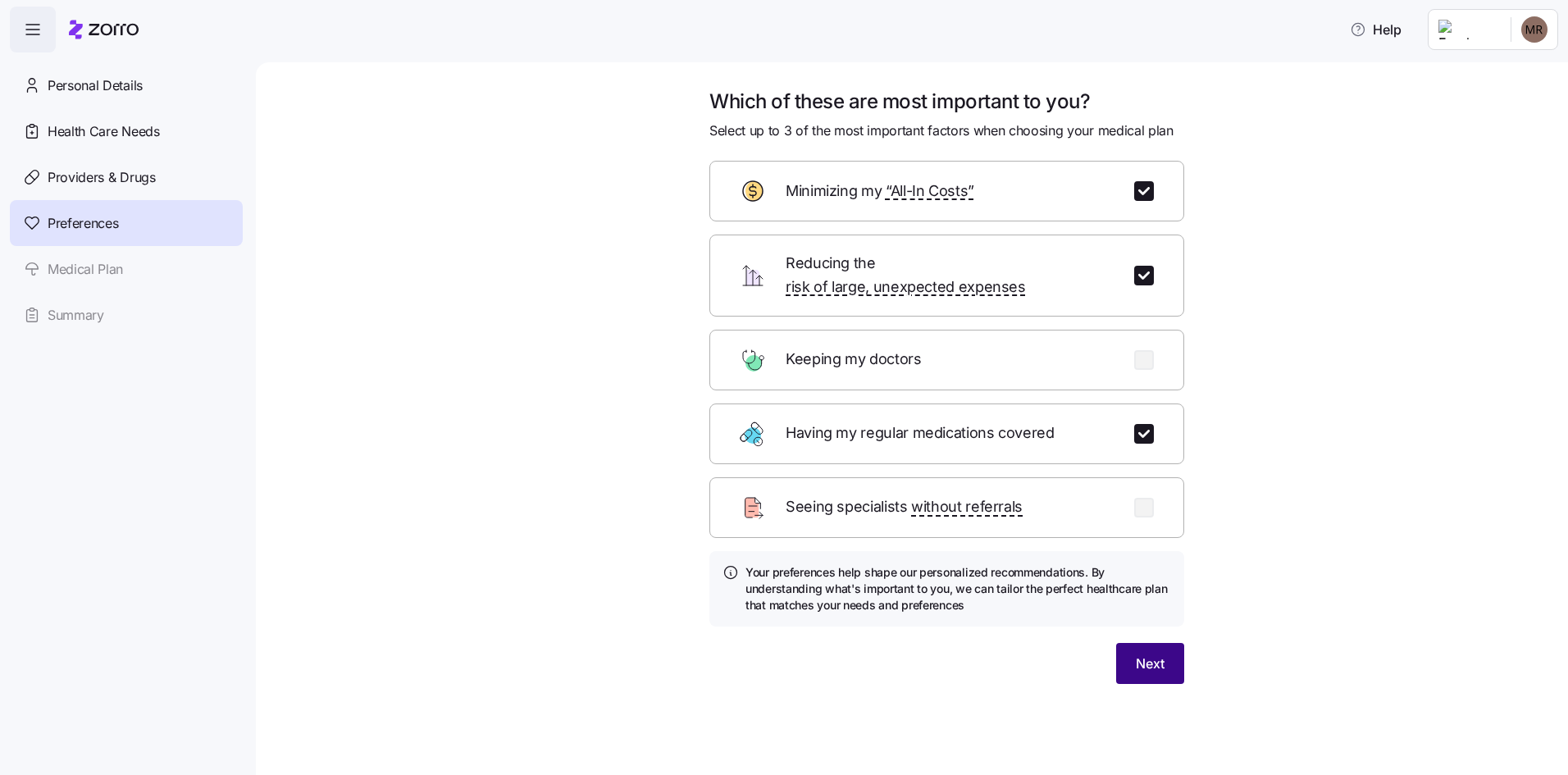
click at [1150, 653] on span "Next" at bounding box center [1149, 663] width 28 height 20
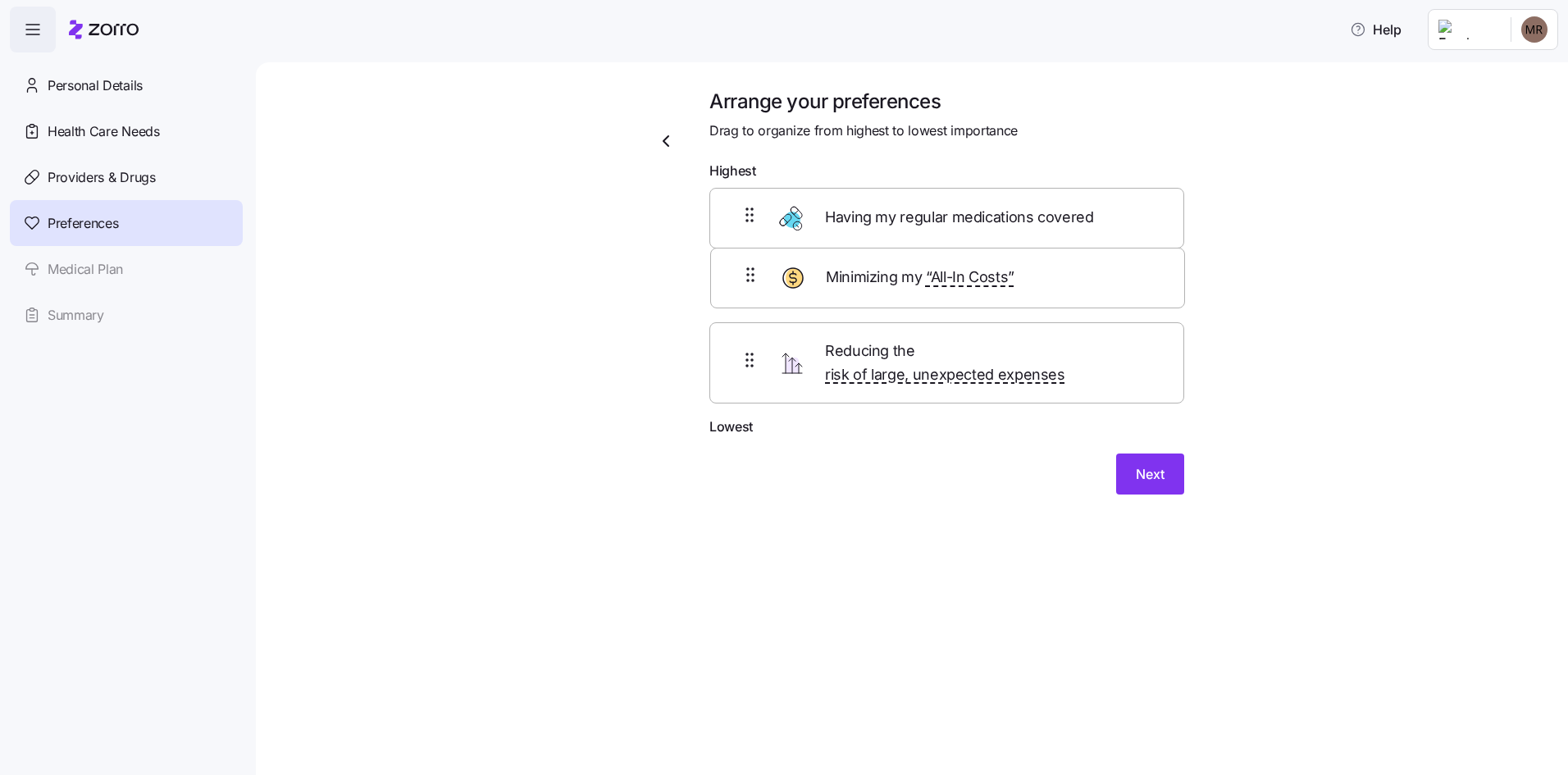
drag, startPoint x: 1002, startPoint y: 304, endPoint x: 1003, endPoint y: 296, distance: 8.1
click at [1003, 296] on div "Having my regular medications covered Minimizing my “All-In Costs” Reducing the…" at bounding box center [946, 303] width 474 height 230
drag, startPoint x: 1008, startPoint y: 312, endPoint x: 1008, endPoint y: 360, distance: 48.0
click at [1008, 360] on div "Having my regular medications covered Minimizing my “All-In Costs” Reducing the…" at bounding box center [946, 303] width 474 height 230
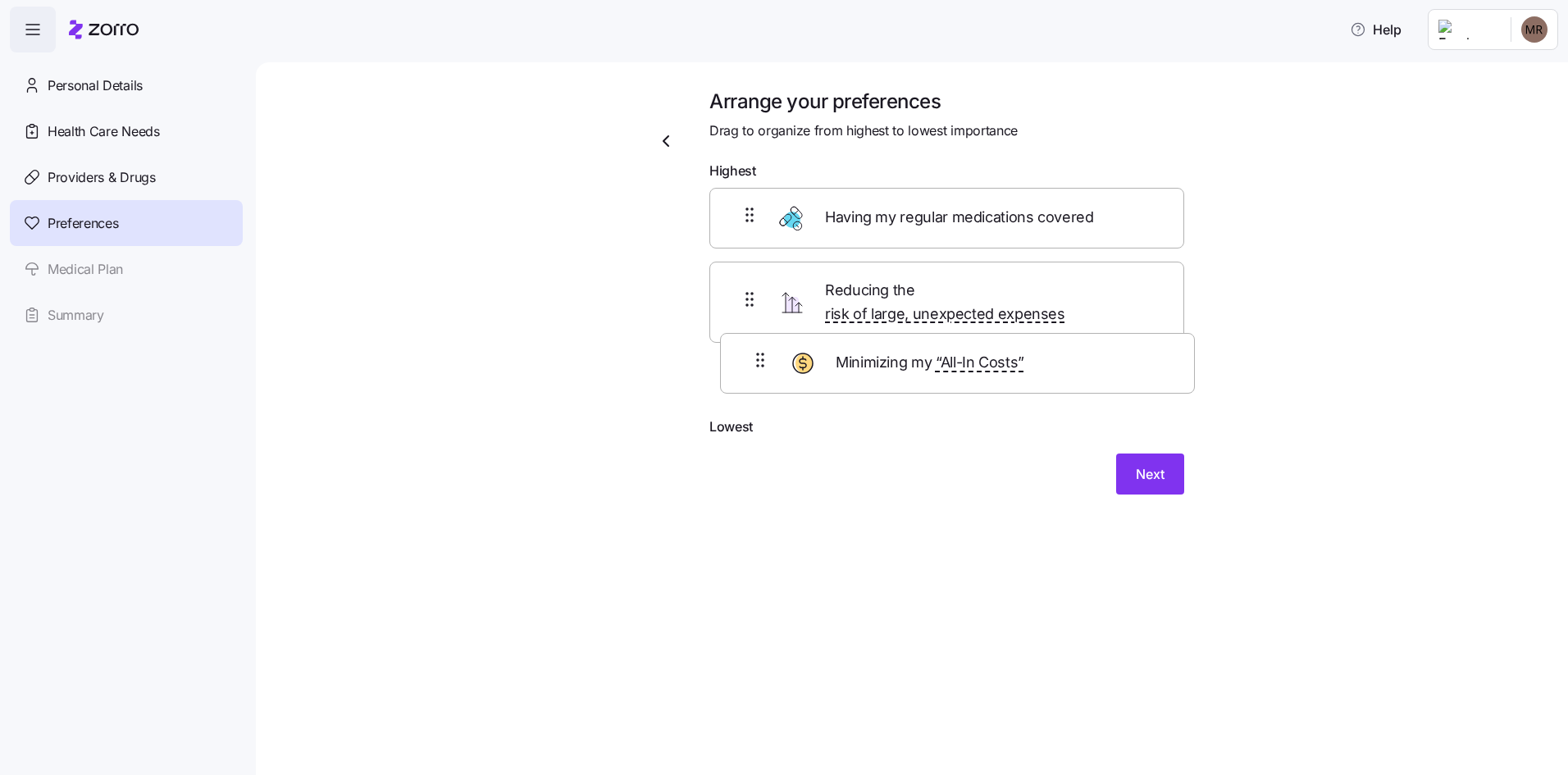
drag, startPoint x: 1020, startPoint y: 315, endPoint x: 1055, endPoint y: 405, distance: 96.6
click at [1031, 405] on form "Highest Having my regular medications covered Minimizing my “All-In Costs” Redu…" at bounding box center [946, 327] width 474 height 334
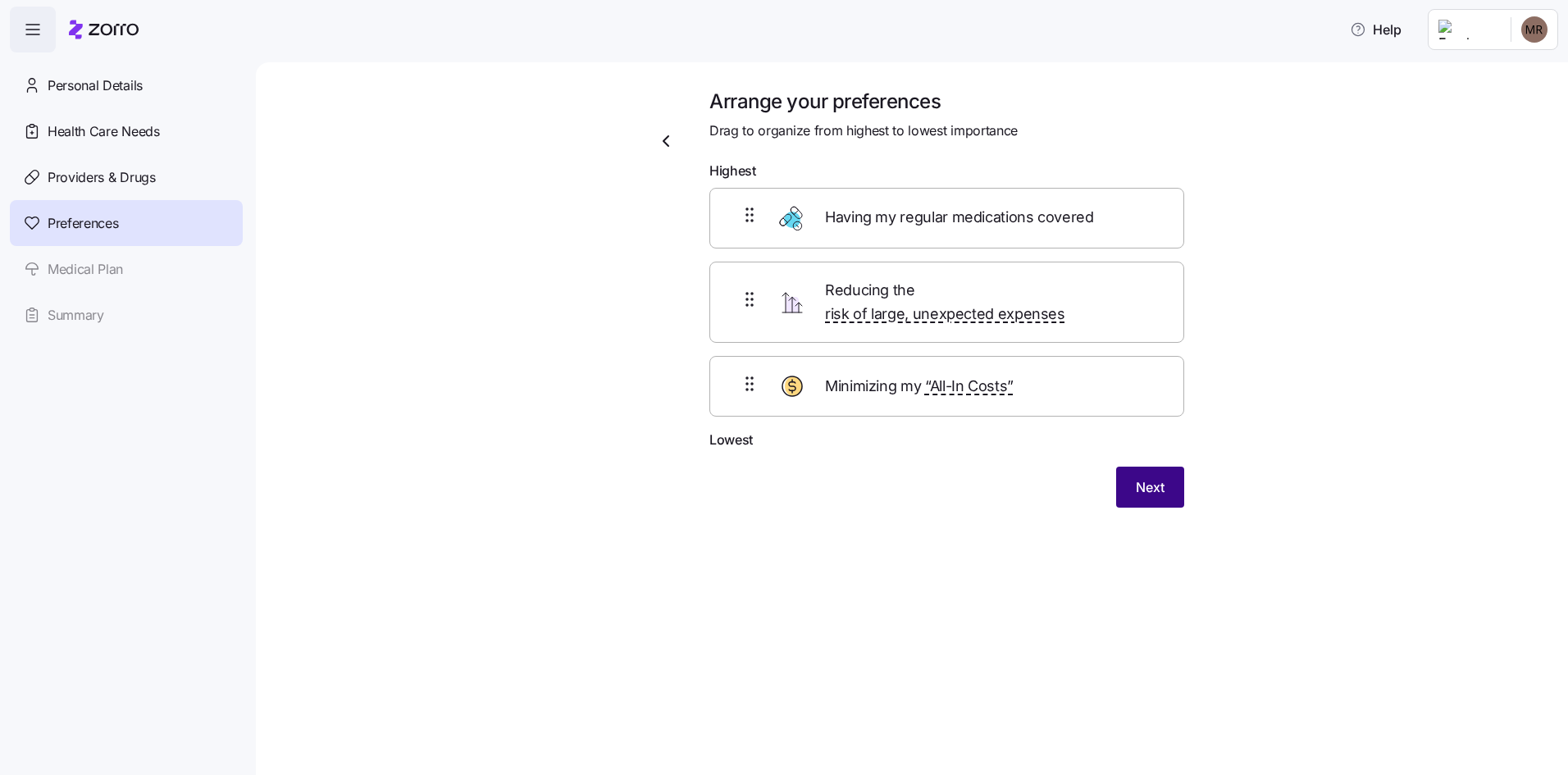
click at [1138, 467] on button "Next" at bounding box center [1150, 487] width 68 height 41
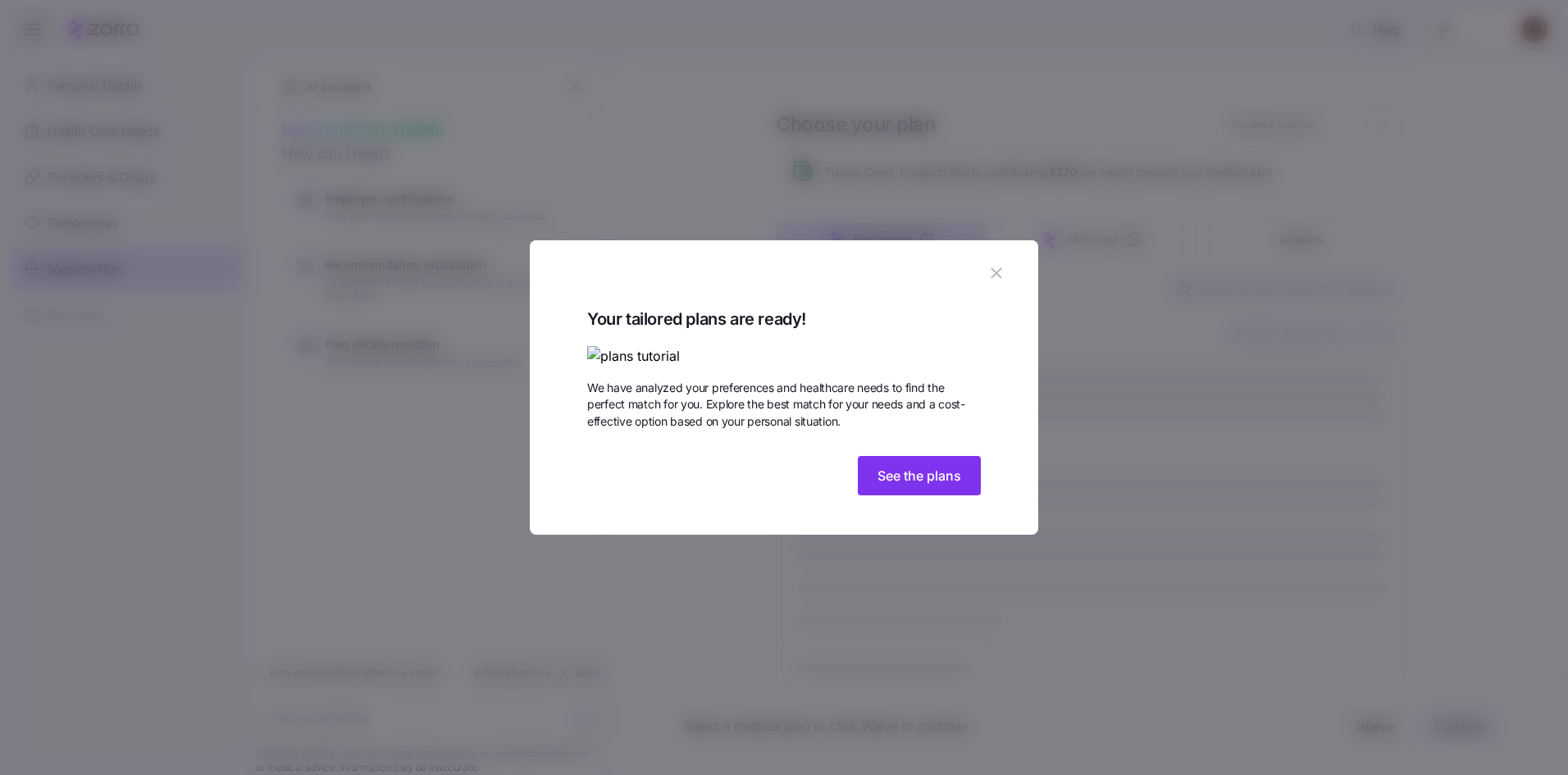
click at [911, 502] on div "Your tailored plans are ready! We have analyzed your preferences and healthcare…" at bounding box center [783, 403] width 394 height 196
click at [917, 485] on span "See the plans" at bounding box center [919, 476] width 83 height 20
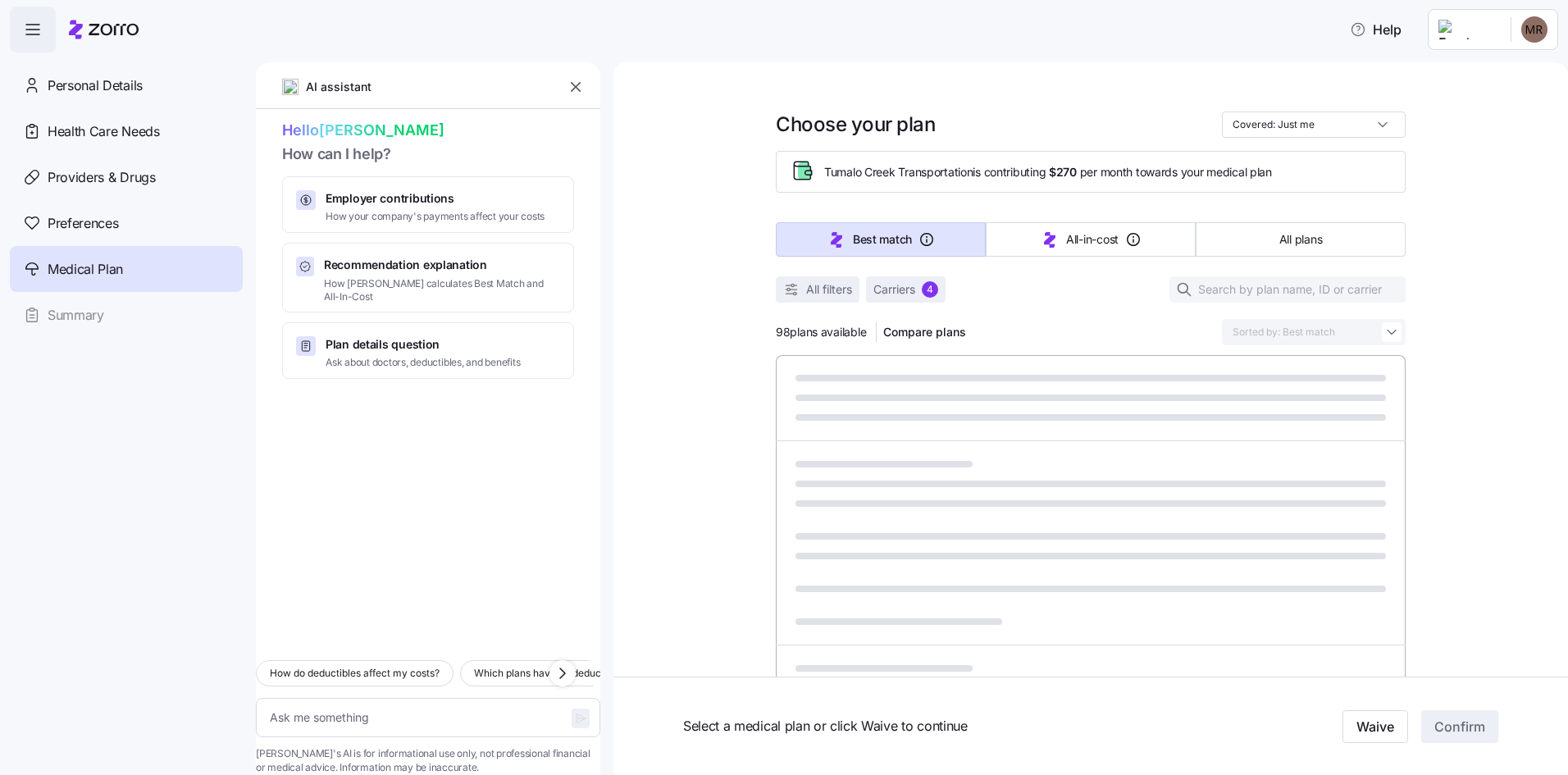
type textarea "x"
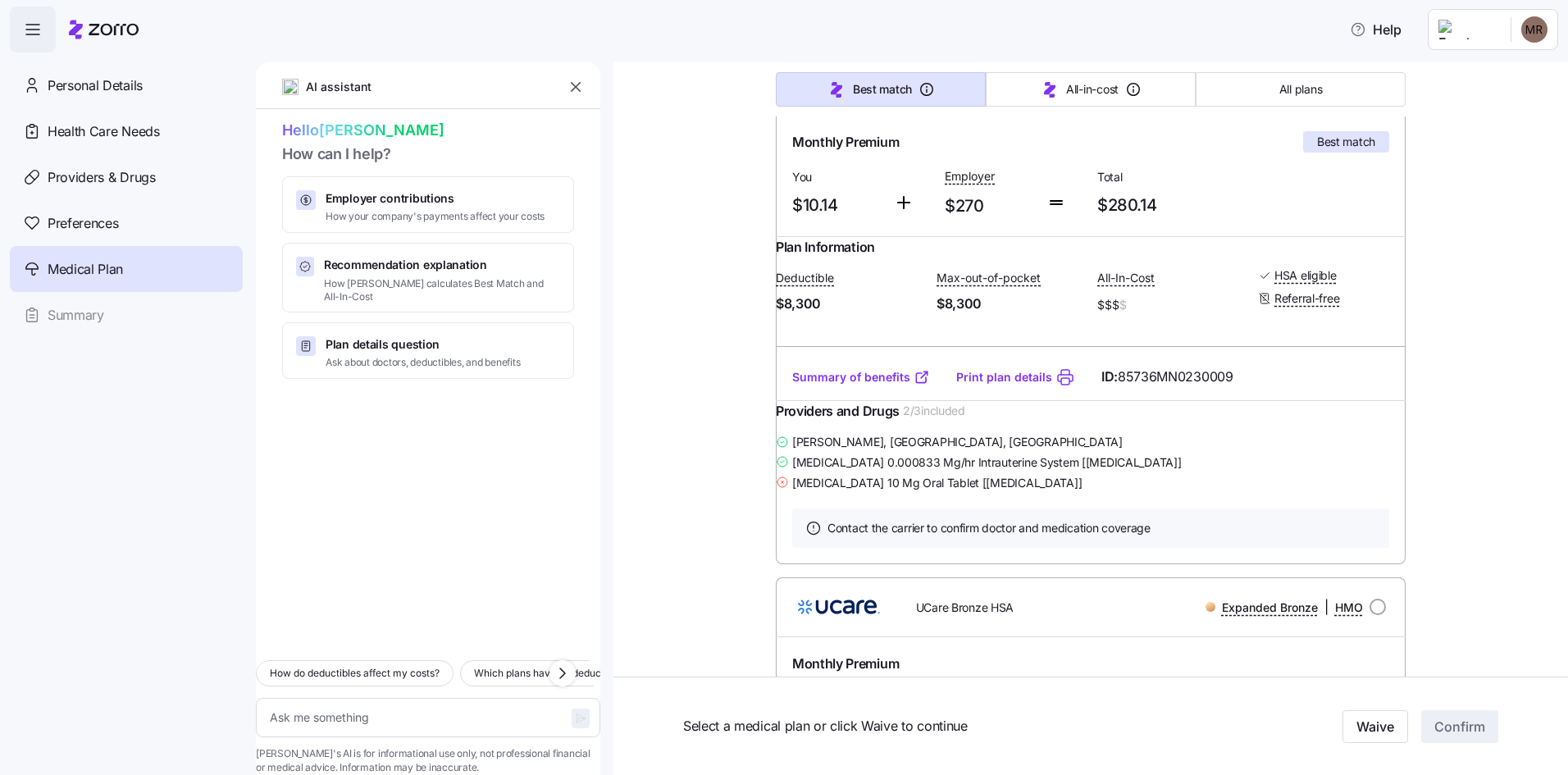
scroll to position [328, 0]
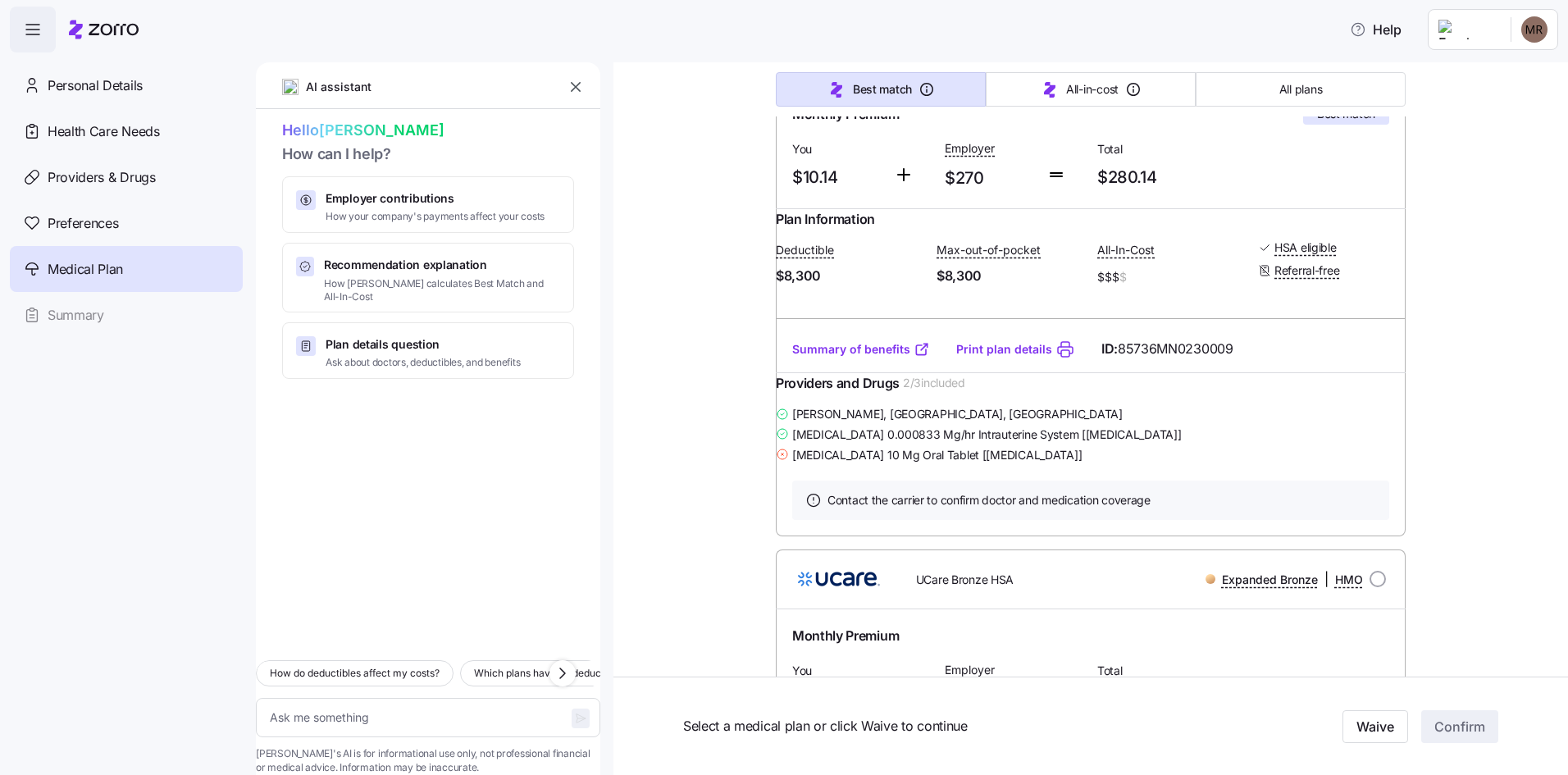
click at [835, 358] on link "Summary of benefits" at bounding box center [861, 350] width 138 height 17
